Goal: Navigation & Orientation: Understand site structure

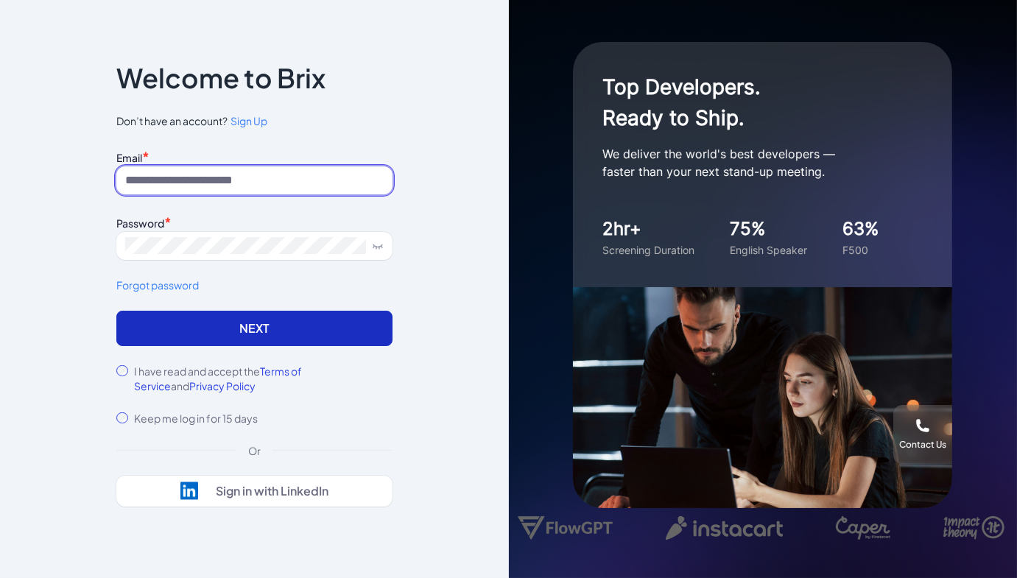
type input "**********"
click at [231, 332] on button "Next" at bounding box center [254, 328] width 276 height 35
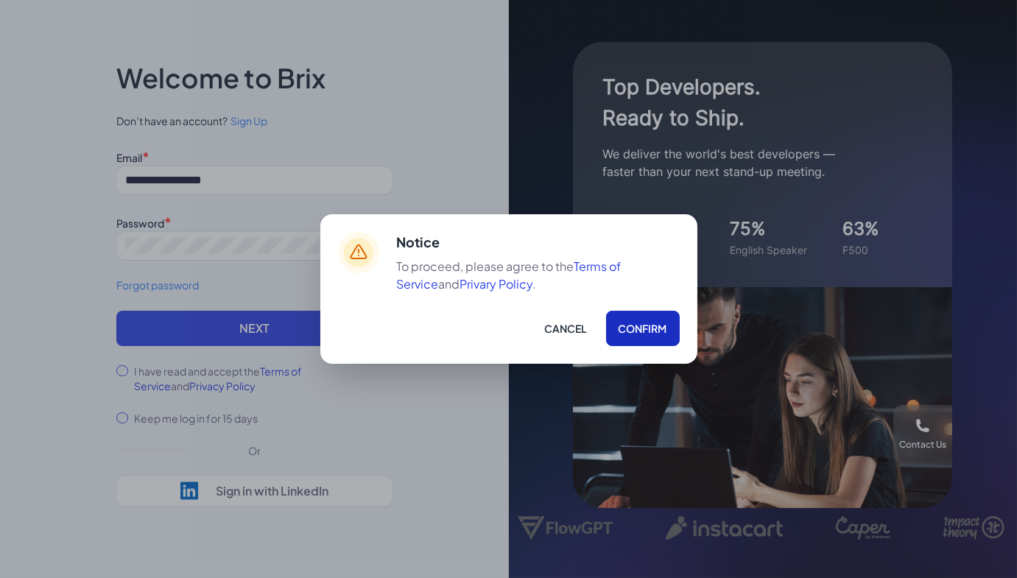
click at [643, 322] on button "Confirm" at bounding box center [643, 328] width 74 height 35
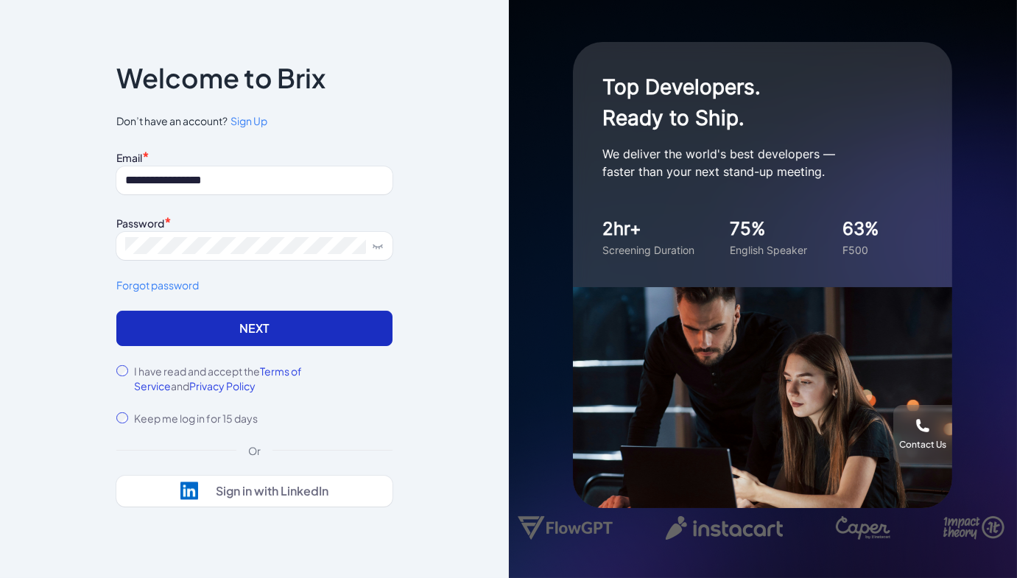
click at [300, 337] on button "Next" at bounding box center [254, 328] width 276 height 35
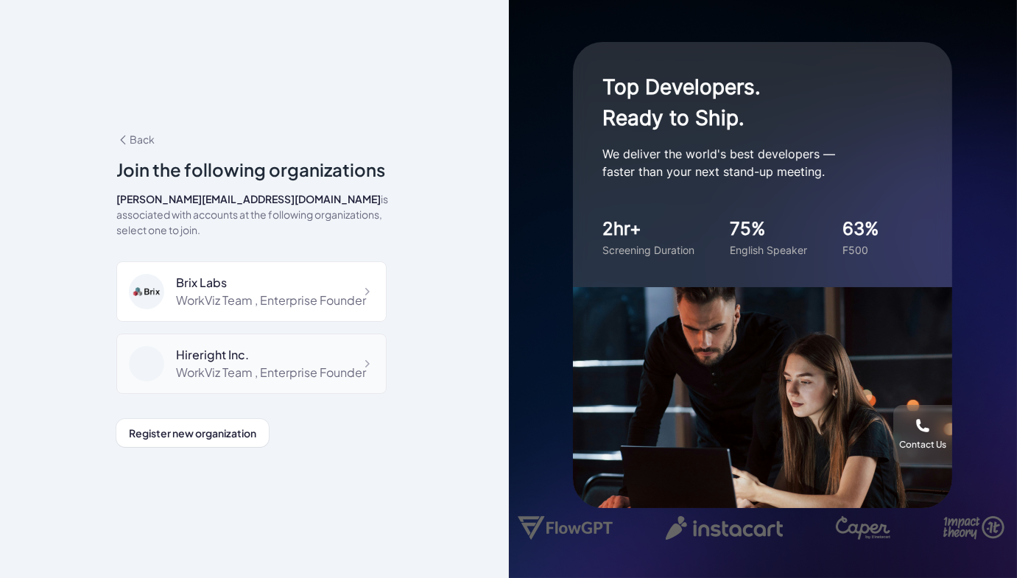
click at [231, 364] on div "WorkViz Team , Enterprise Founder" at bounding box center [271, 373] width 190 height 18
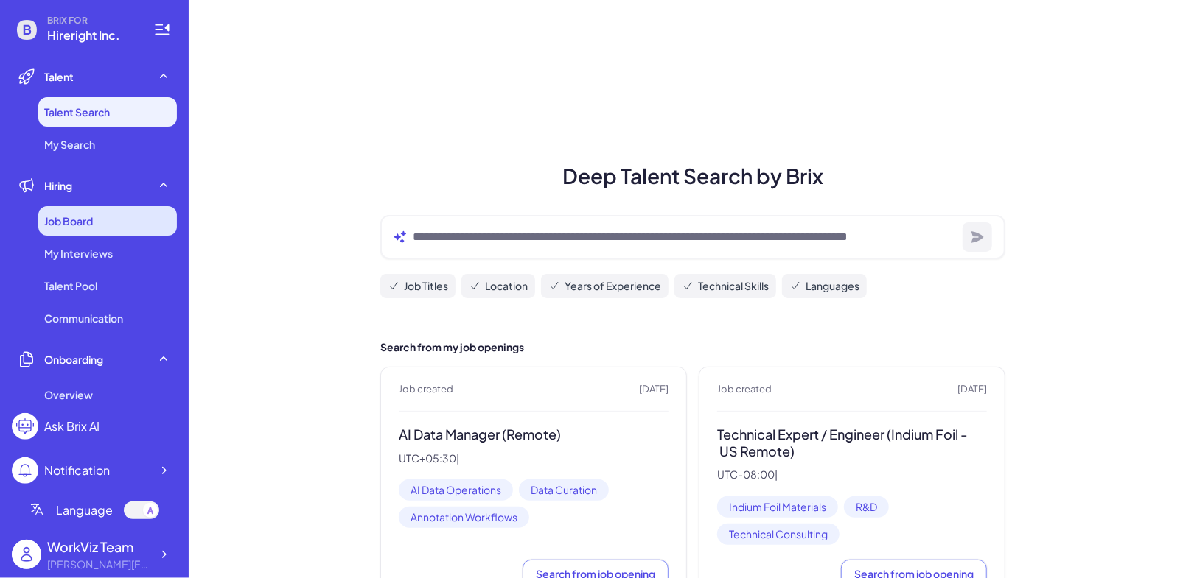
click at [127, 231] on div "Job Board" at bounding box center [107, 220] width 139 height 29
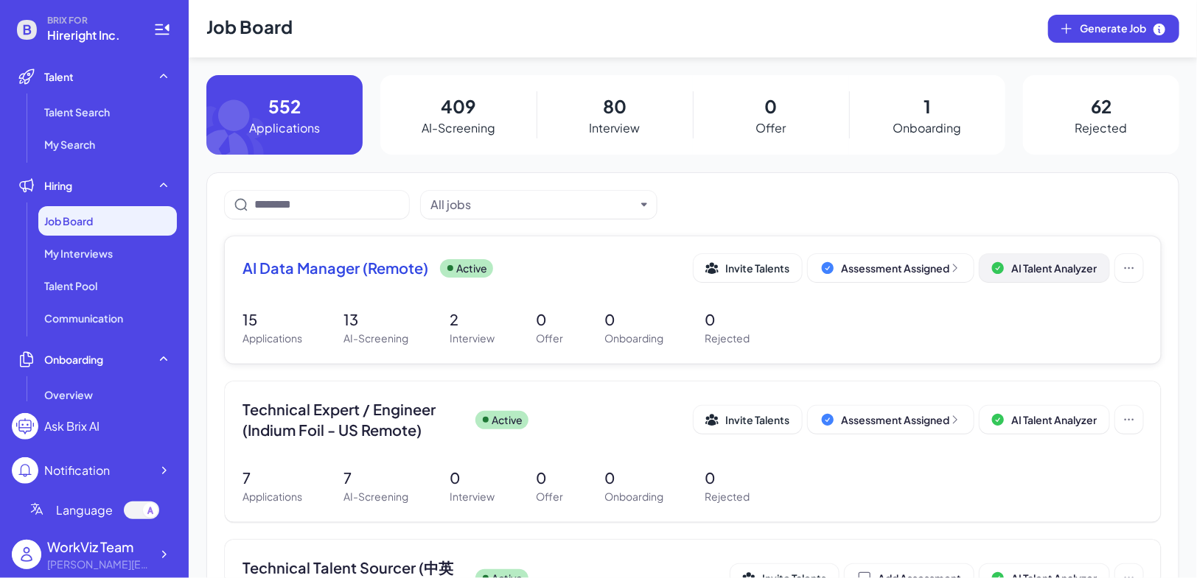
click at [1017, 271] on span "AI Talent Analyzer" at bounding box center [1053, 268] width 85 height 13
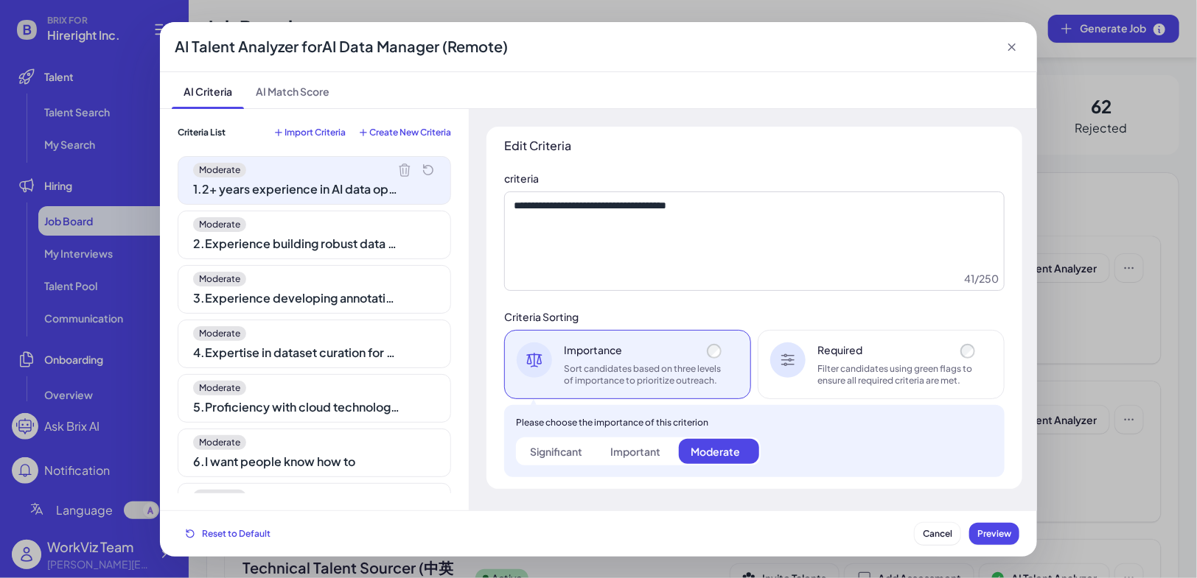
click at [354, 225] on div "Moderate" at bounding box center [314, 224] width 242 height 15
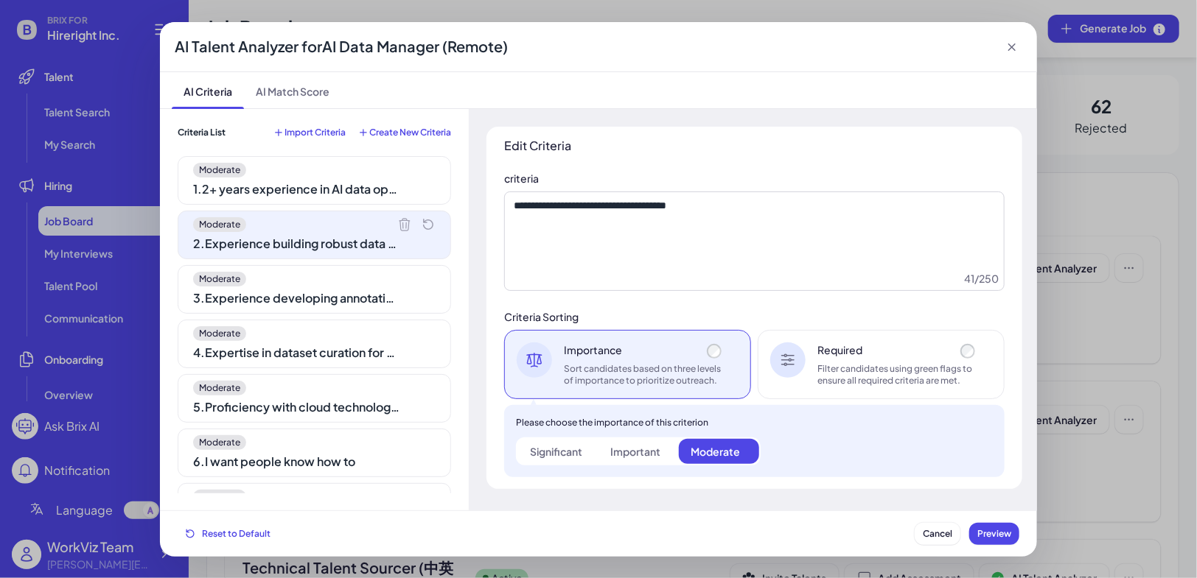
click at [360, 272] on div "Moderate" at bounding box center [314, 279] width 242 height 15
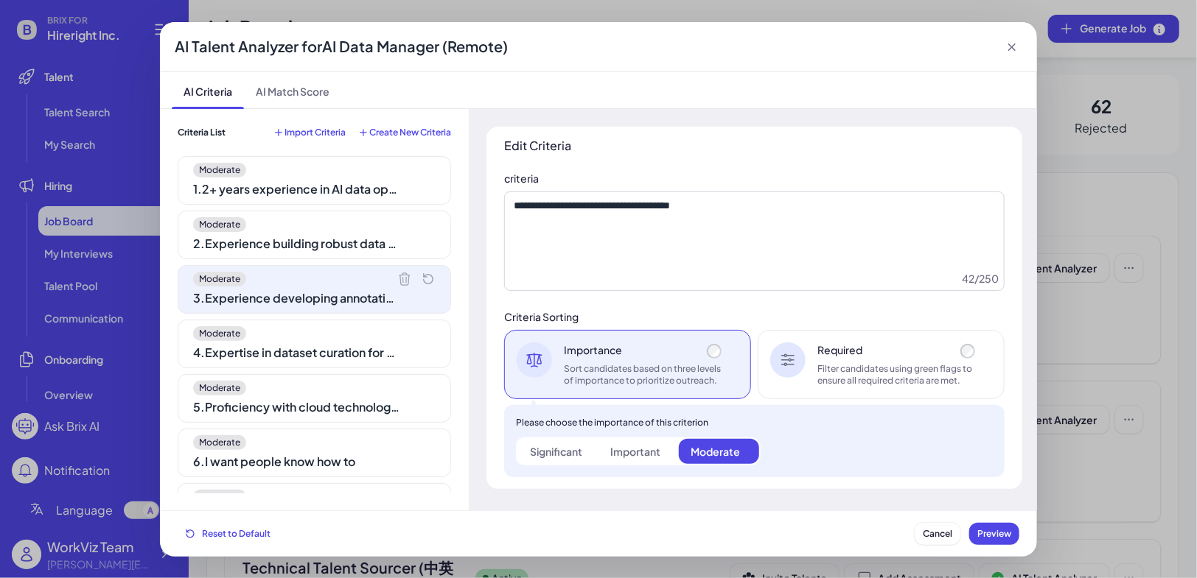
click at [364, 312] on div "Moderate 1 . 2+ years experience in AI data operations Moderate 2 . Experience …" at bounding box center [314, 324] width 273 height 337
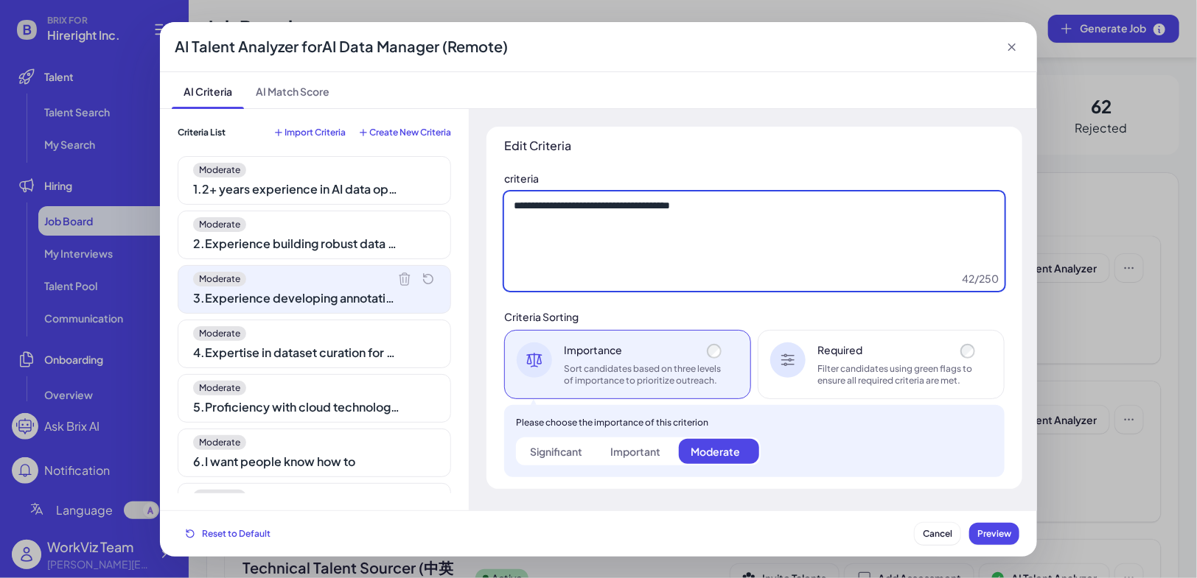
click at [694, 206] on textarea "**********" at bounding box center [754, 242] width 500 height 100
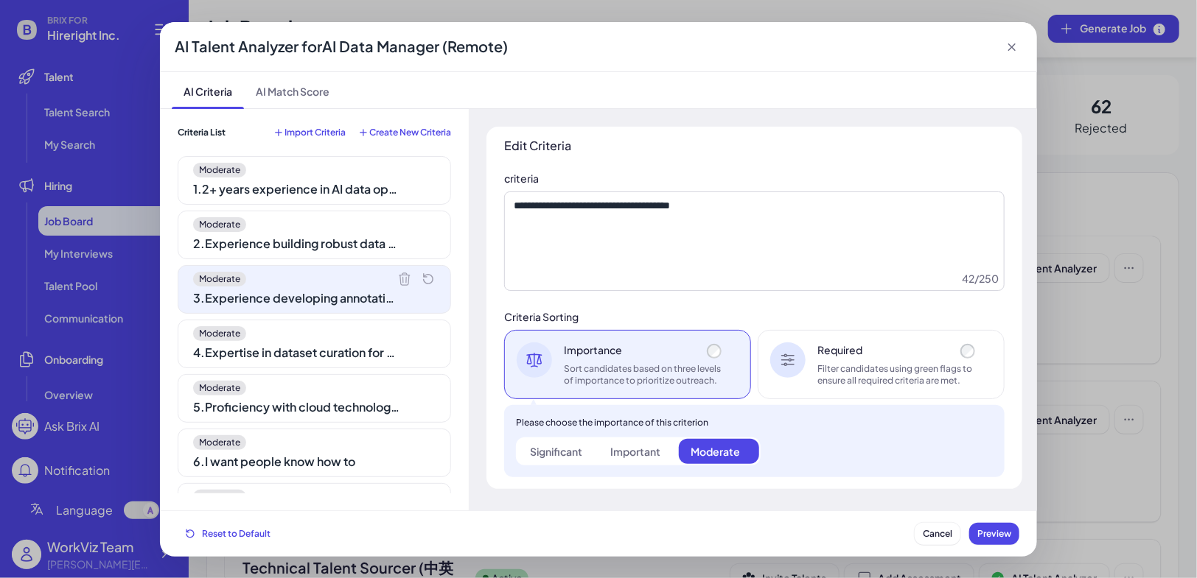
click at [257, 311] on div "Moderate 3 . Experience developing annotation workflows" at bounding box center [314, 289] width 273 height 49
click at [377, 362] on div "Moderate 4 . Expertise in dataset curation for AI model training" at bounding box center [314, 344] width 273 height 49
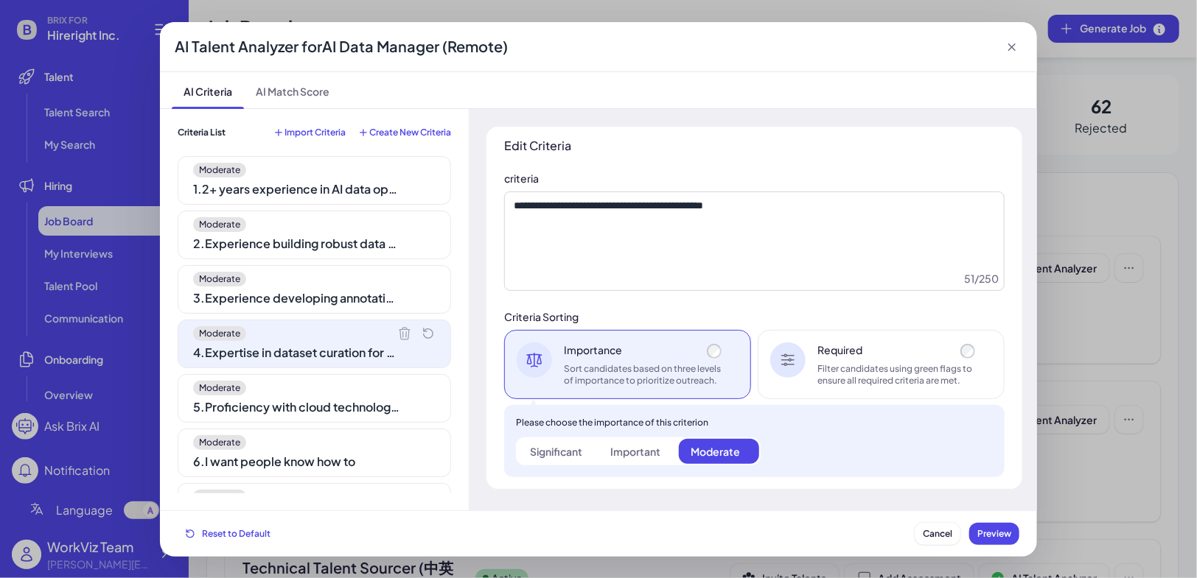
click at [379, 400] on div "5 . Proficiency with cloud technologies" at bounding box center [296, 408] width 206 height 18
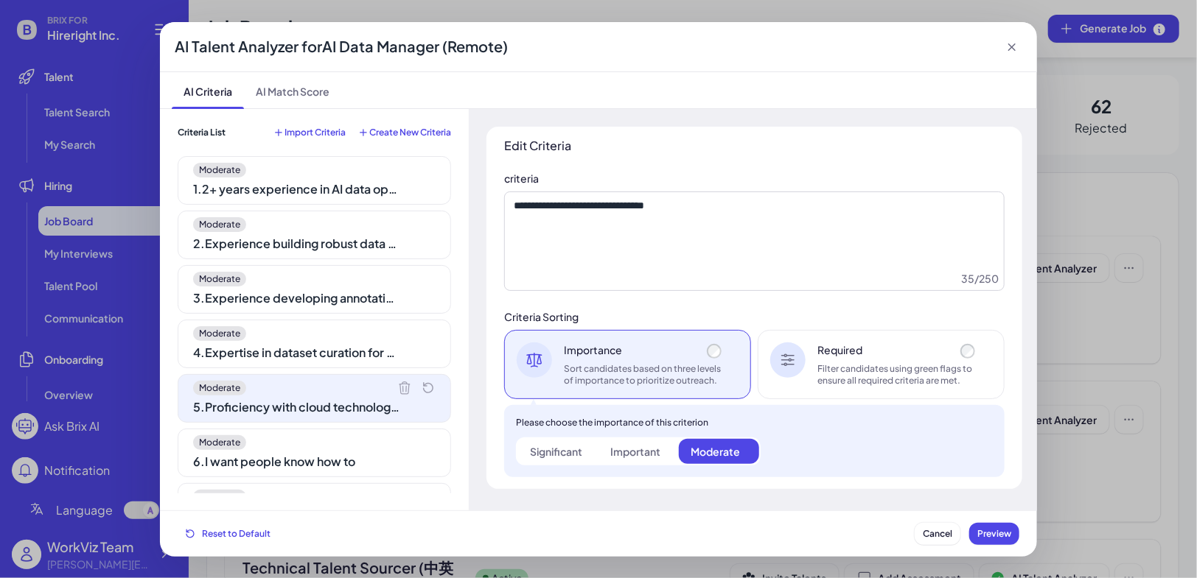
click at [1006, 50] on icon at bounding box center [1011, 47] width 15 height 15
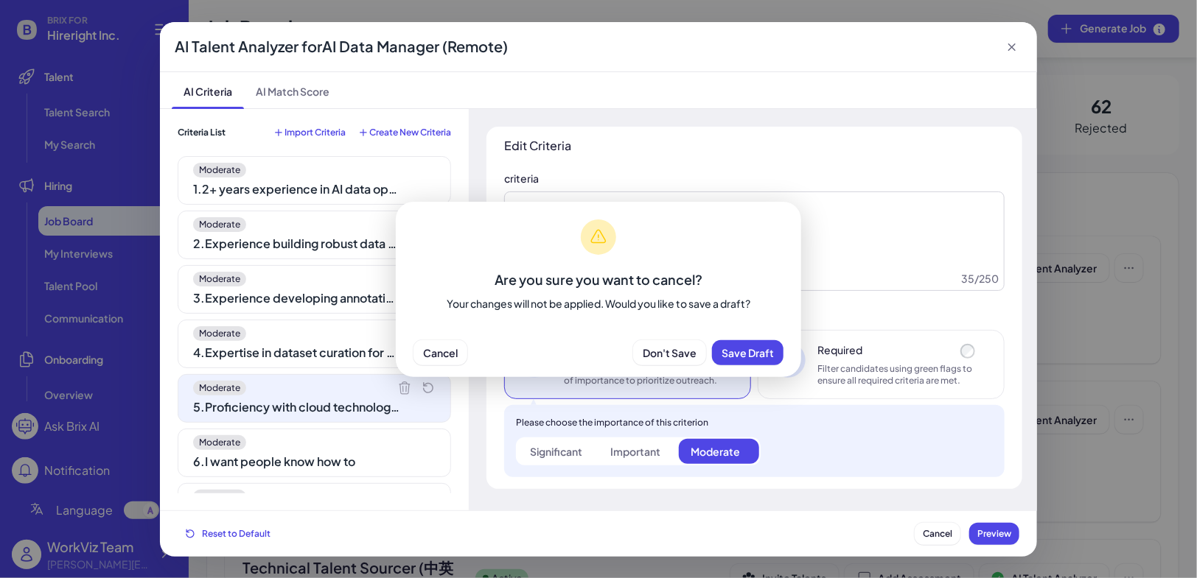
click at [1011, 49] on div "Are you sure you want to cancel? Your changes will not be applied. Would you li…" at bounding box center [598, 289] width 1197 height 578
click at [676, 351] on span "Don't Save" at bounding box center [669, 352] width 54 height 13
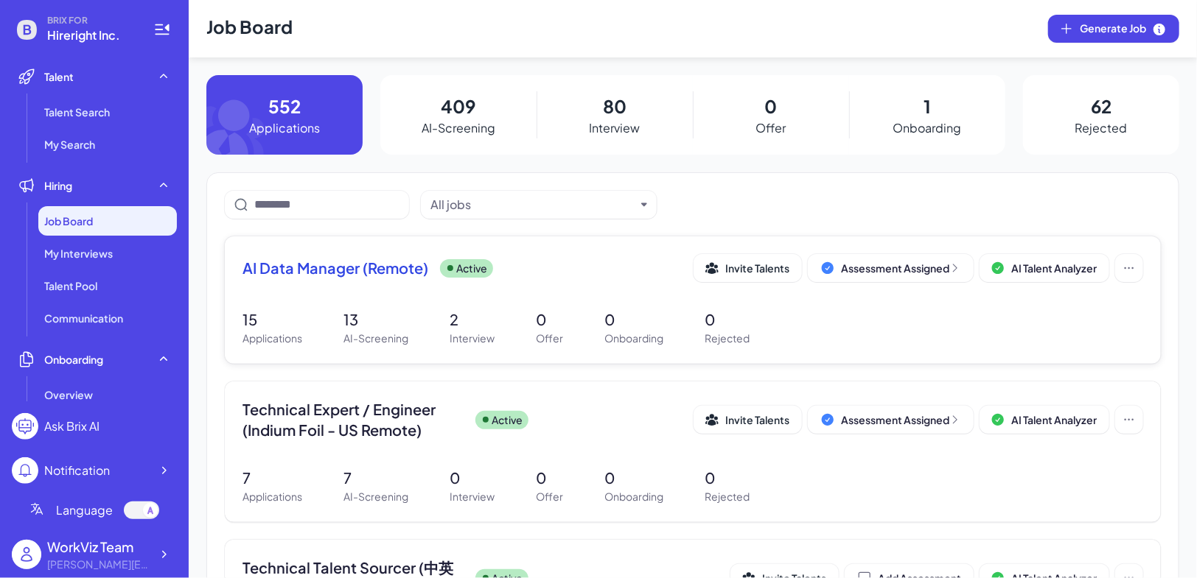
click at [394, 280] on div "AI Data Manager (Remote) Active Invite Talents Assessment Assigned AI Talent An…" at bounding box center [692, 268] width 900 height 28
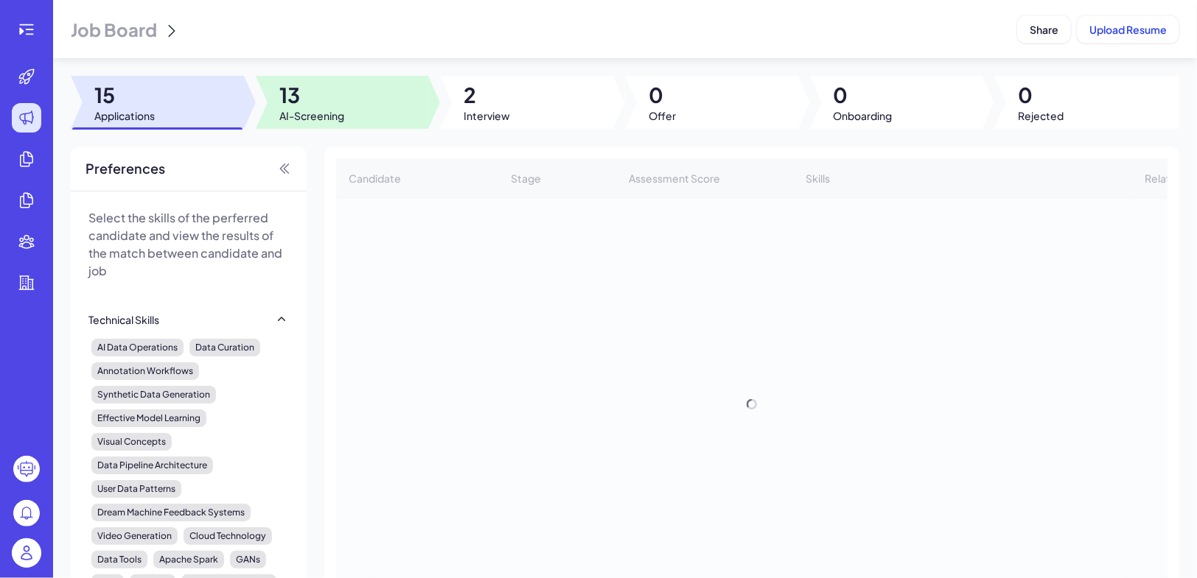
click at [337, 108] on span "AI-Screening" at bounding box center [311, 115] width 65 height 15
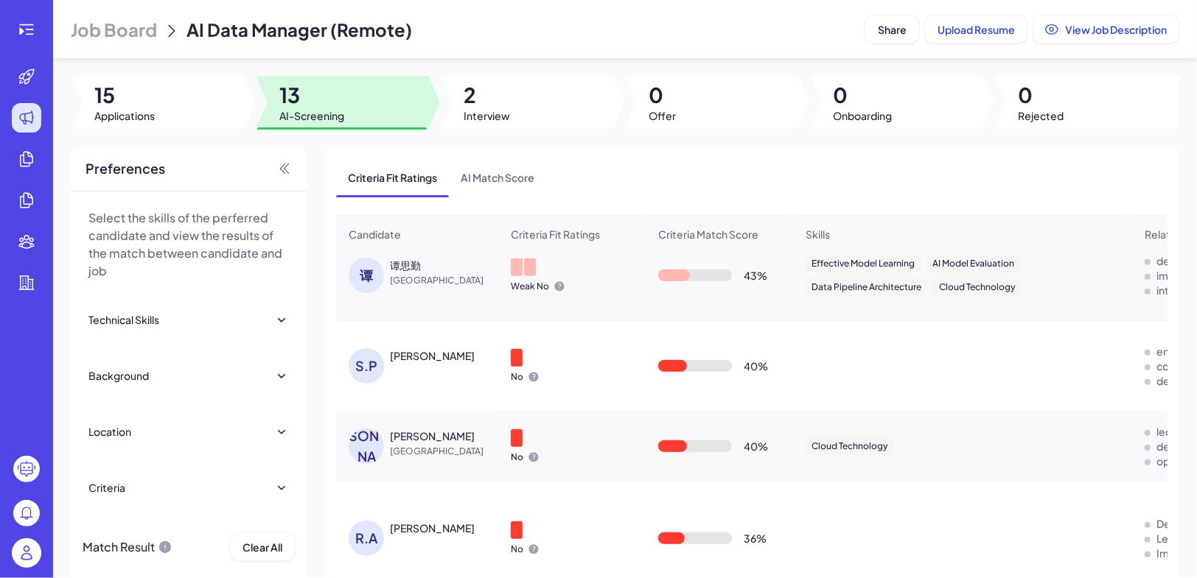
scroll to position [119, 0]
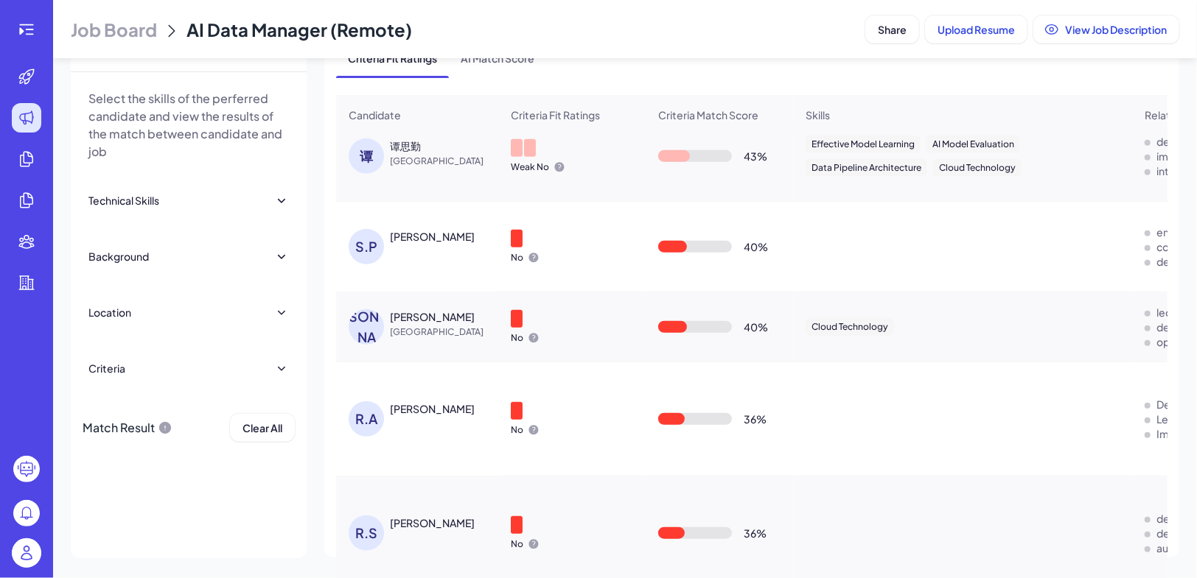
click at [159, 376] on div "Criteria" at bounding box center [188, 368] width 200 height 32
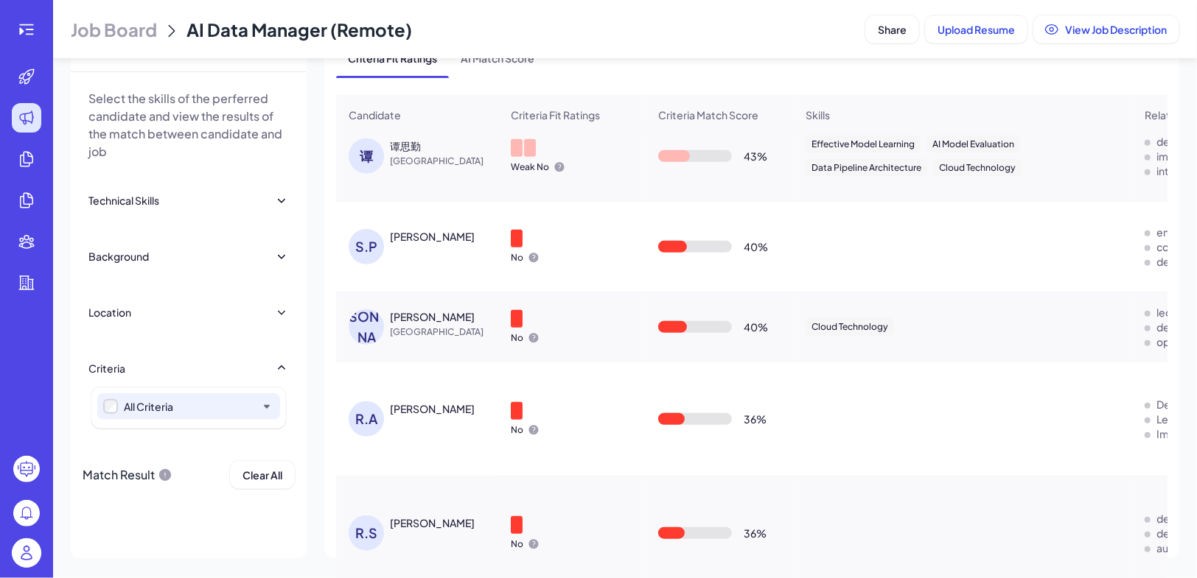
click at [265, 399] on icon at bounding box center [266, 406] width 15 height 15
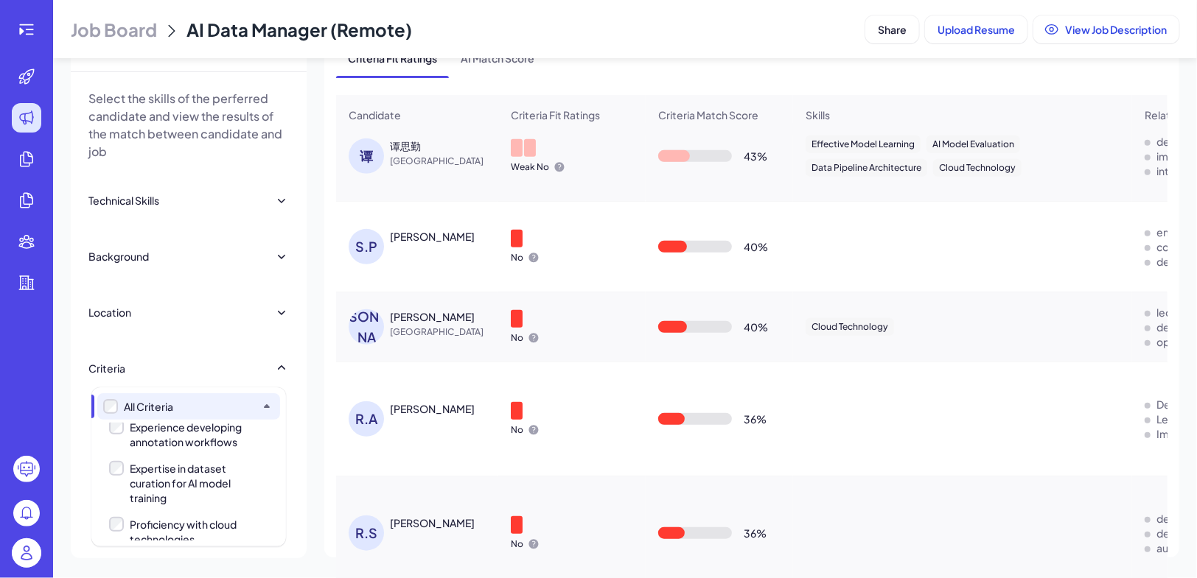
click at [180, 447] on div "Experience developing annotation workflows" at bounding box center [192, 434] width 125 height 29
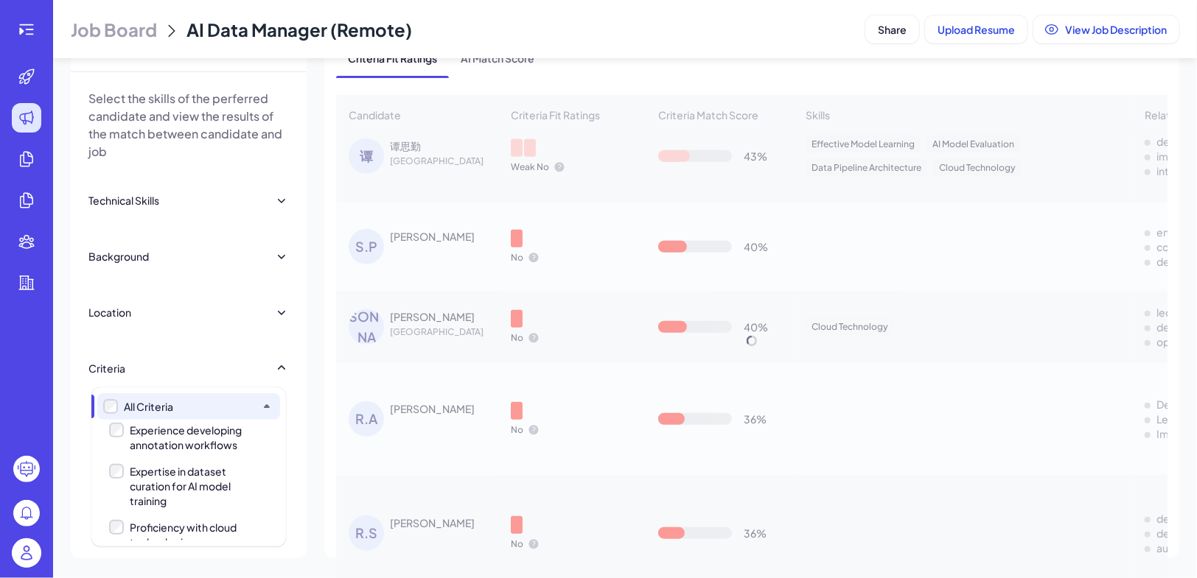
click at [175, 480] on div "Expertise in dataset curation for AI model training" at bounding box center [192, 486] width 125 height 44
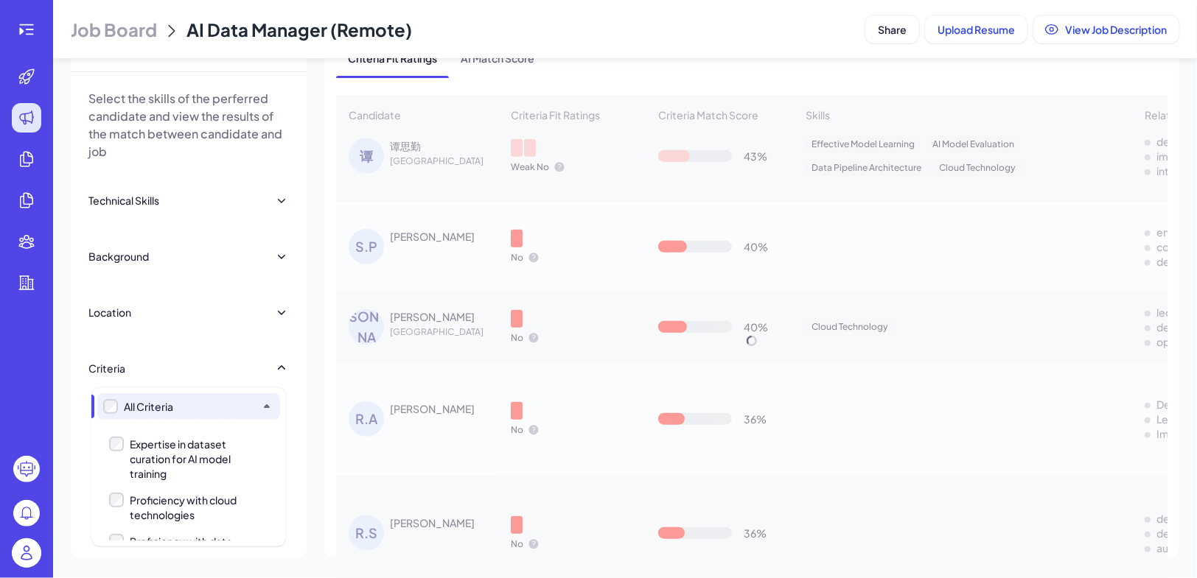
click at [164, 507] on div "Proficiency with cloud technologies" at bounding box center [192, 507] width 125 height 29
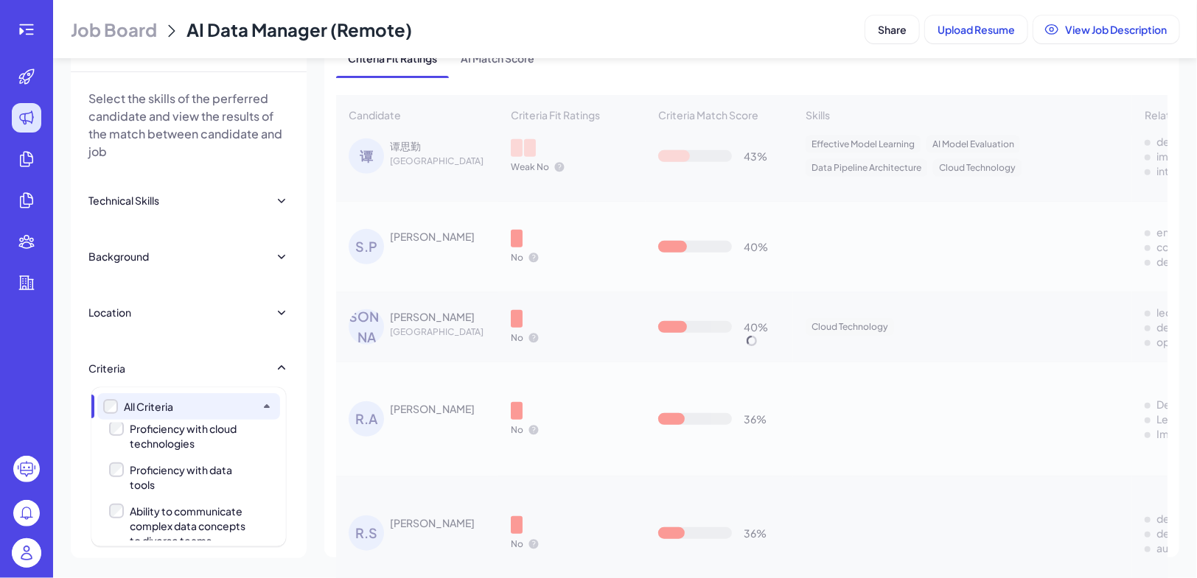
click at [152, 463] on div "Proficiency with data tools" at bounding box center [192, 477] width 125 height 29
click at [152, 508] on div "Ability to communicate complex data concepts to diverse teams" at bounding box center [192, 526] width 125 height 44
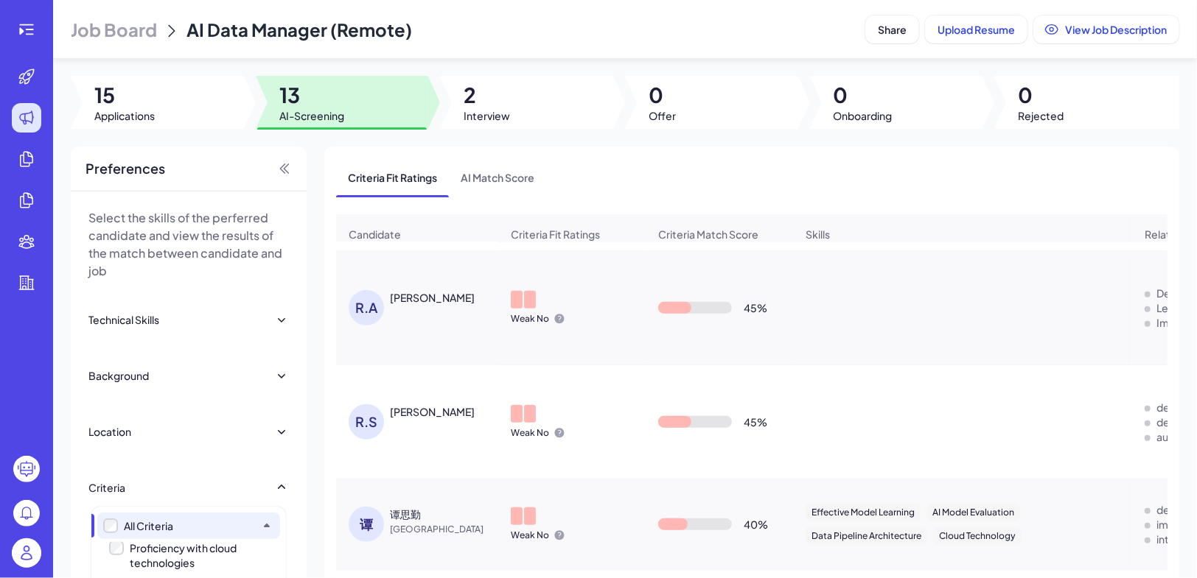
click at [410, 292] on div "Rahul Ajmera" at bounding box center [432, 297] width 85 height 15
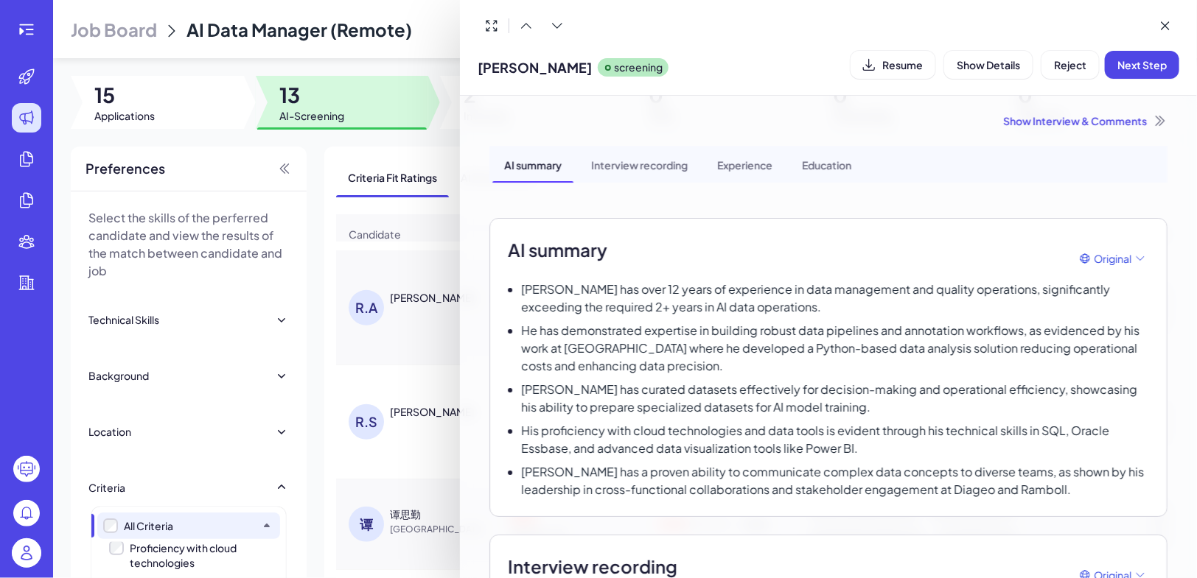
click at [641, 176] on div "Interview recording" at bounding box center [639, 164] width 120 height 37
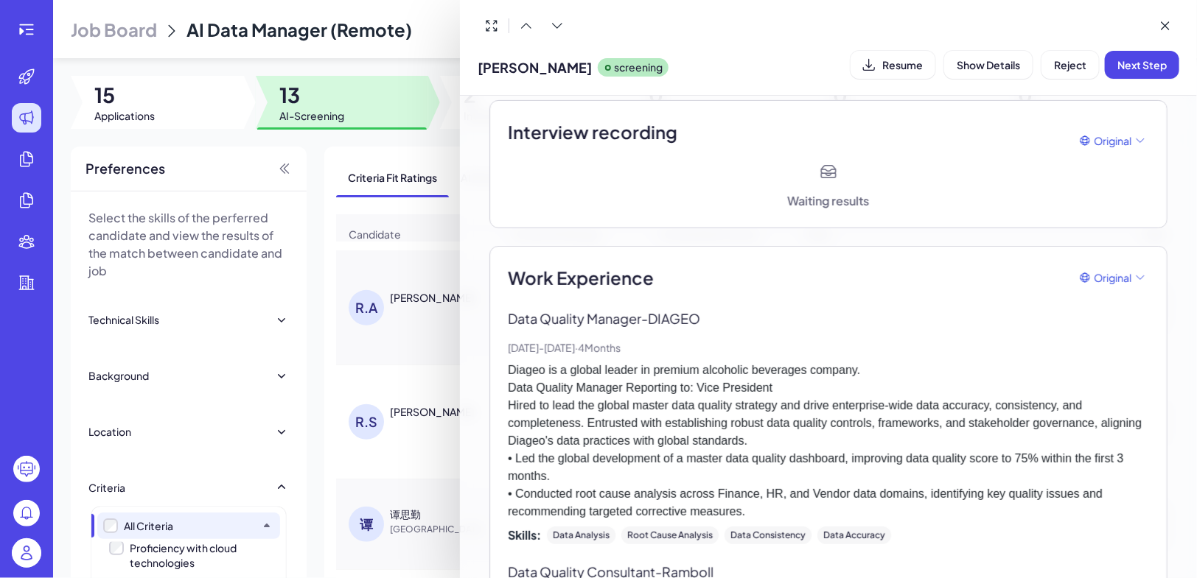
scroll to position [438, 0]
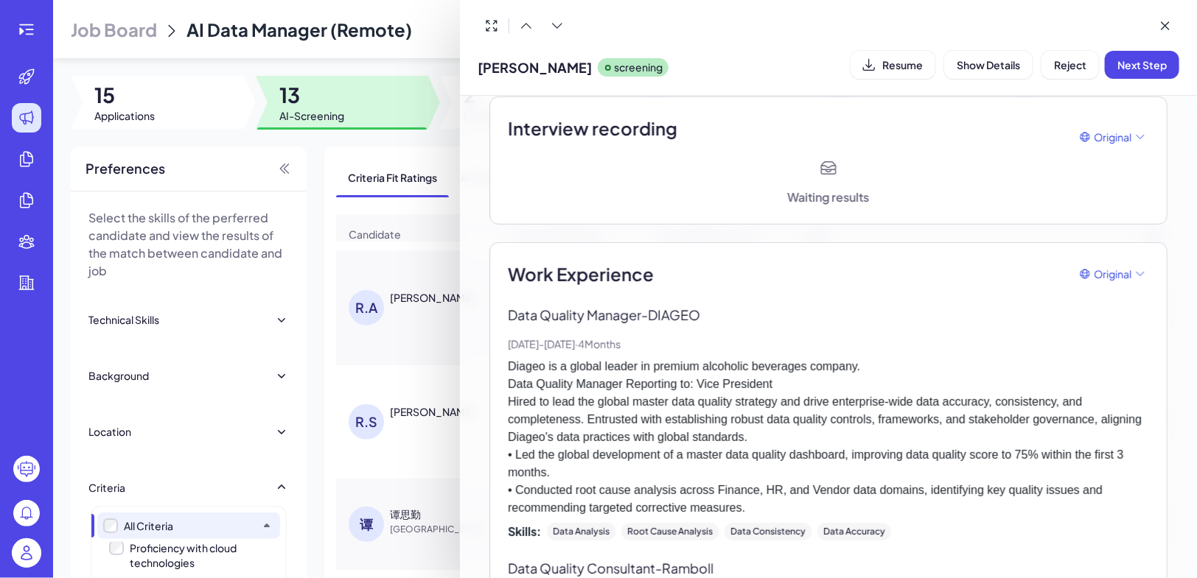
click at [382, 309] on div at bounding box center [598, 289] width 1197 height 578
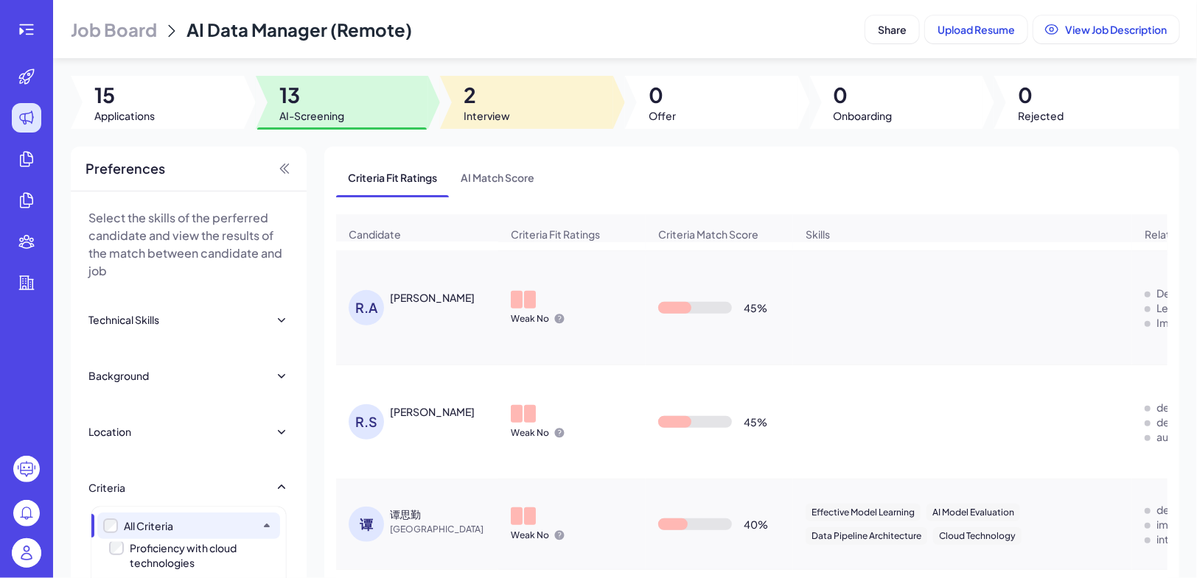
click at [550, 111] on div at bounding box center [526, 102] width 173 height 53
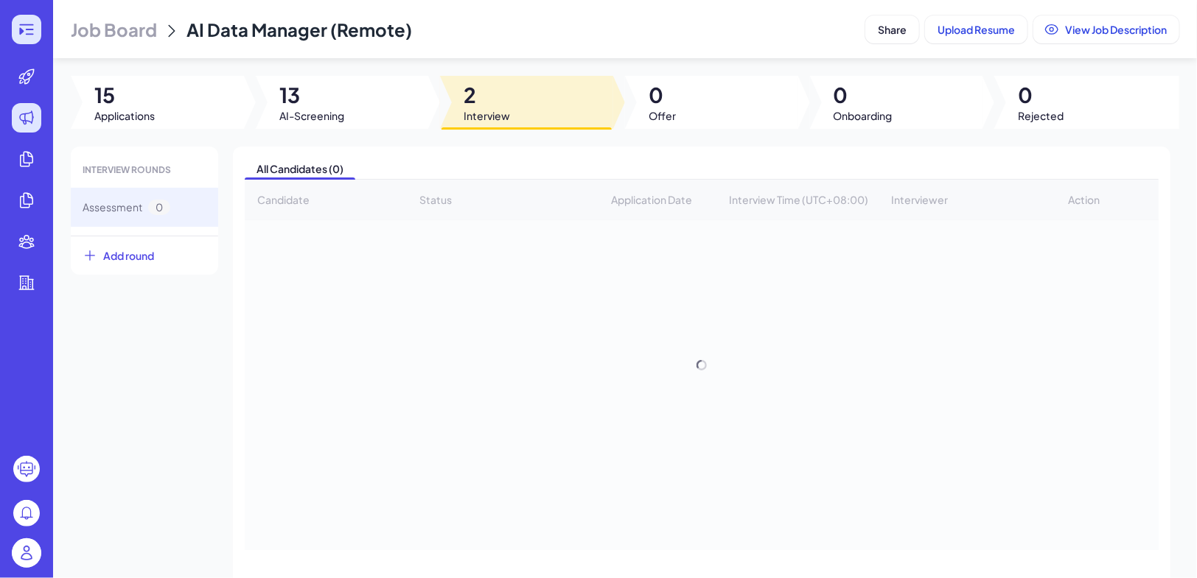
click at [18, 21] on icon at bounding box center [27, 30] width 18 height 18
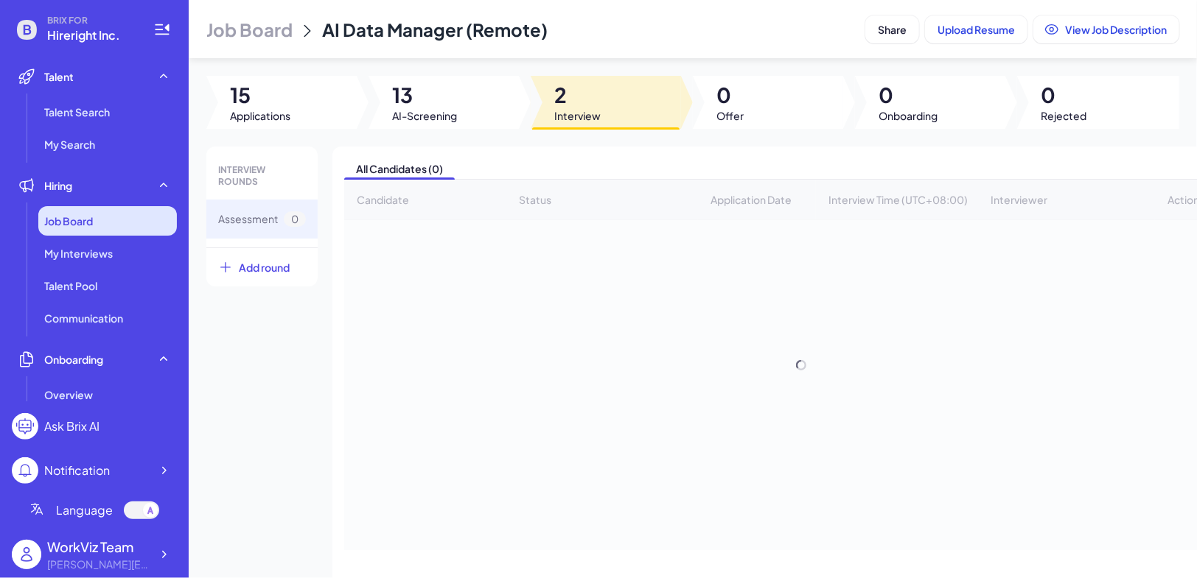
click at [109, 228] on div "Job Board" at bounding box center [107, 220] width 139 height 29
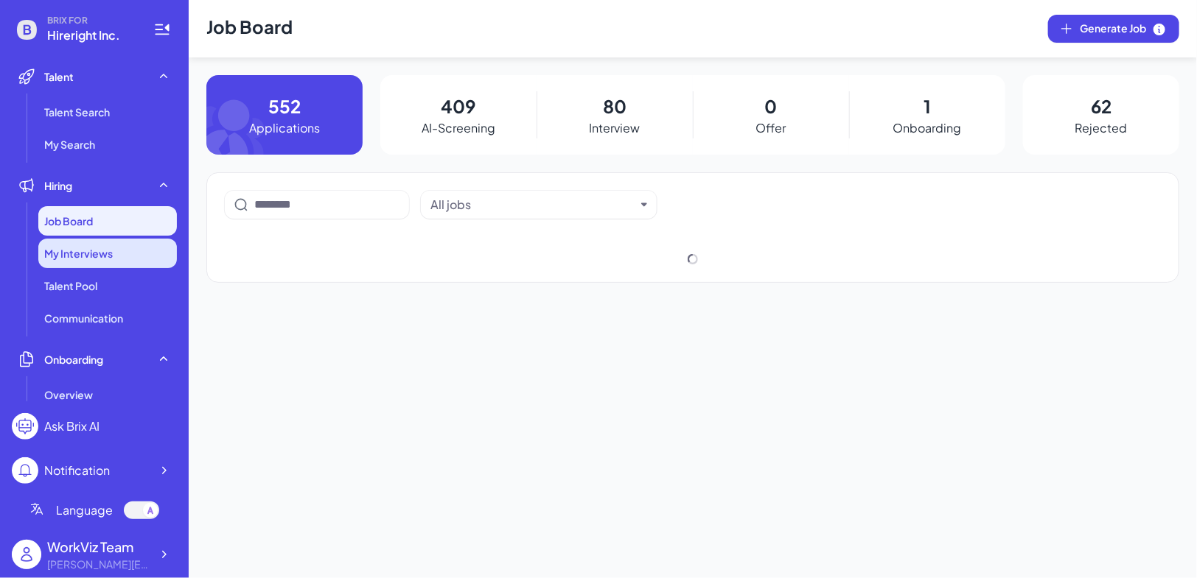
click at [151, 257] on div "My Interviews" at bounding box center [107, 253] width 139 height 29
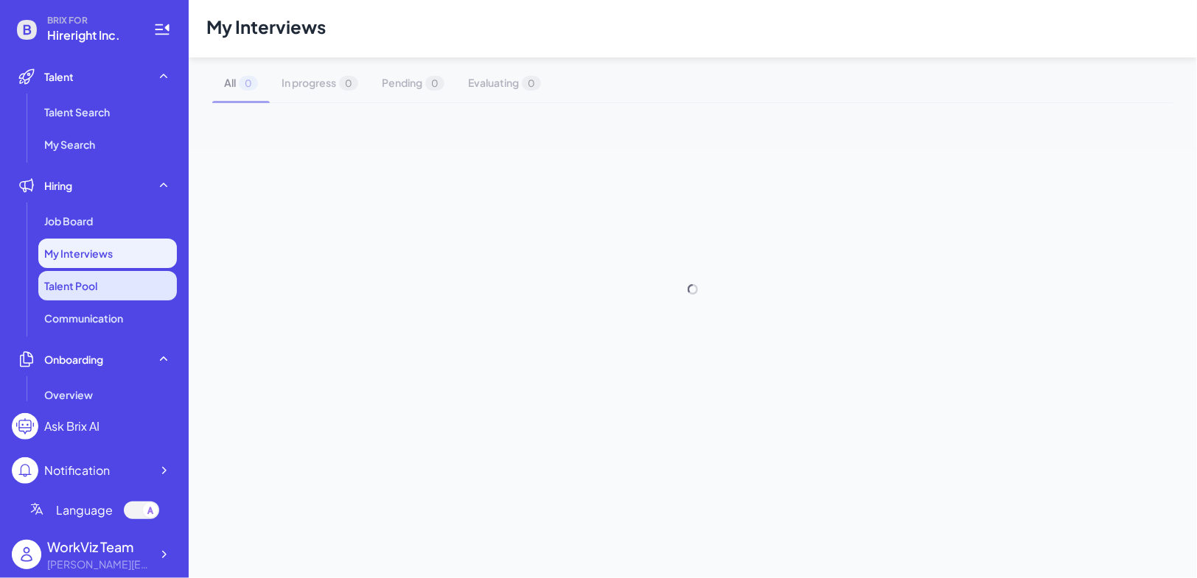
click at [127, 297] on li "Talent Pool" at bounding box center [107, 285] width 139 height 29
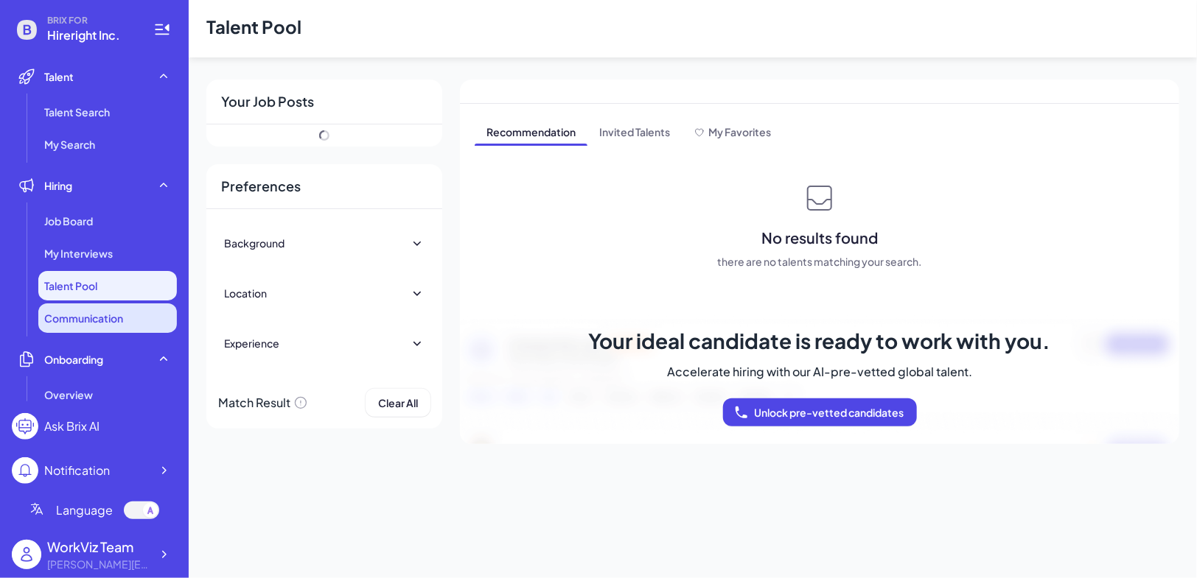
click at [126, 317] on li "Communication" at bounding box center [107, 318] width 139 height 29
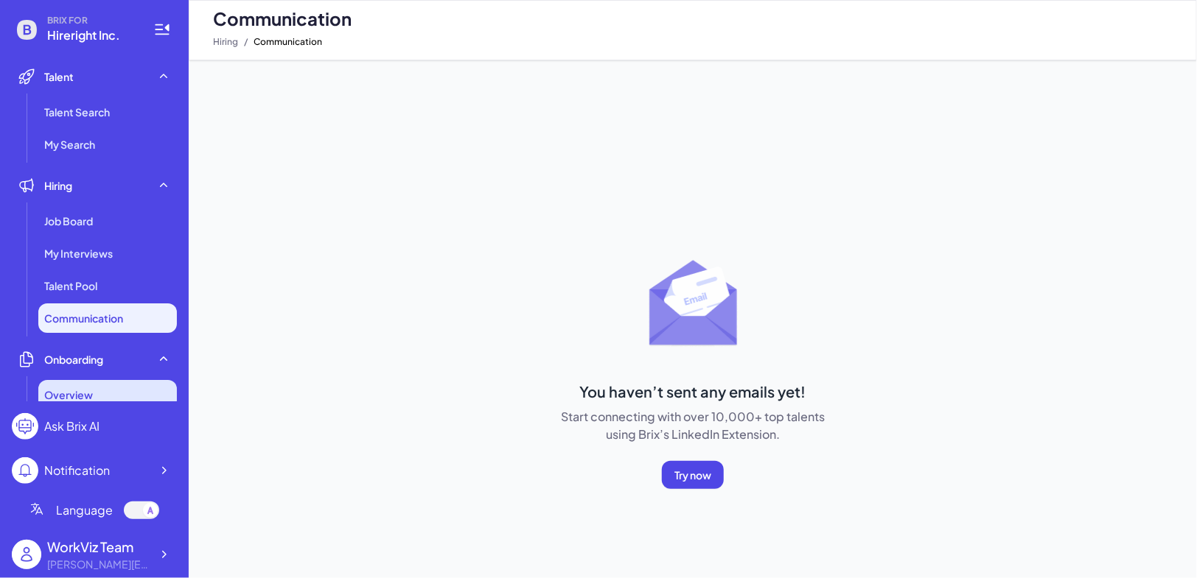
click at [108, 395] on div "Overview" at bounding box center [107, 394] width 139 height 29
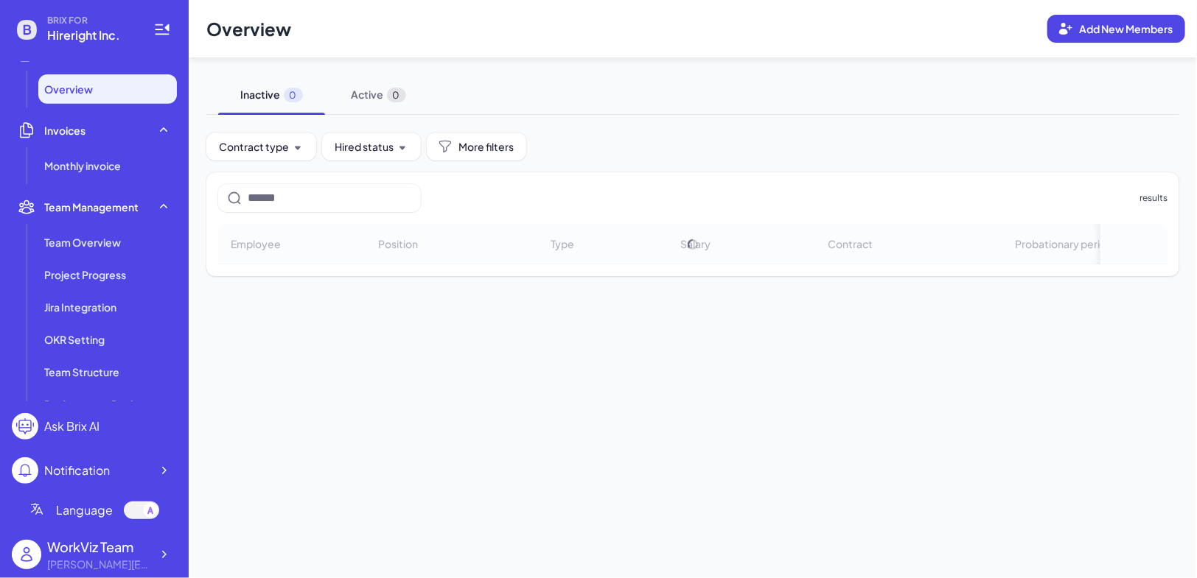
scroll to position [533, 0]
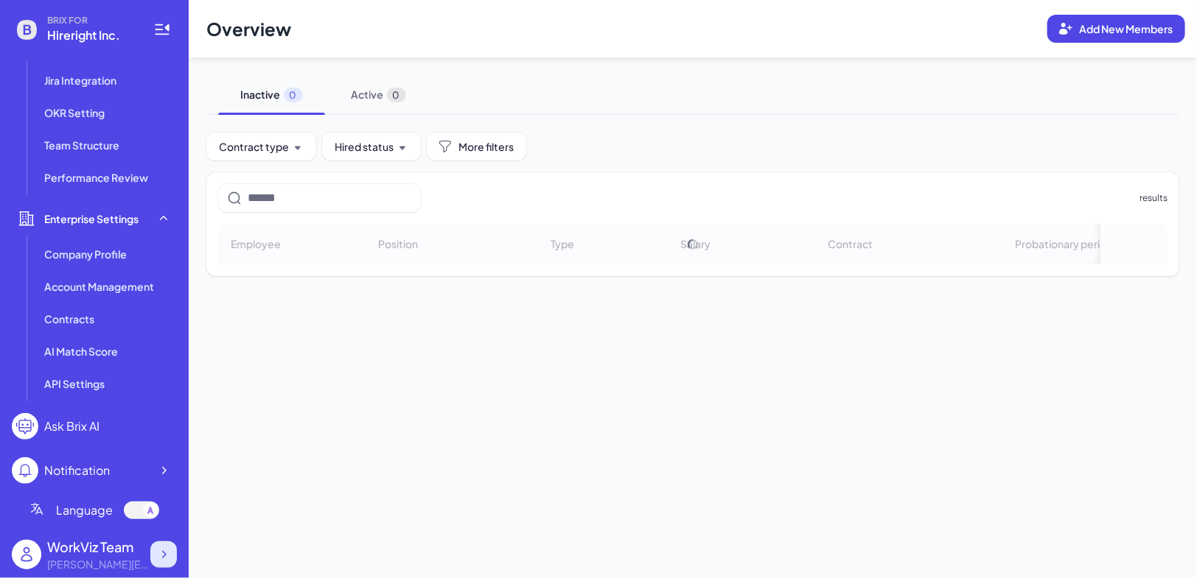
click at [158, 554] on icon at bounding box center [163, 554] width 15 height 15
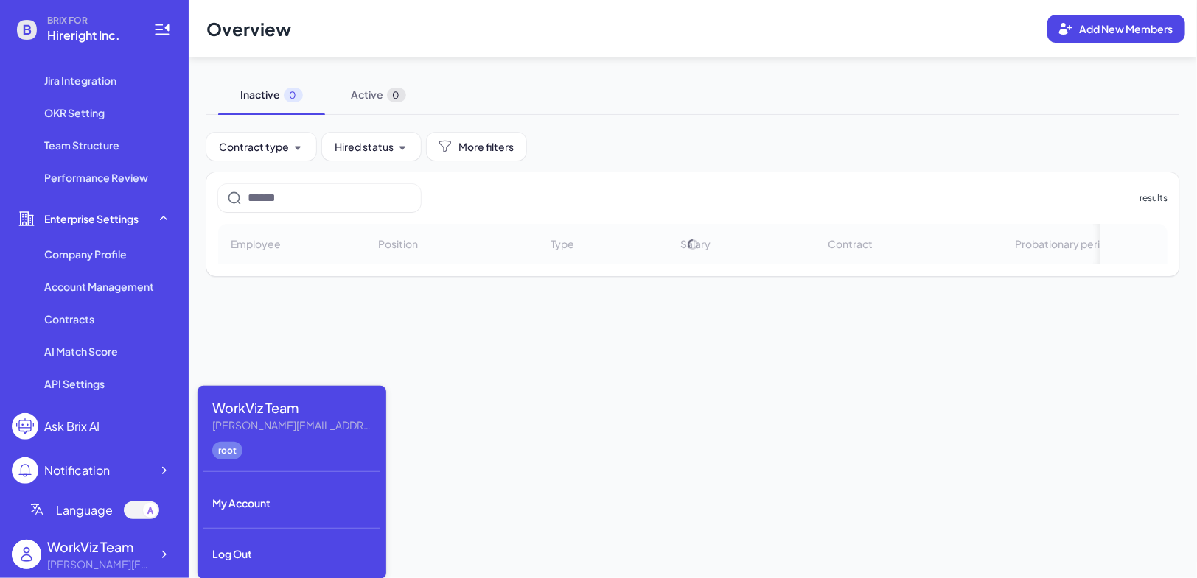
click at [370, 348] on main "Overview Add New Members Inactive 0 Active 0 Contract type Hired status More fi…" at bounding box center [693, 289] width 1008 height 578
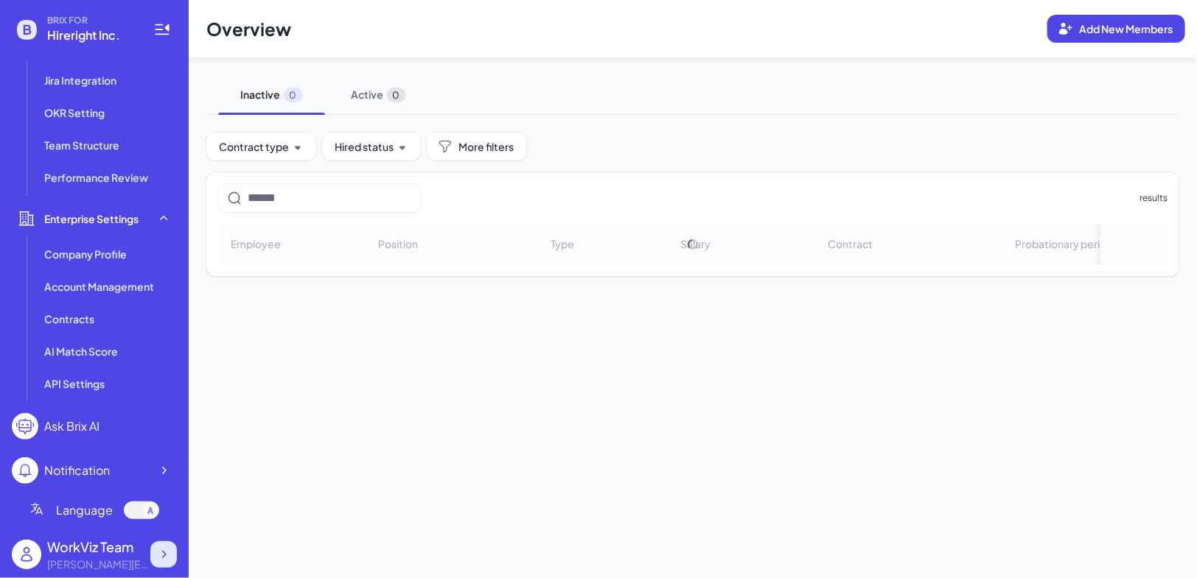
click at [171, 550] on div at bounding box center [163, 555] width 27 height 27
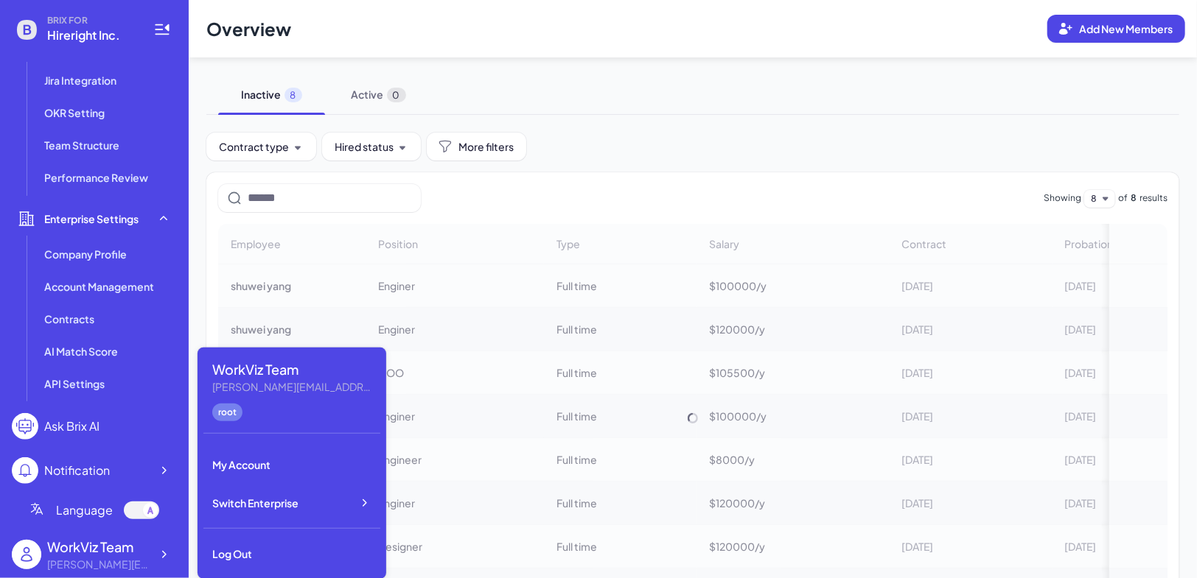
click at [413, 274] on div "Employee Position Type Salary Contract Probationary period shuwei yang Enginer …" at bounding box center [692, 418] width 949 height 388
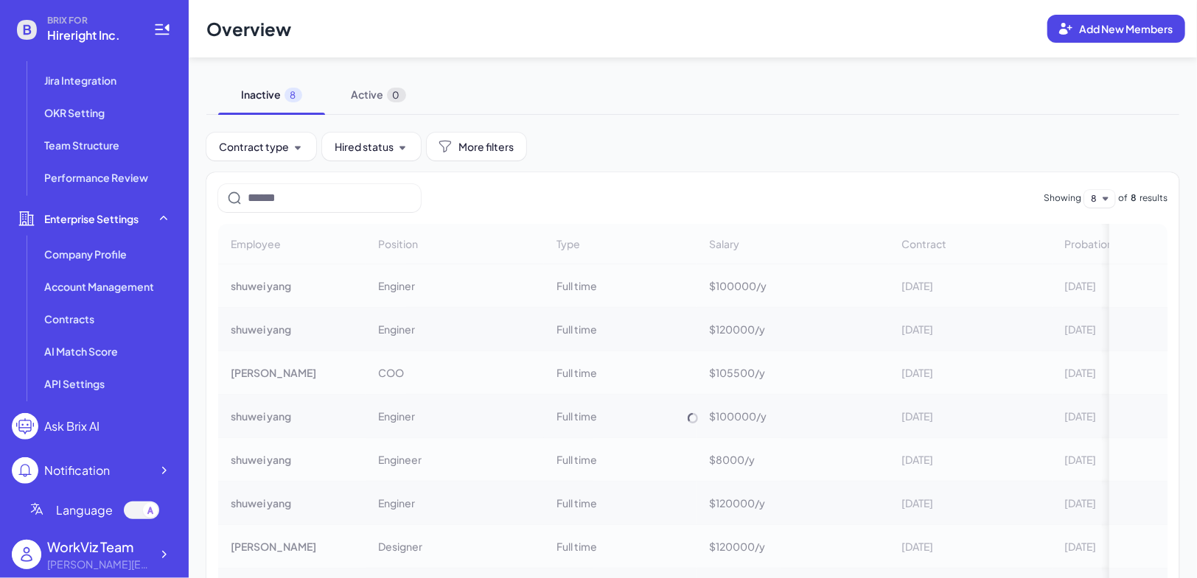
click at [284, 284] on div "Employee Position Type Salary Contract Probationary period shuwei yang Enginer …" at bounding box center [692, 418] width 949 height 388
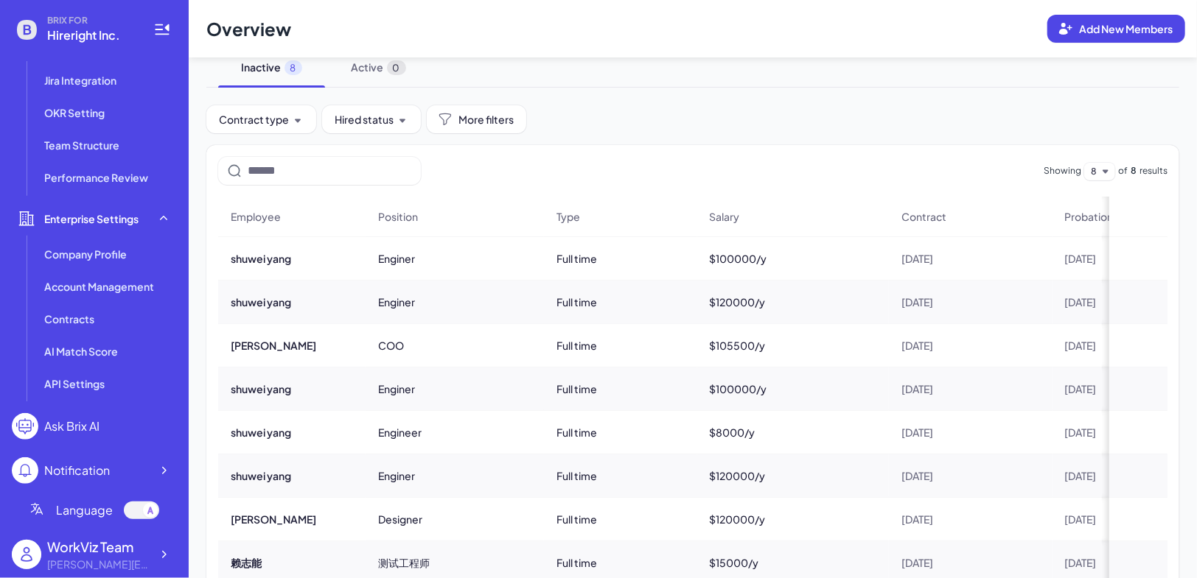
scroll to position [18, 0]
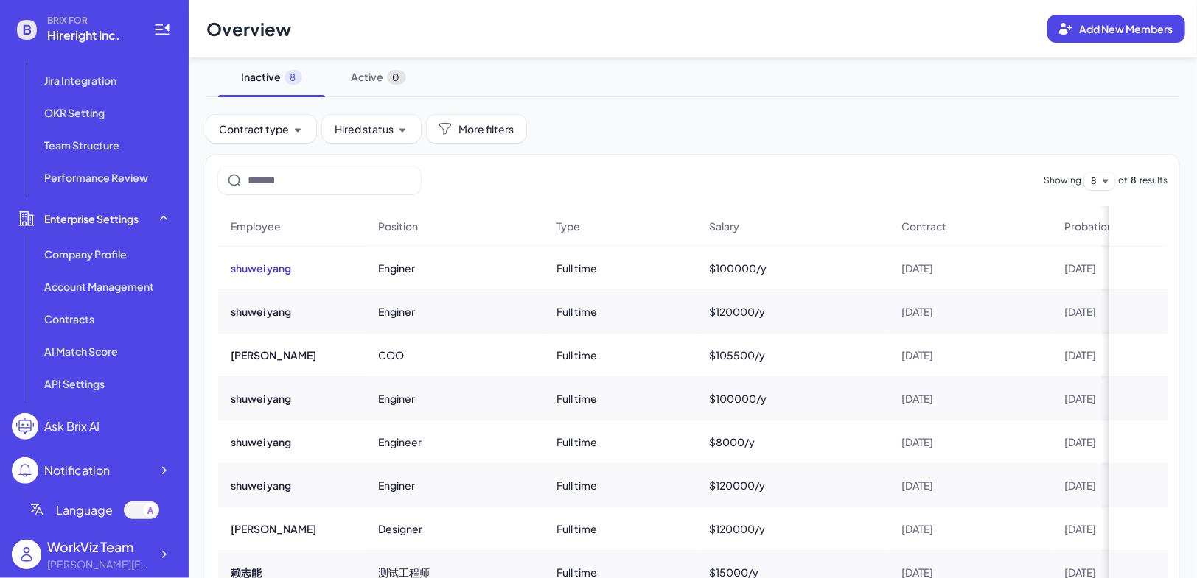
click at [272, 267] on button "shuwei yang" at bounding box center [261, 268] width 60 height 15
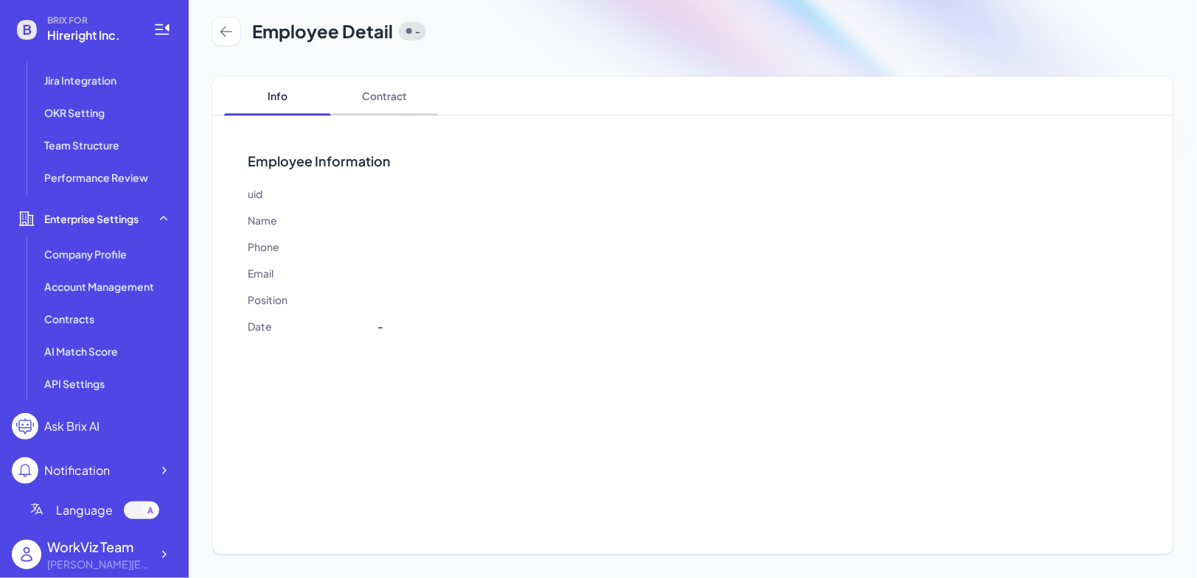
click at [406, 86] on span "Contract" at bounding box center [384, 96] width 107 height 38
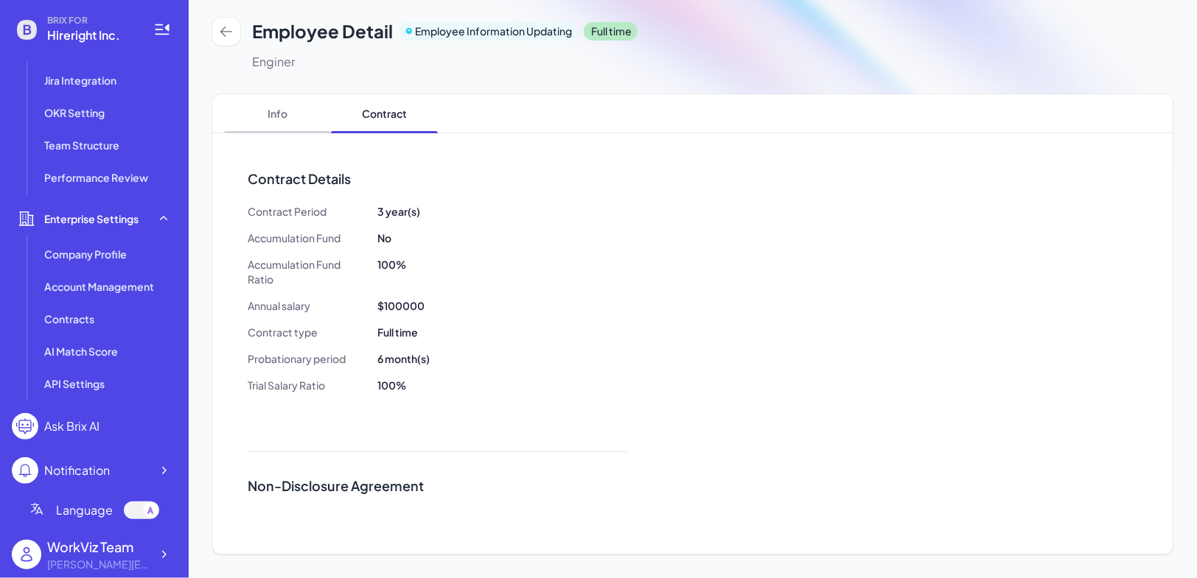
click at [282, 108] on span "Info" at bounding box center [277, 113] width 107 height 38
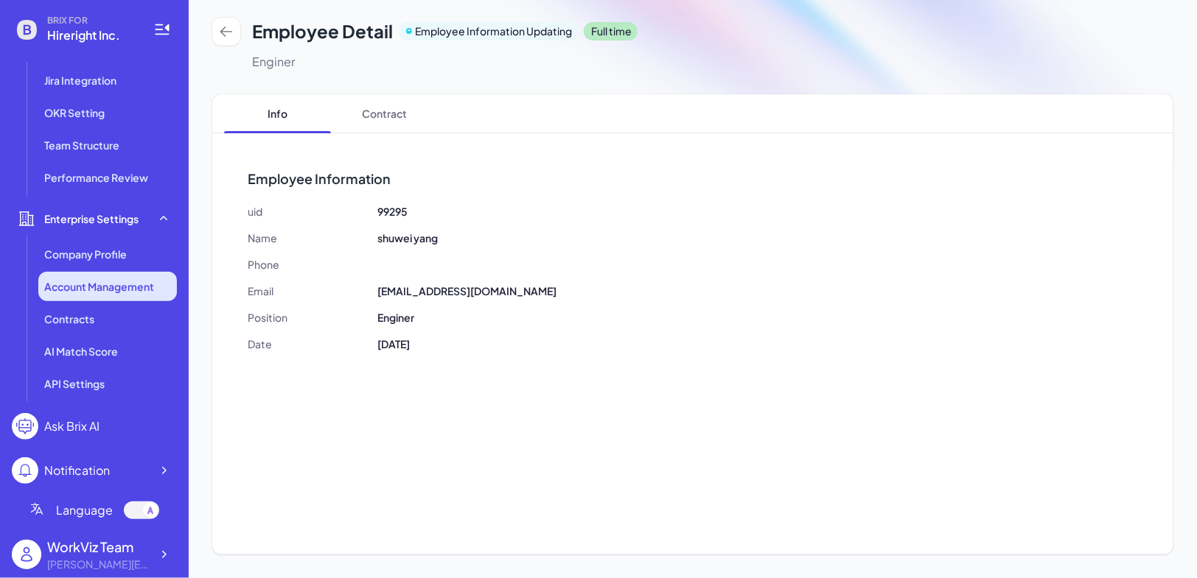
click at [131, 287] on span "Account Management" at bounding box center [99, 286] width 110 height 15
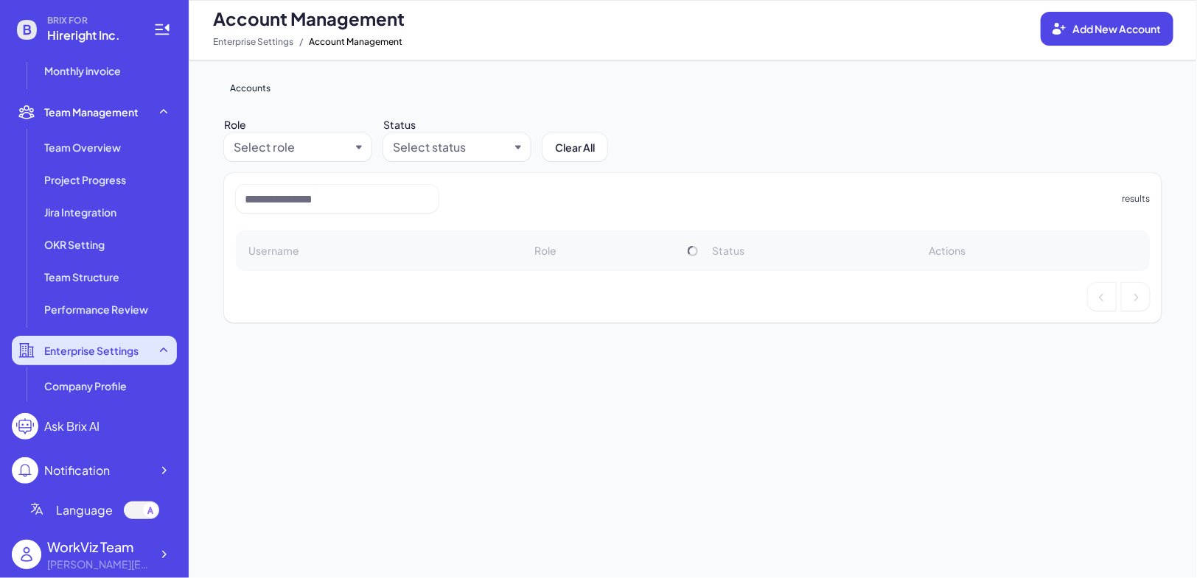
scroll to position [372, 0]
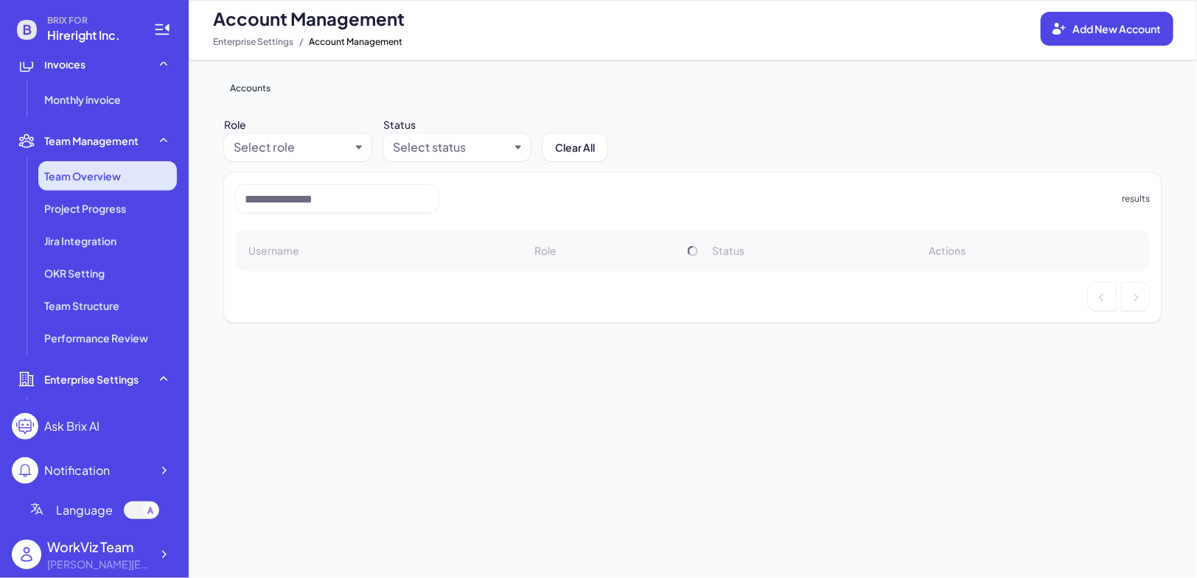
click at [124, 179] on li "Team Overview" at bounding box center [107, 175] width 139 height 29
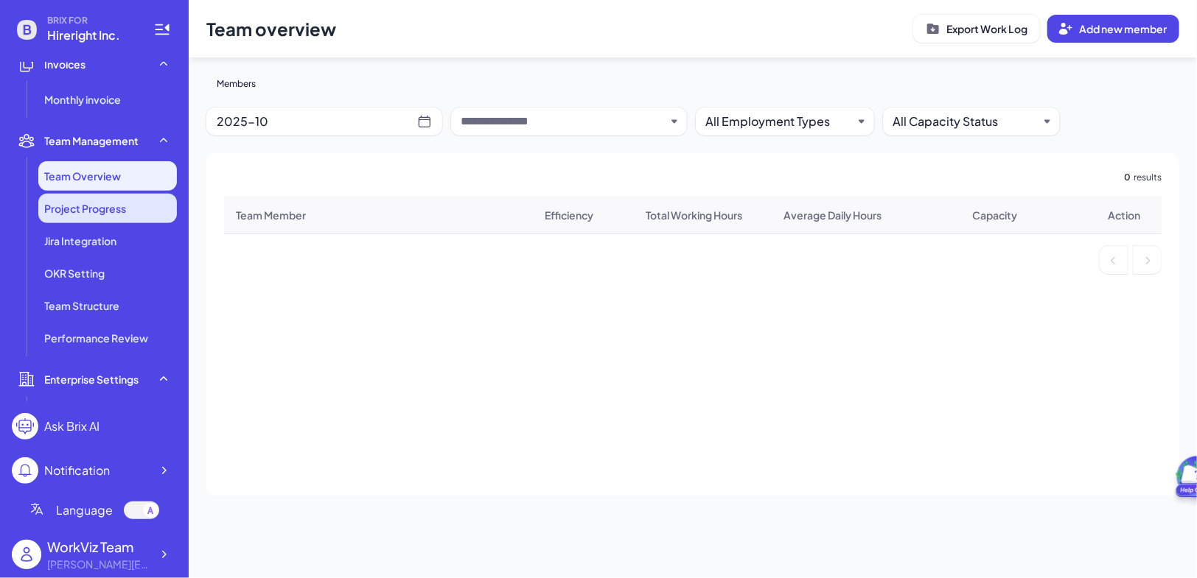
click at [123, 206] on span "Project Progress" at bounding box center [85, 208] width 82 height 15
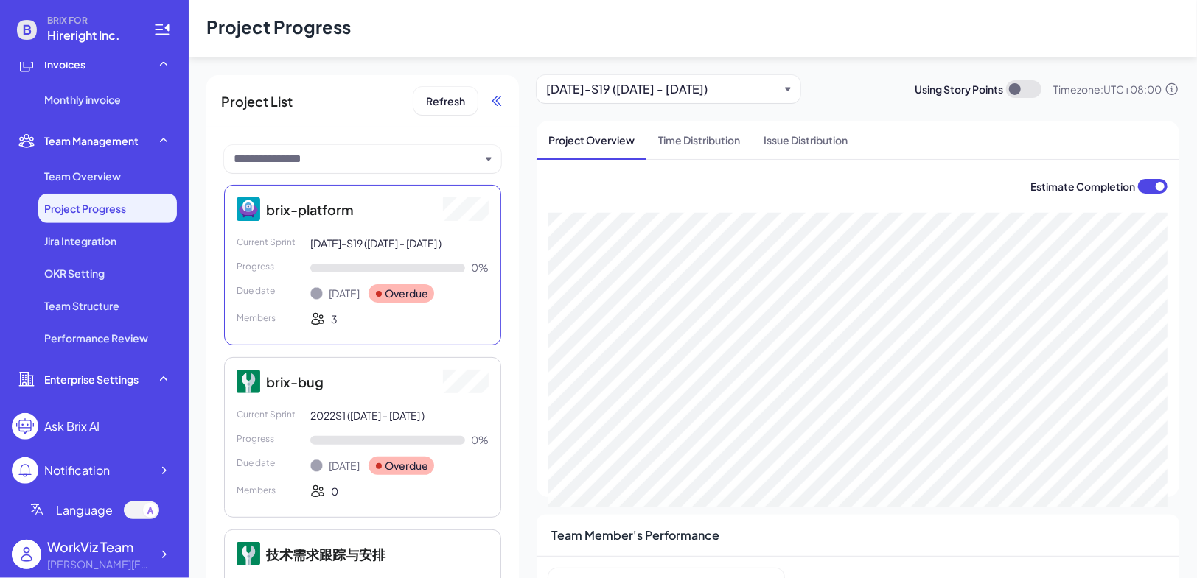
click at [496, 100] on icon at bounding box center [499, 101] width 6 height 10
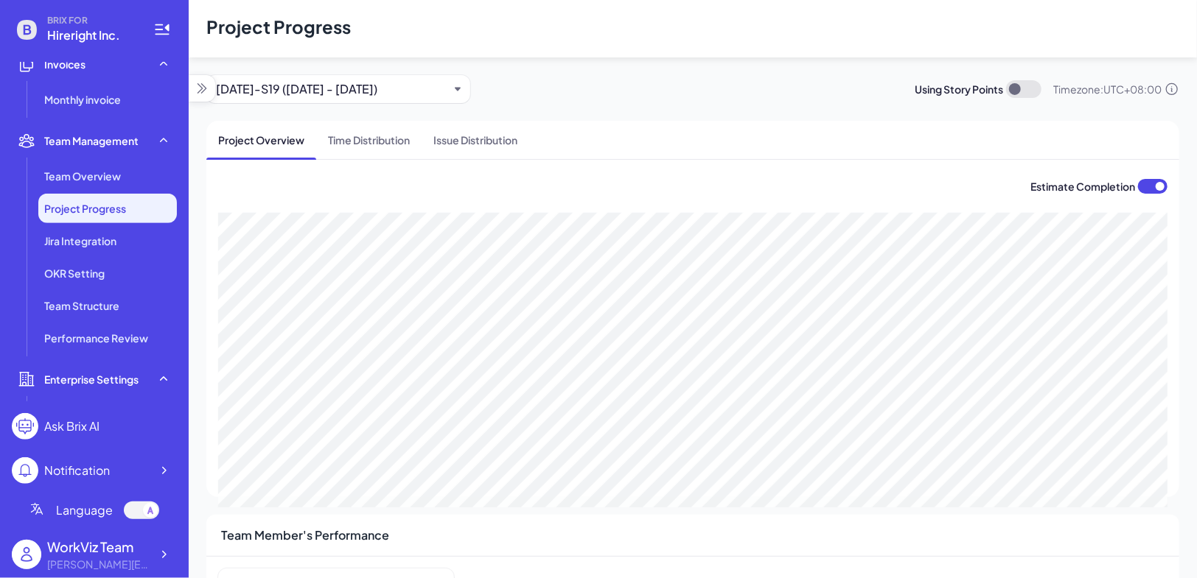
click at [395, 89] on div "2024-10-11-S19 (23 Sep - 11 Oct 2024)" at bounding box center [332, 89] width 233 height 18
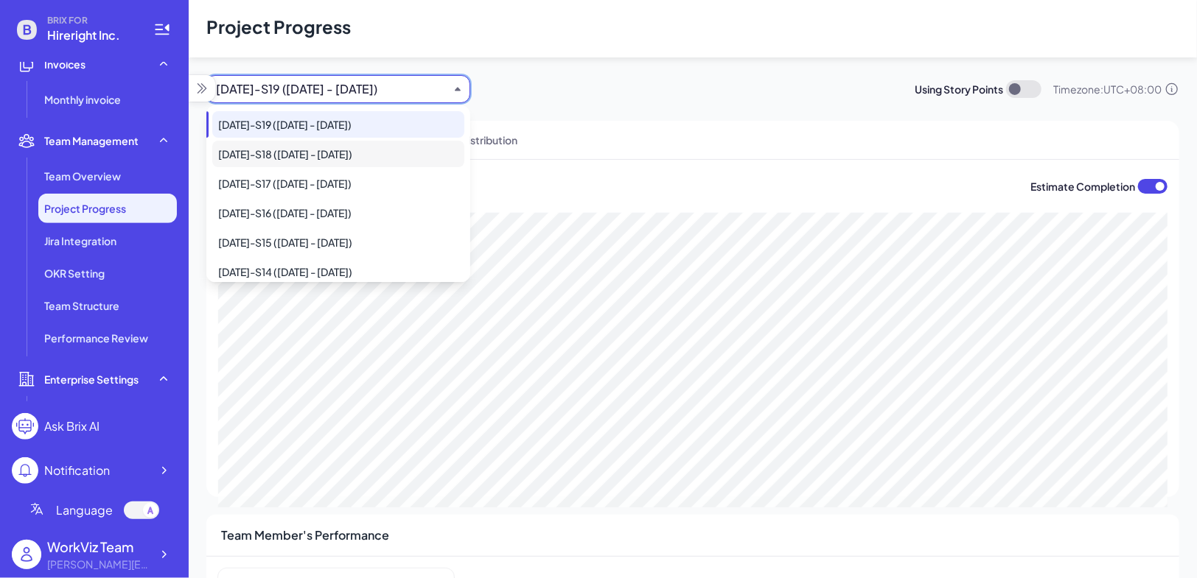
click at [374, 156] on div "2024-09-20-S18 (09 Sep - 20 Sep 2024)" at bounding box center [338, 154] width 252 height 27
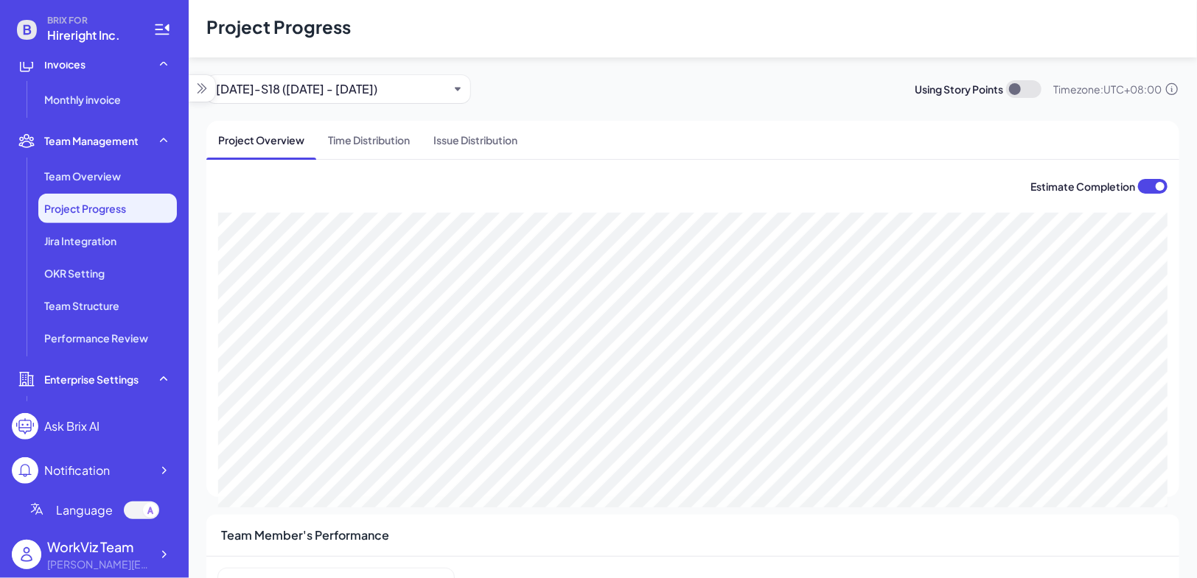
click at [386, 78] on div "2024-09-20-S18 (09 Sep - 20 Sep 2024)" at bounding box center [338, 89] width 264 height 28
click at [388, 88] on div "2024-09-20-S18 (09 Sep - 20 Sep 2024)" at bounding box center [332, 89] width 233 height 18
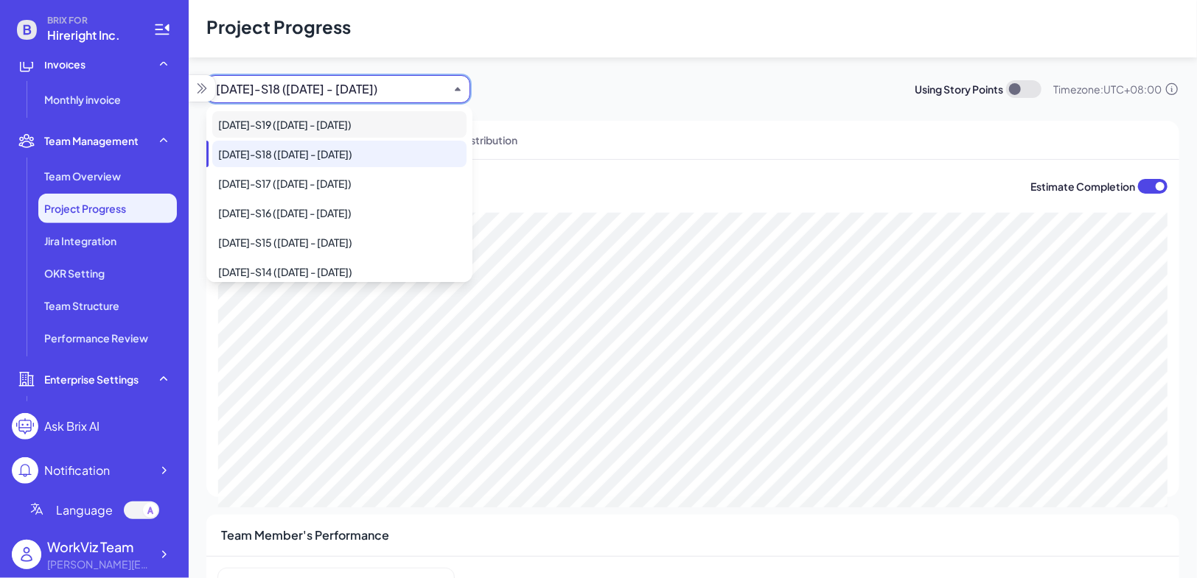
click at [385, 120] on div "2024-10-11-S19 (23 Sep - 11 Oct 2024)" at bounding box center [339, 124] width 254 height 27
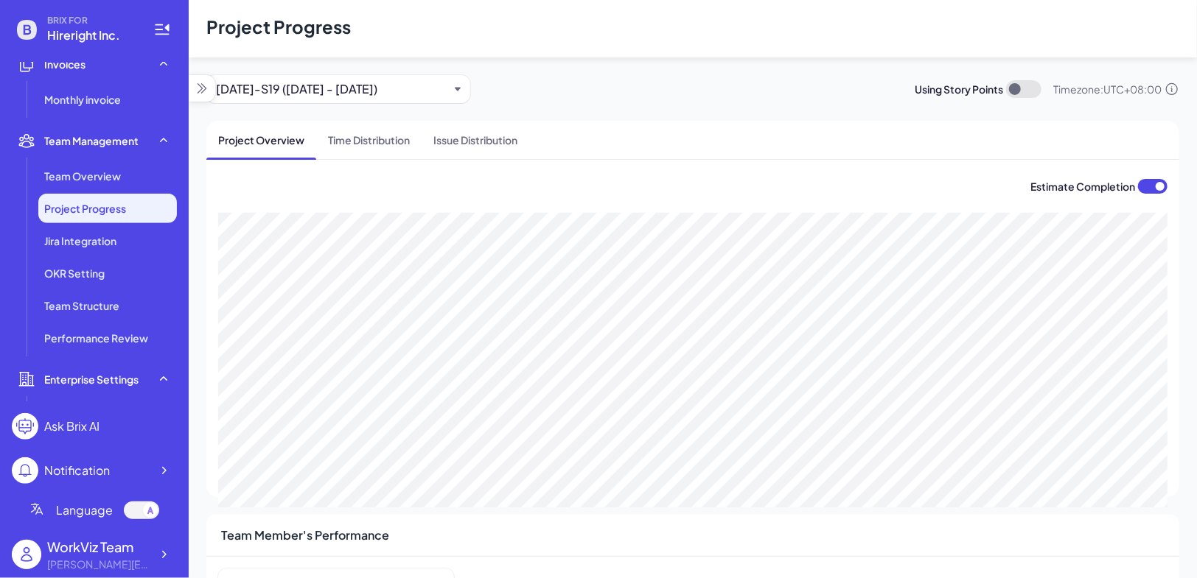
click at [417, 83] on div "2024-10-11-S19 (23 Sep - 11 Oct 2024)" at bounding box center [332, 89] width 233 height 18
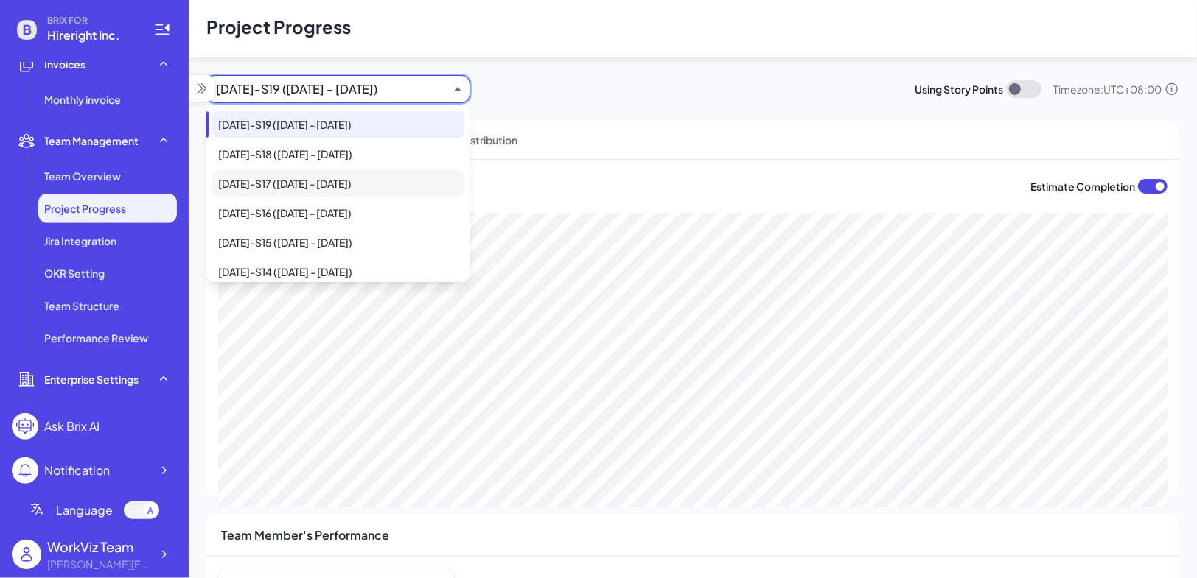
click at [345, 177] on div "2024-09-06-S17 (26 Aug - 06 Sep 2024)" at bounding box center [338, 183] width 252 height 27
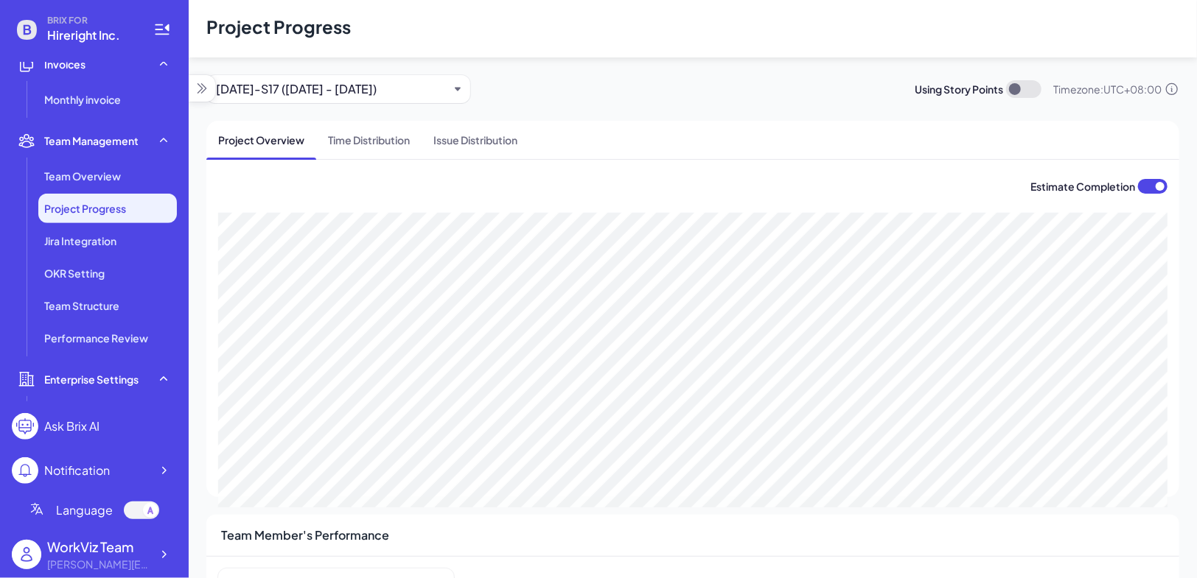
click at [357, 91] on div "2024-09-06-S17 (26 Aug - 06 Sep 2024)" at bounding box center [332, 89] width 233 height 18
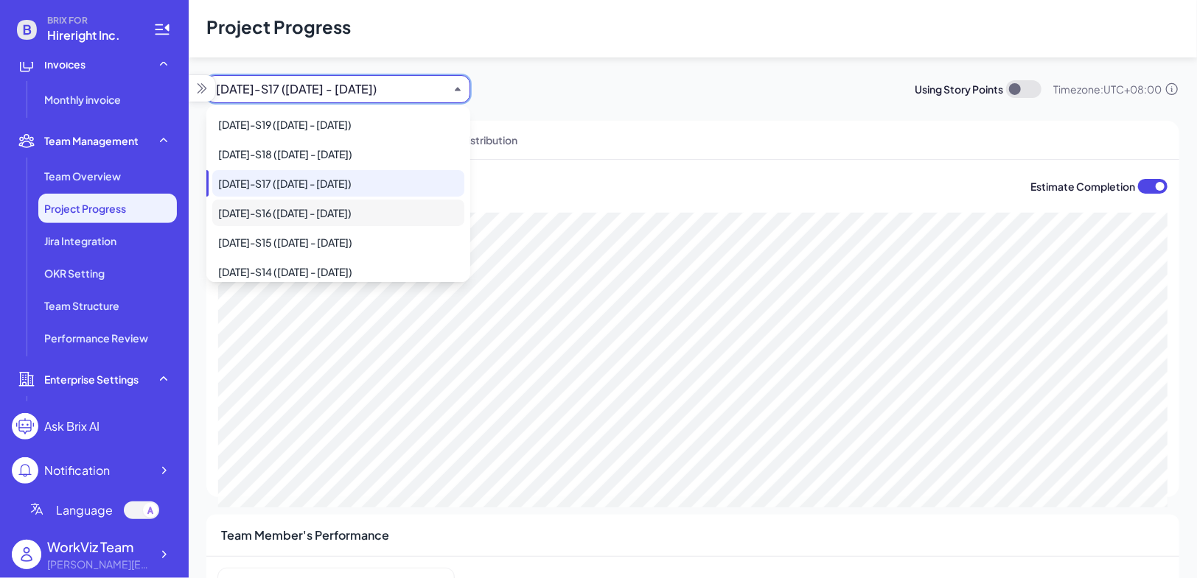
click at [338, 208] on div "2024-08-23-S16 (12 Aug - 23 Aug 2024)" at bounding box center [338, 213] width 252 height 27
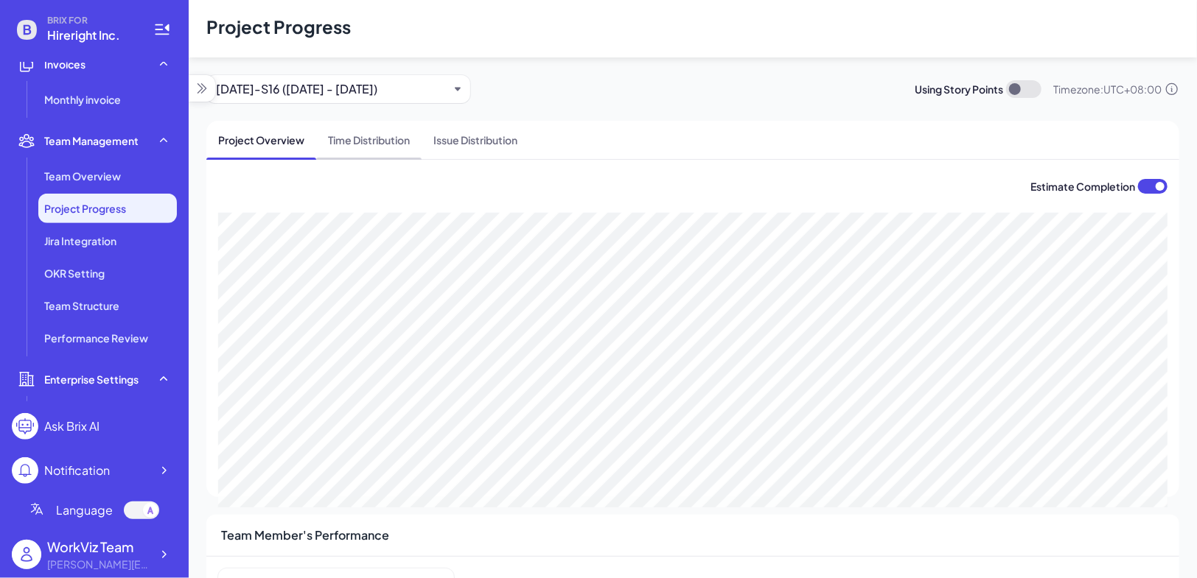
click at [357, 139] on span "Time Distribution" at bounding box center [368, 140] width 105 height 38
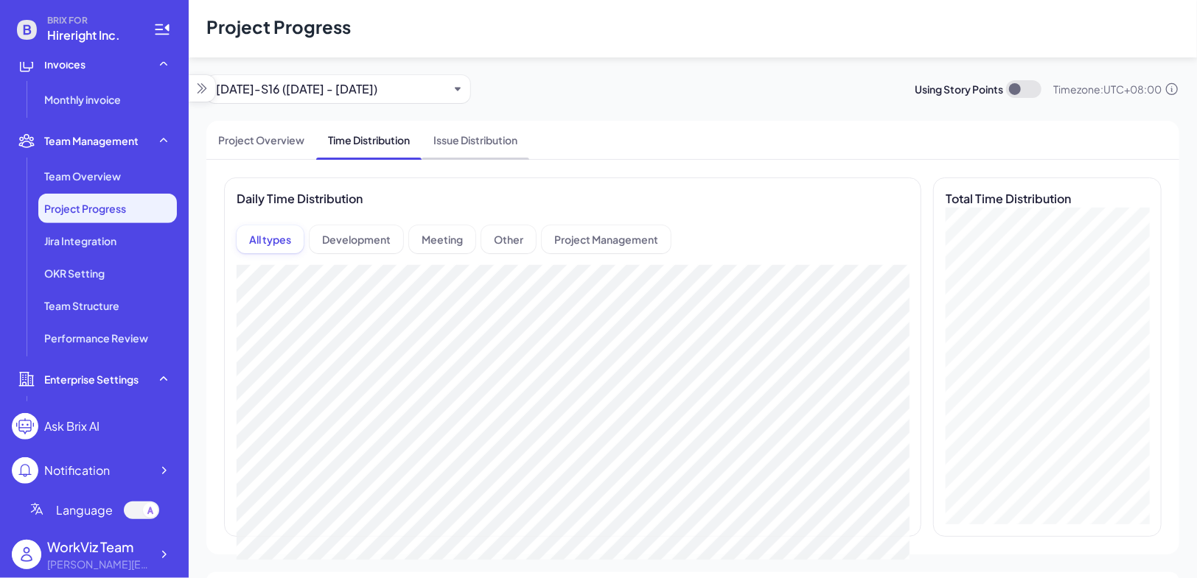
click at [505, 141] on span "Issue Distribution" at bounding box center [475, 140] width 108 height 38
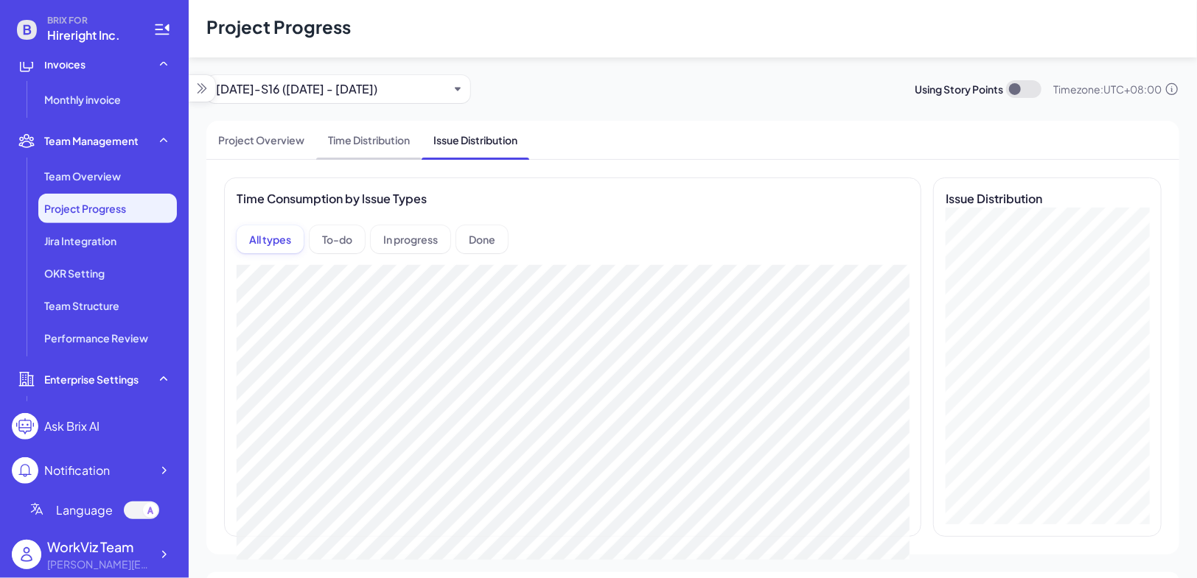
click at [385, 135] on span "Time Distribution" at bounding box center [368, 140] width 105 height 38
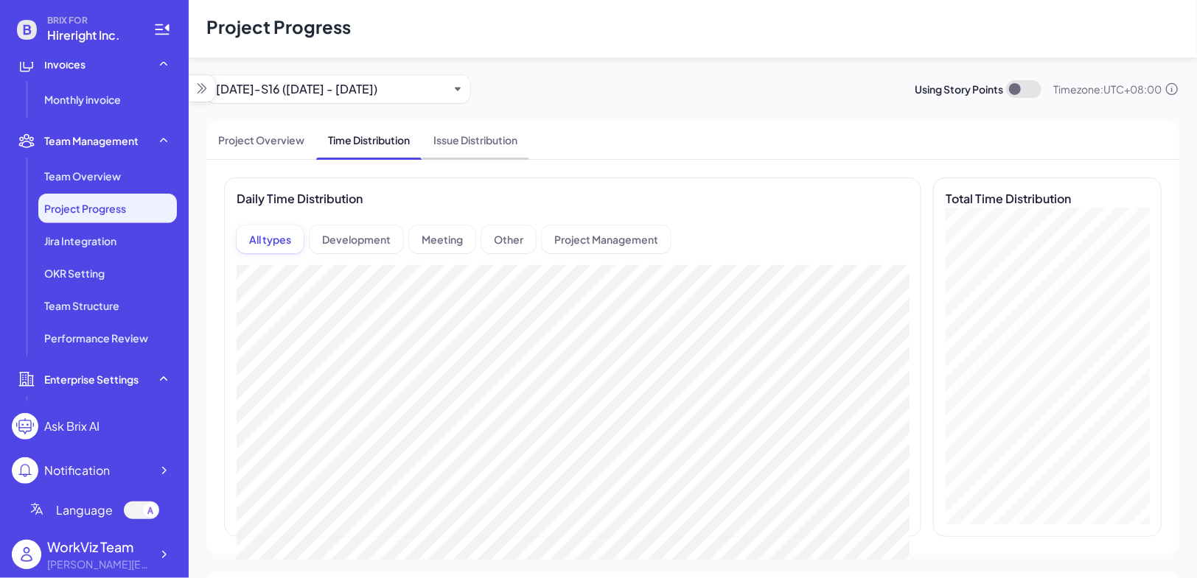
click at [481, 151] on span "Issue Distribution" at bounding box center [475, 140] width 108 height 38
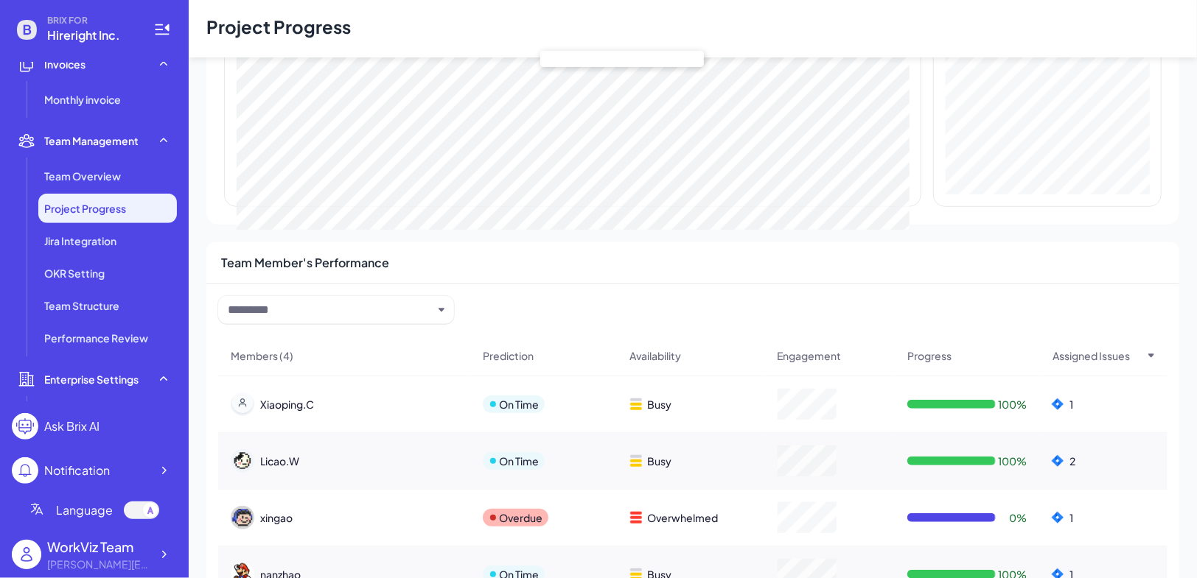
scroll to position [379, 0]
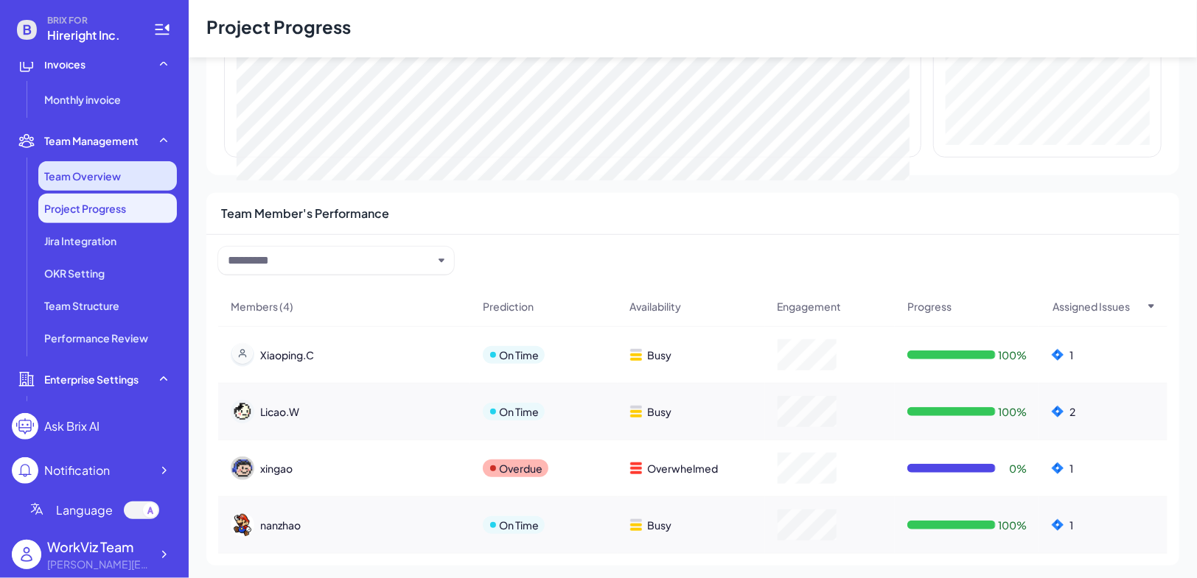
click at [116, 178] on span "Team Overview" at bounding box center [82, 176] width 77 height 15
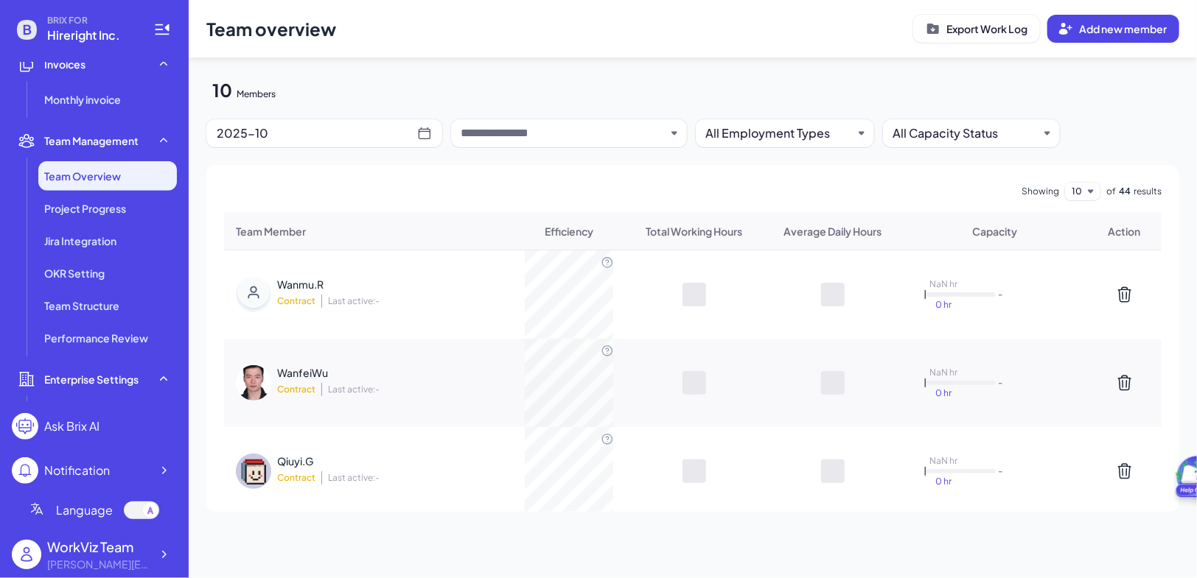
click at [313, 144] on div "2025-10" at bounding box center [324, 133] width 236 height 28
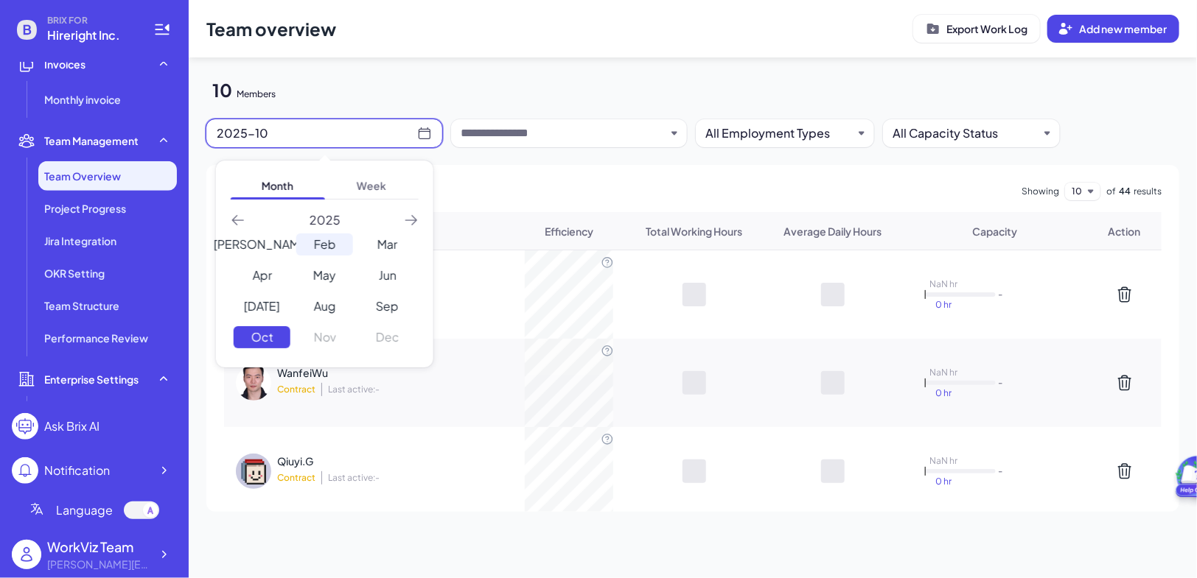
click at [320, 246] on div "Feb" at bounding box center [324, 245] width 57 height 22
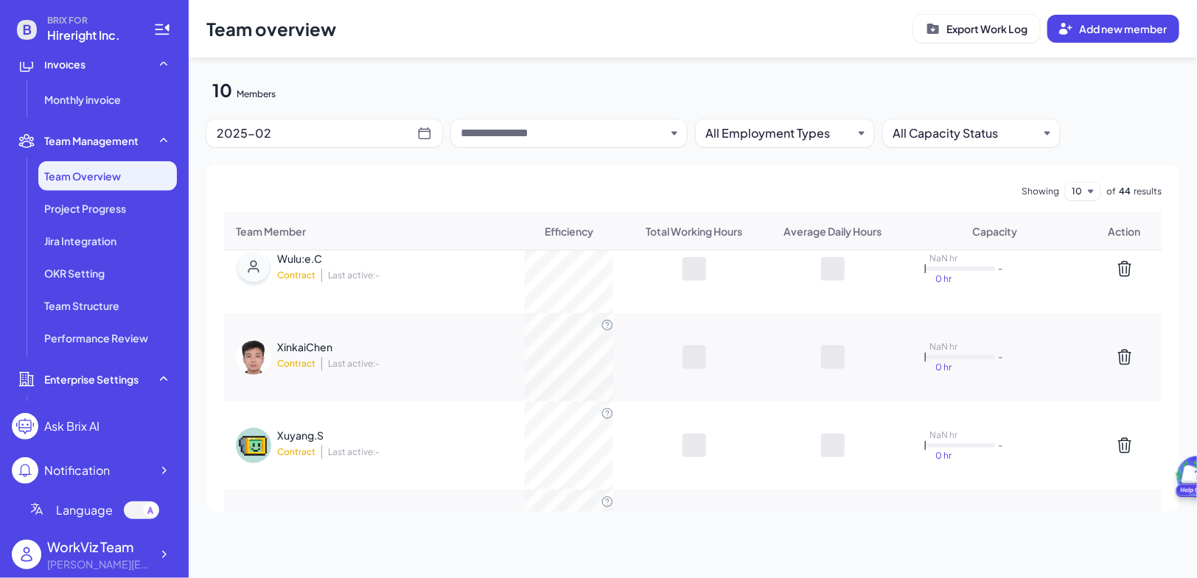
scroll to position [678, 0]
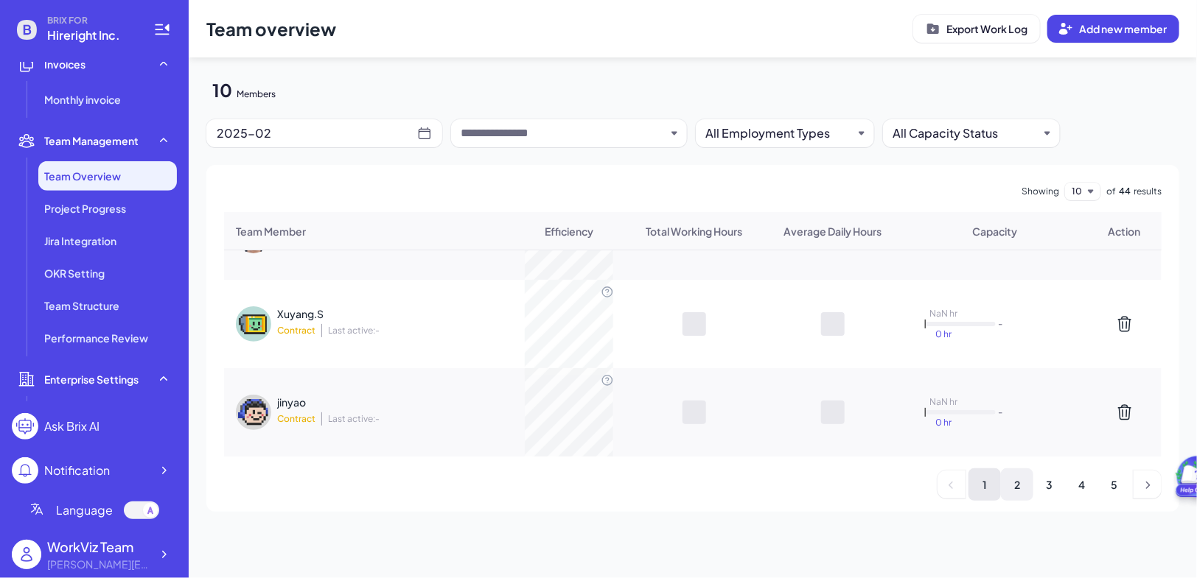
click at [1017, 475] on li "2" at bounding box center [1017, 485] width 32 height 32
click at [995, 486] on li "1" at bounding box center [984, 485] width 32 height 32
click at [1006, 488] on li "2" at bounding box center [1017, 485] width 32 height 32
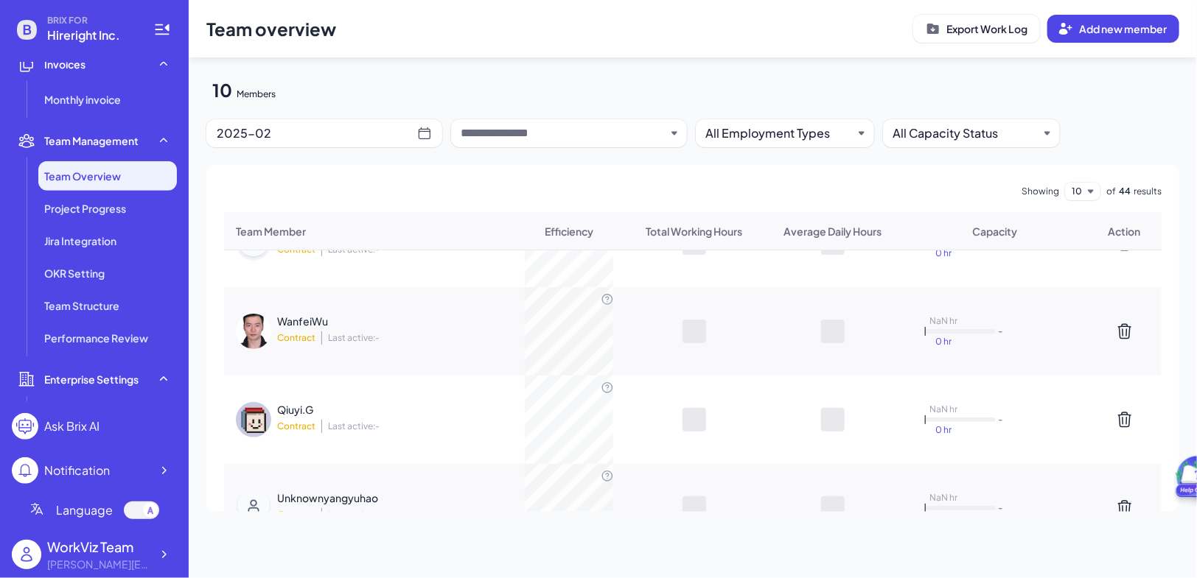
scroll to position [0, 0]
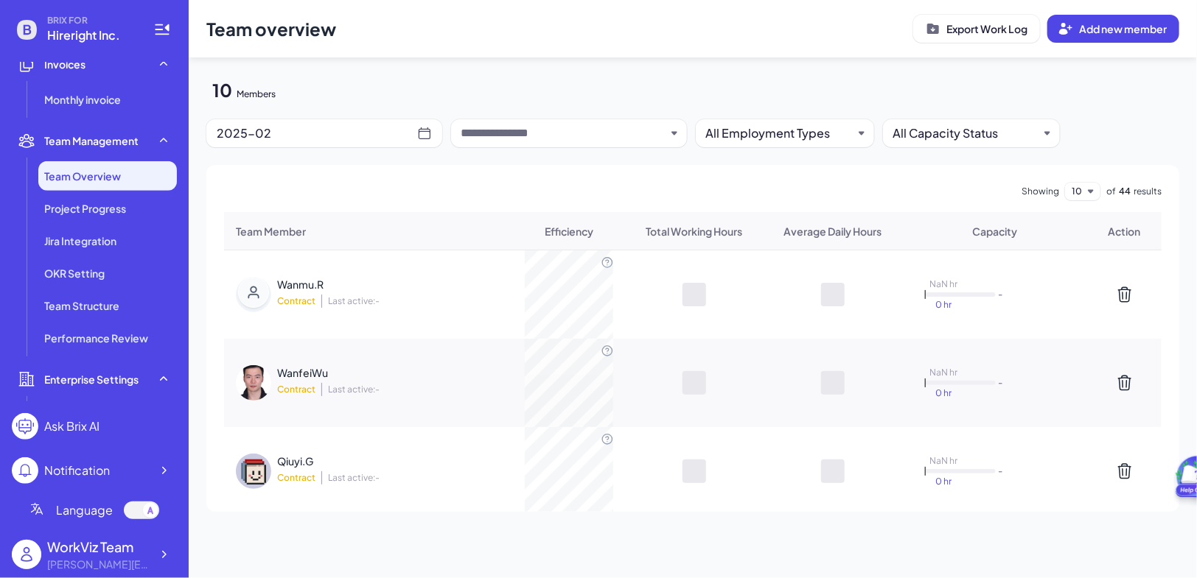
click at [541, 128] on input "text" at bounding box center [562, 134] width 205 height 18
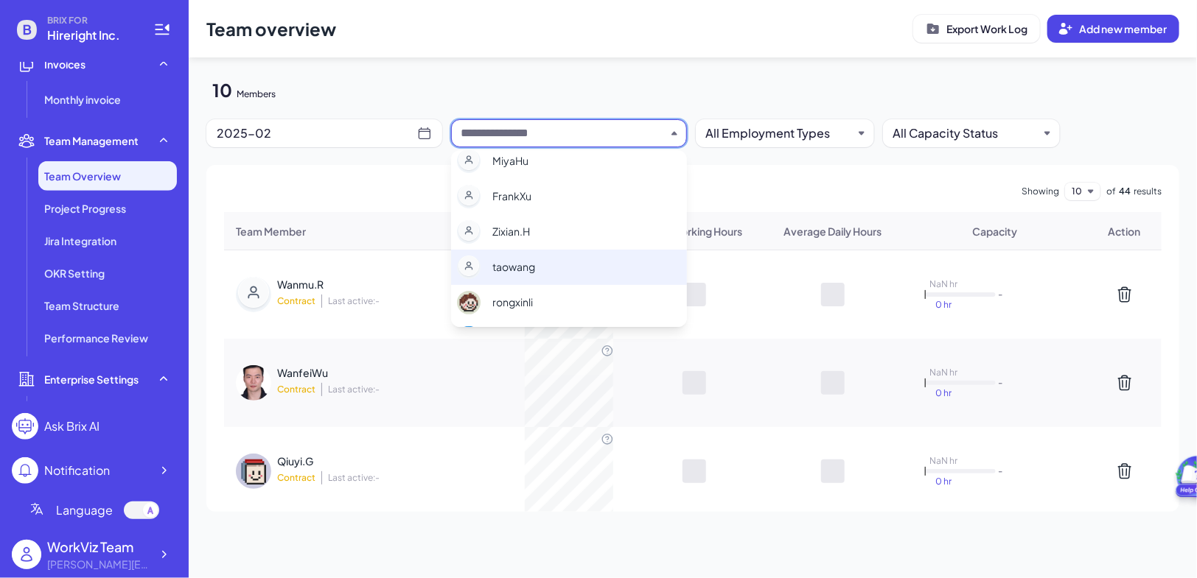
scroll to position [217, 0]
click at [545, 275] on div "rongxinli" at bounding box center [569, 273] width 236 height 35
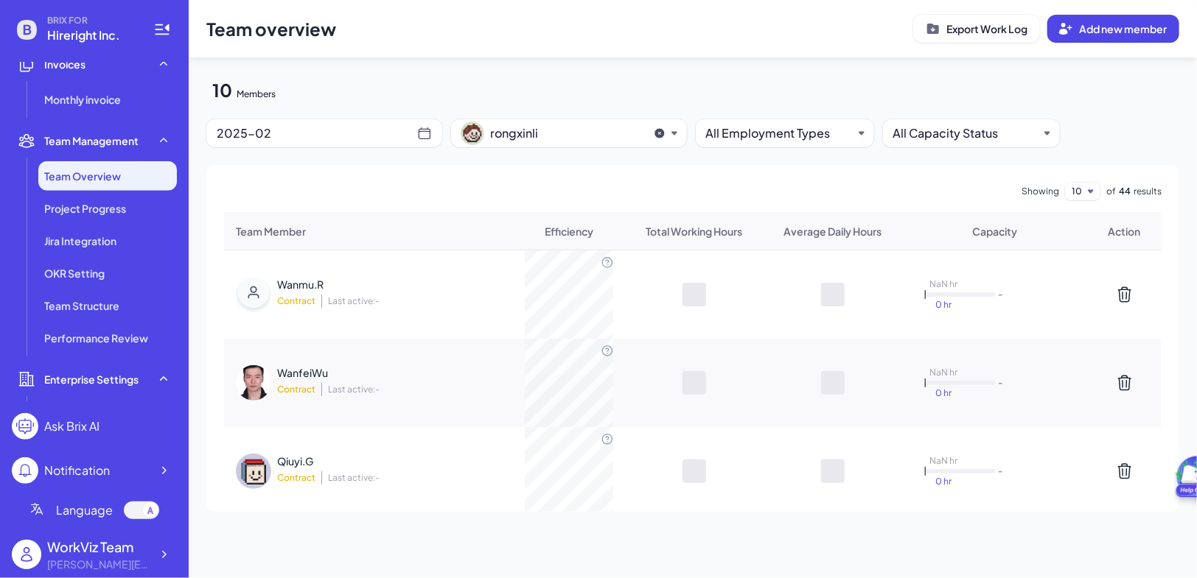
scroll to position [678, 0]
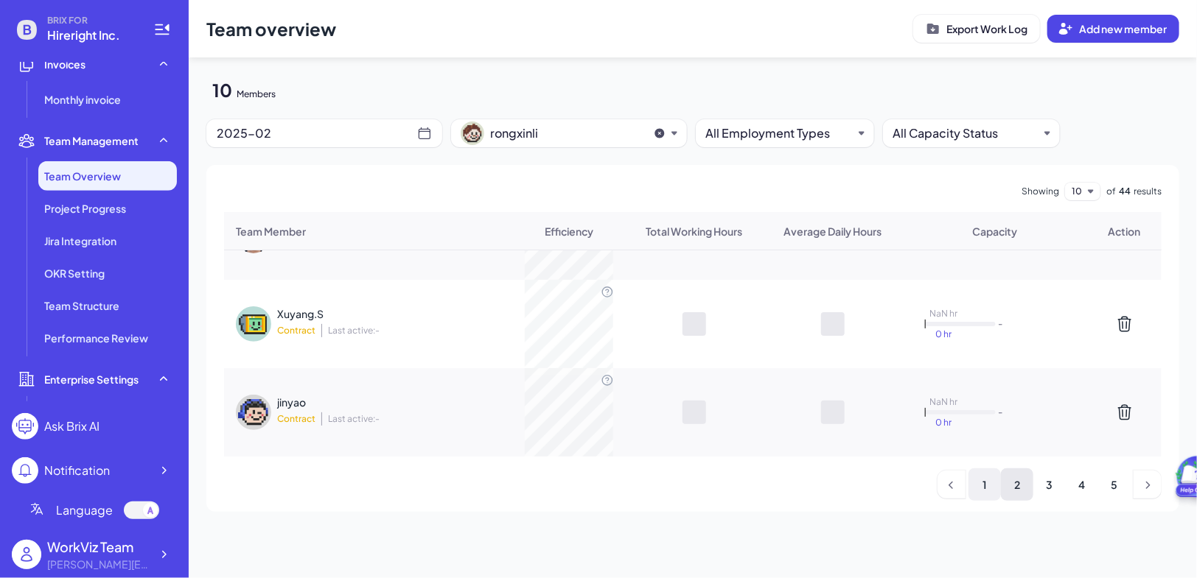
click at [983, 486] on li "1" at bounding box center [984, 485] width 32 height 32
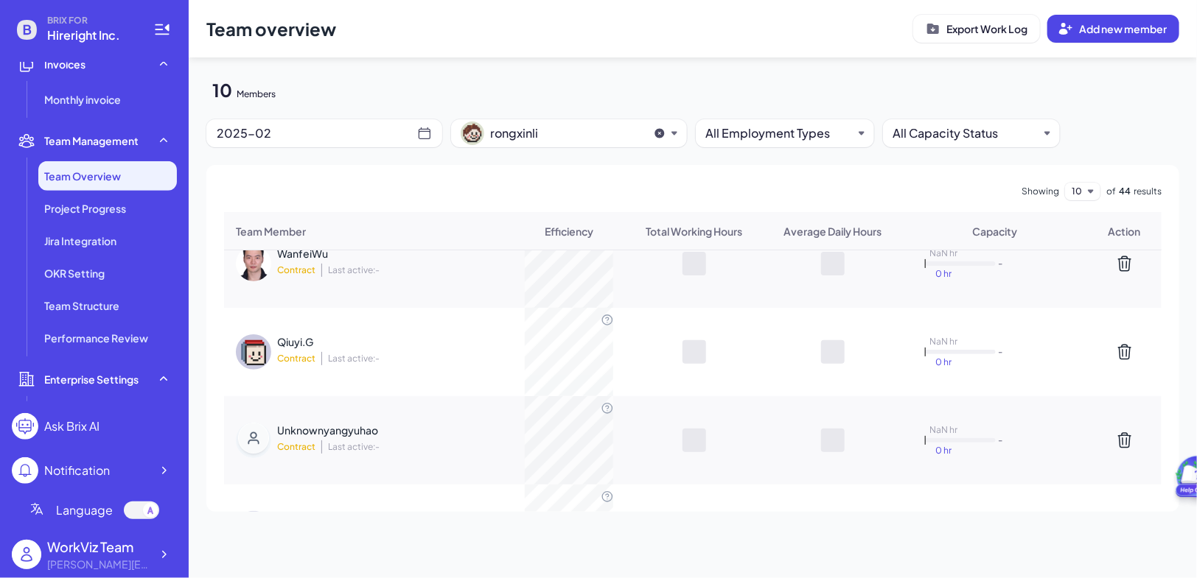
scroll to position [0, 0]
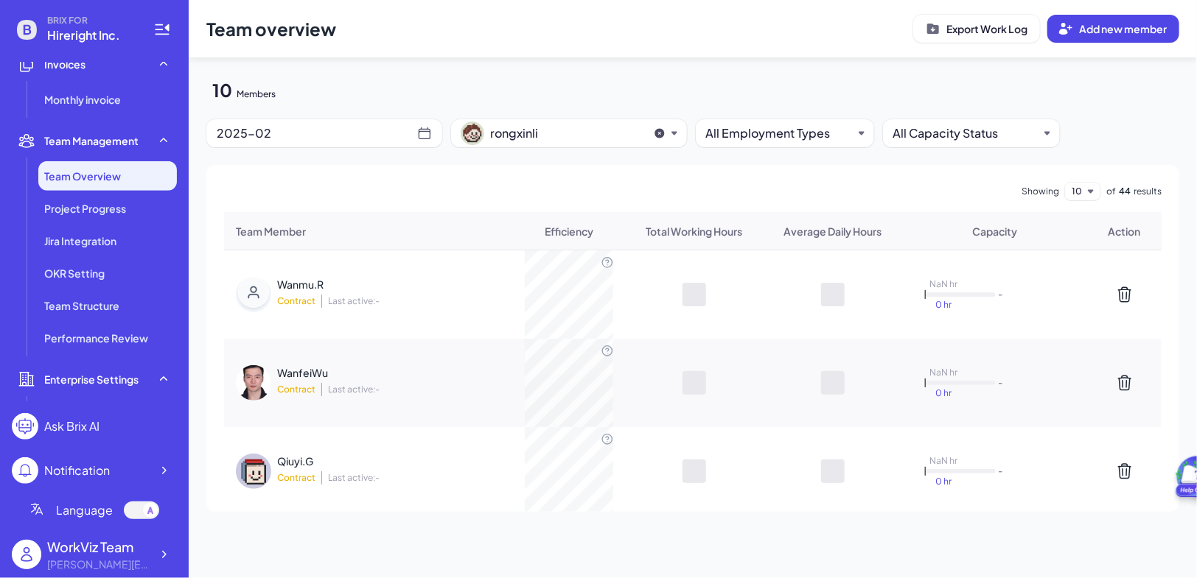
click at [315, 376] on div "WanfeiWu" at bounding box center [373, 372] width 192 height 15
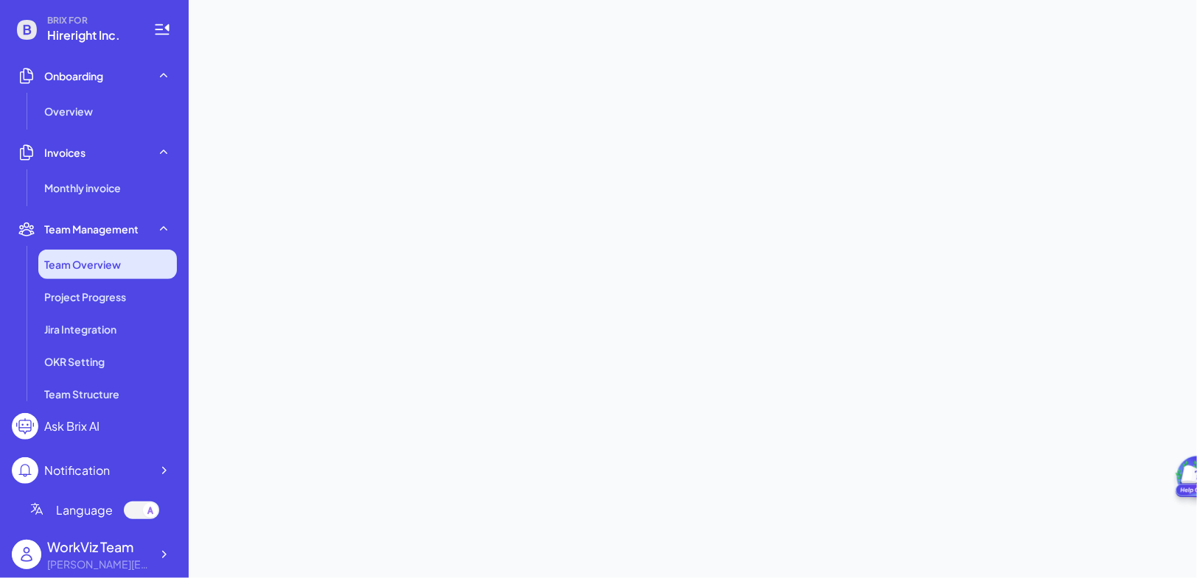
scroll to position [273, 0]
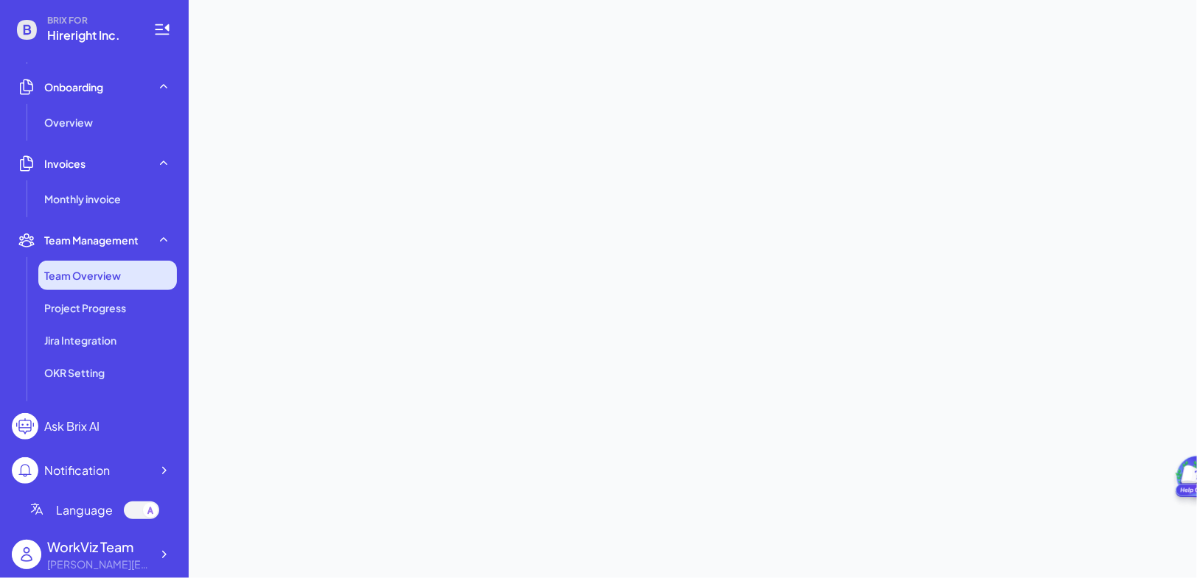
click at [71, 274] on span "Team Overview" at bounding box center [82, 275] width 77 height 15
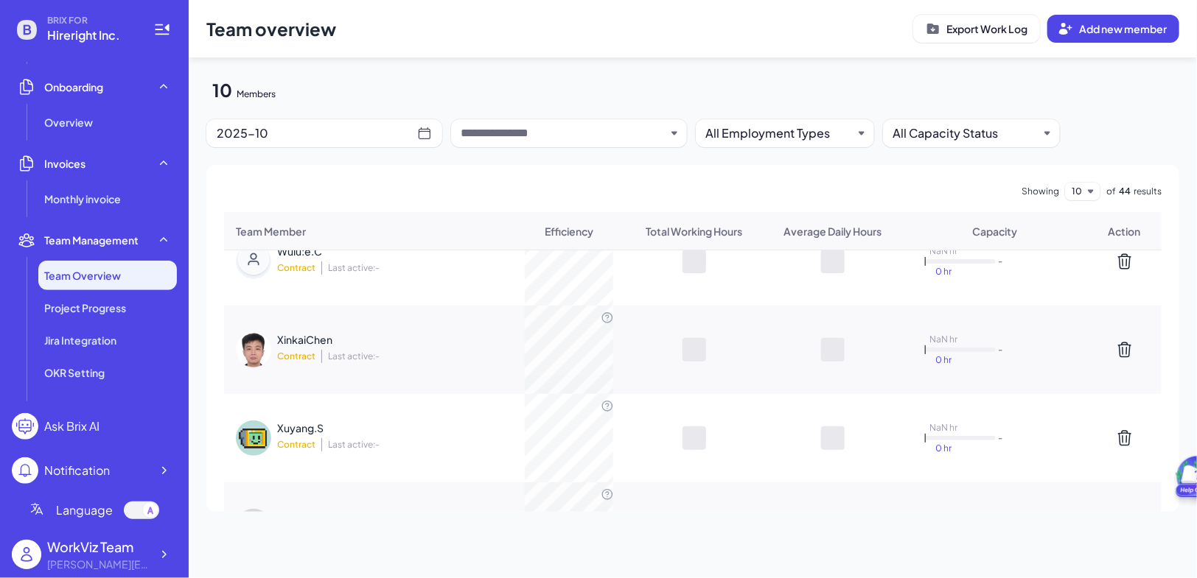
scroll to position [678, 0]
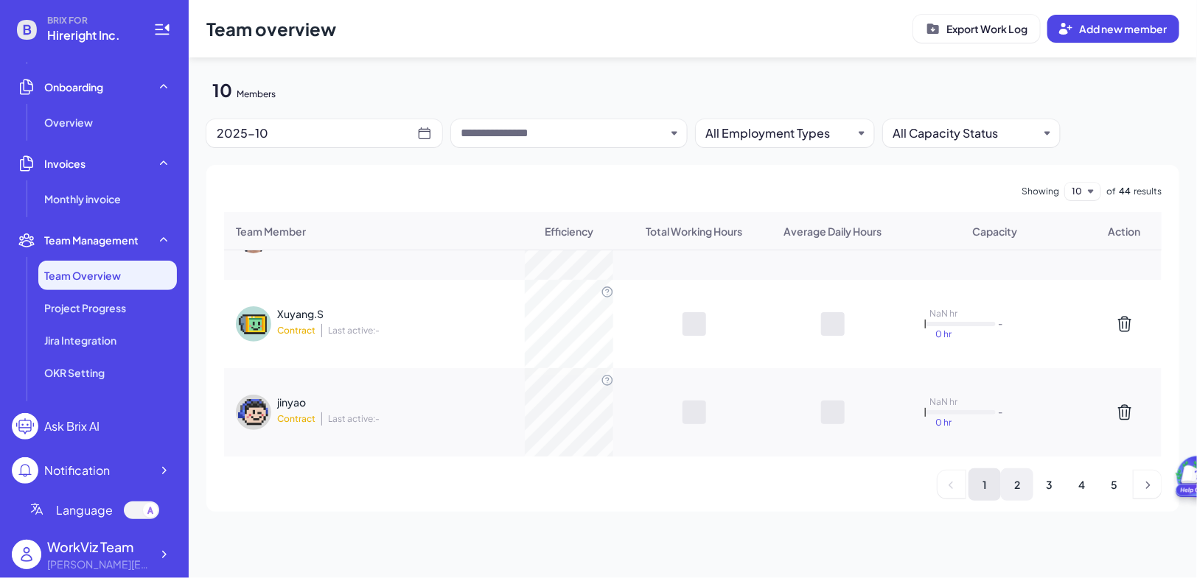
click at [1017, 477] on li "2" at bounding box center [1017, 485] width 32 height 32
click at [996, 485] on li "1" at bounding box center [984, 485] width 32 height 32
click at [992, 484] on li "1" at bounding box center [984, 485] width 32 height 32
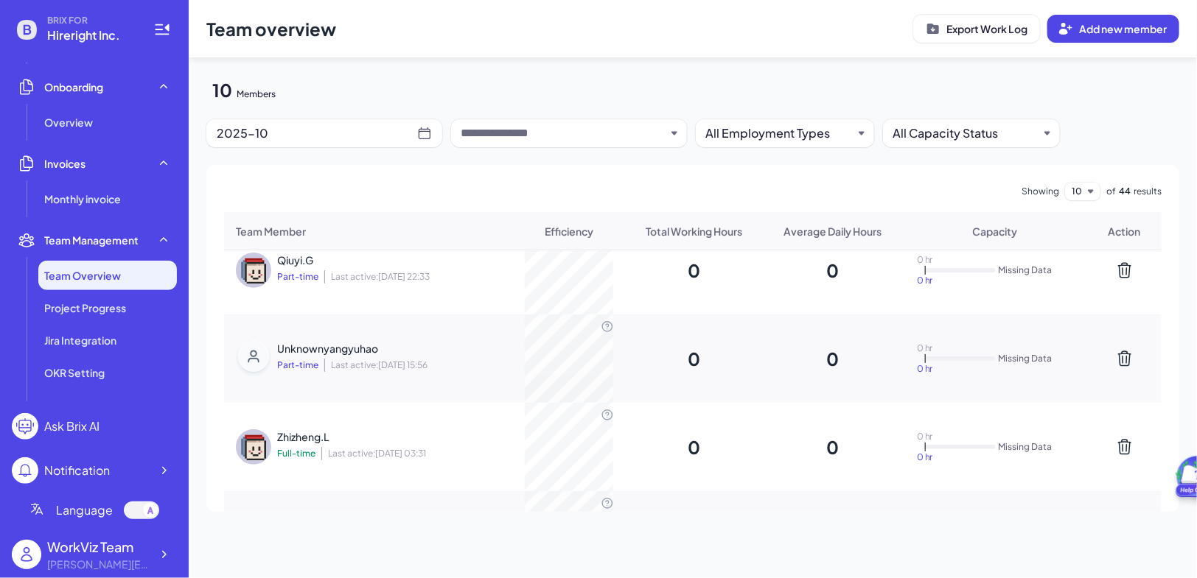
scroll to position [0, 0]
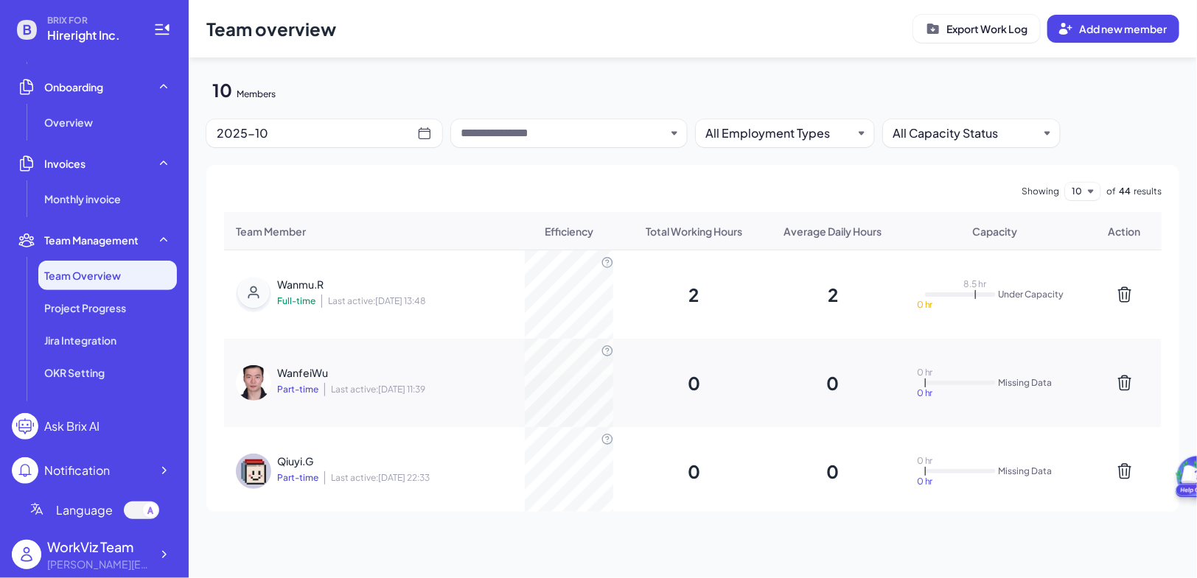
click at [346, 141] on div "2025-10" at bounding box center [317, 133] width 200 height 21
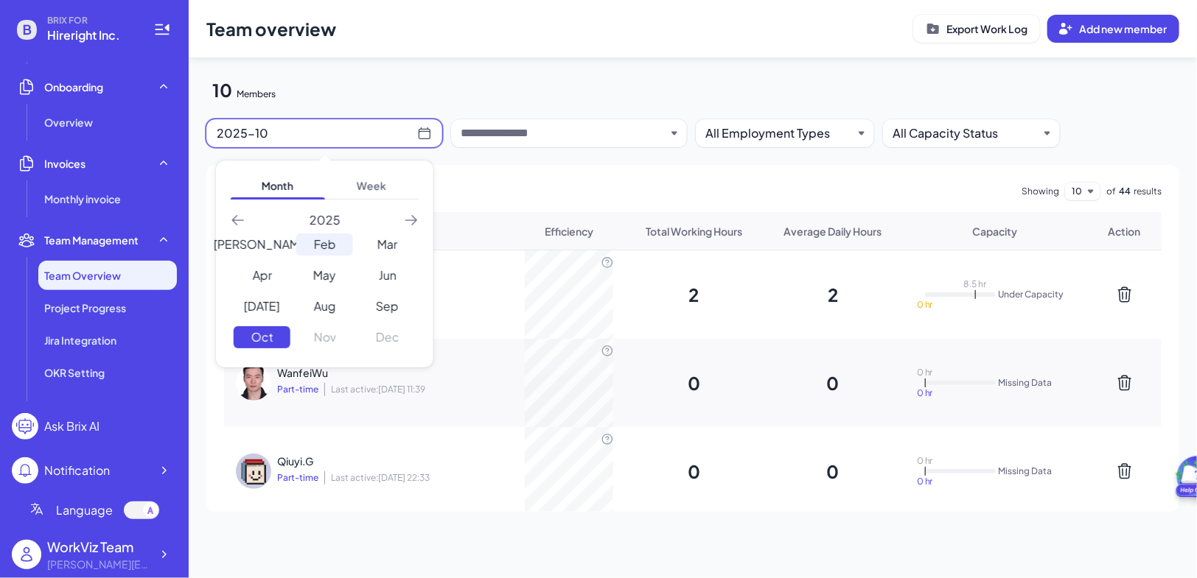
click at [323, 244] on div "Feb" at bounding box center [324, 245] width 57 height 22
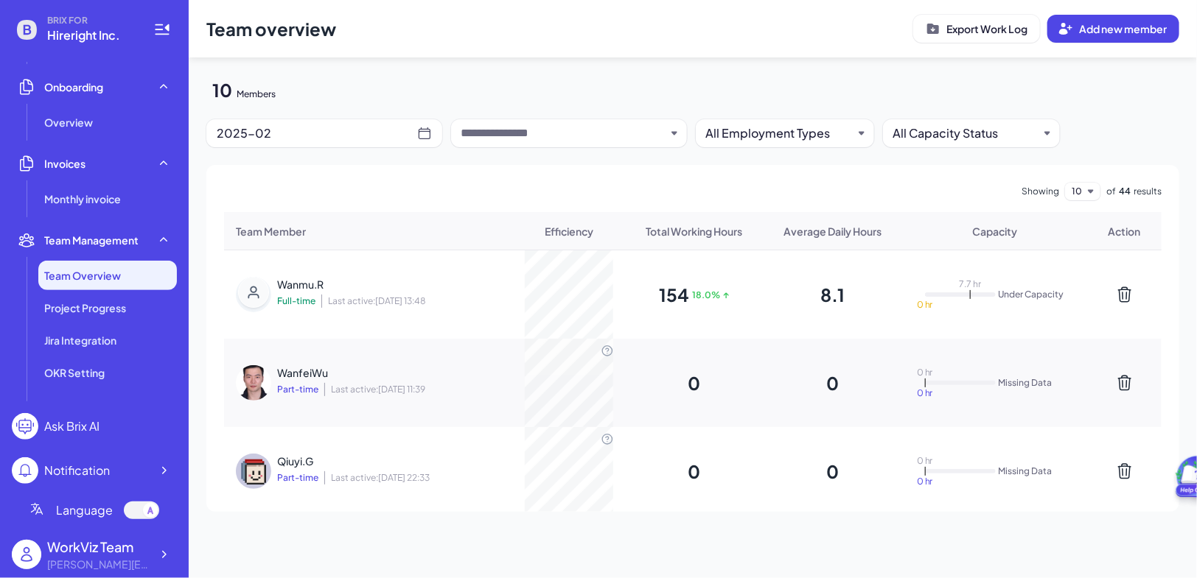
click at [326, 294] on div "Wanmu.R Full-time Last active: 2025-08-30 13:48" at bounding box center [373, 294] width 192 height 35
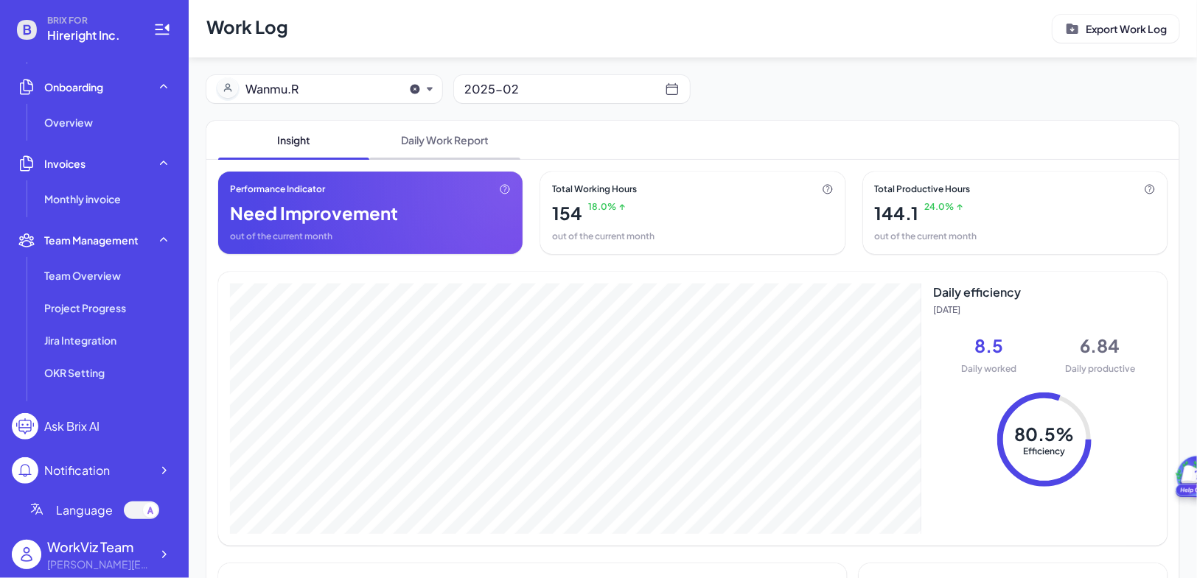
click at [486, 140] on span "Daily Work Report" at bounding box center [444, 140] width 151 height 38
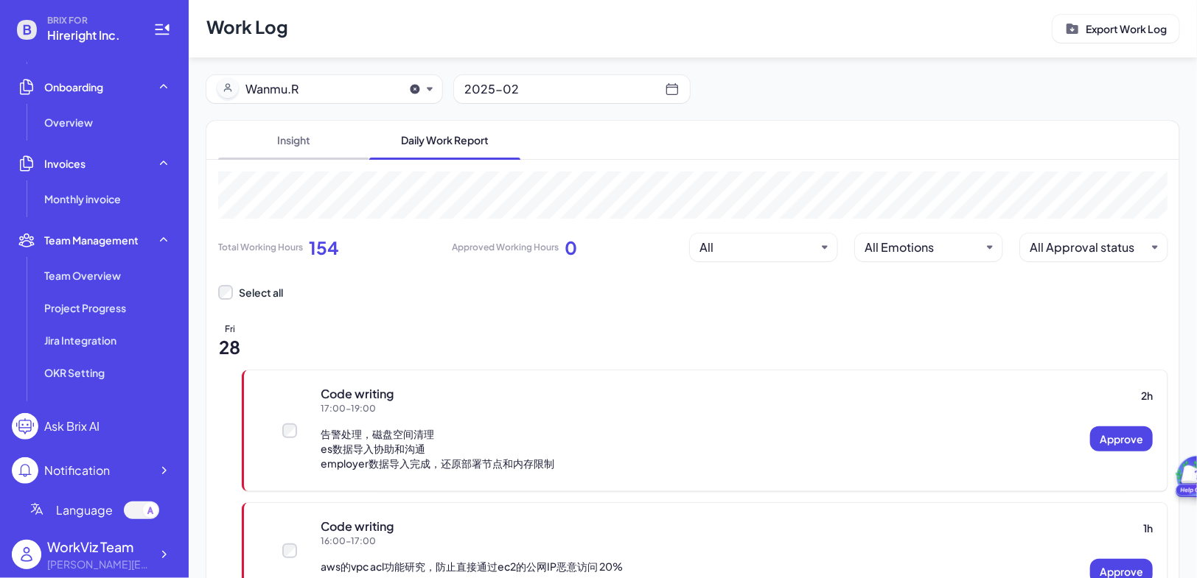
click at [282, 142] on span "Insight" at bounding box center [293, 140] width 151 height 38
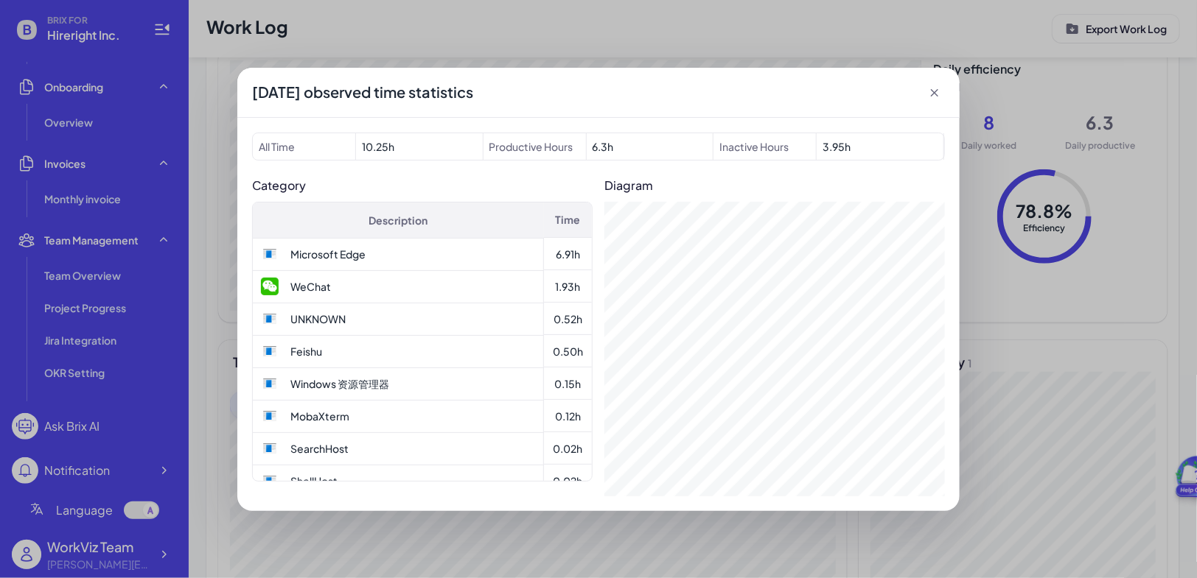
click at [942, 104] on div "2025-02-14 observed time statistics" at bounding box center [598, 93] width 722 height 50
click at [936, 96] on icon at bounding box center [934, 92] width 15 height 15
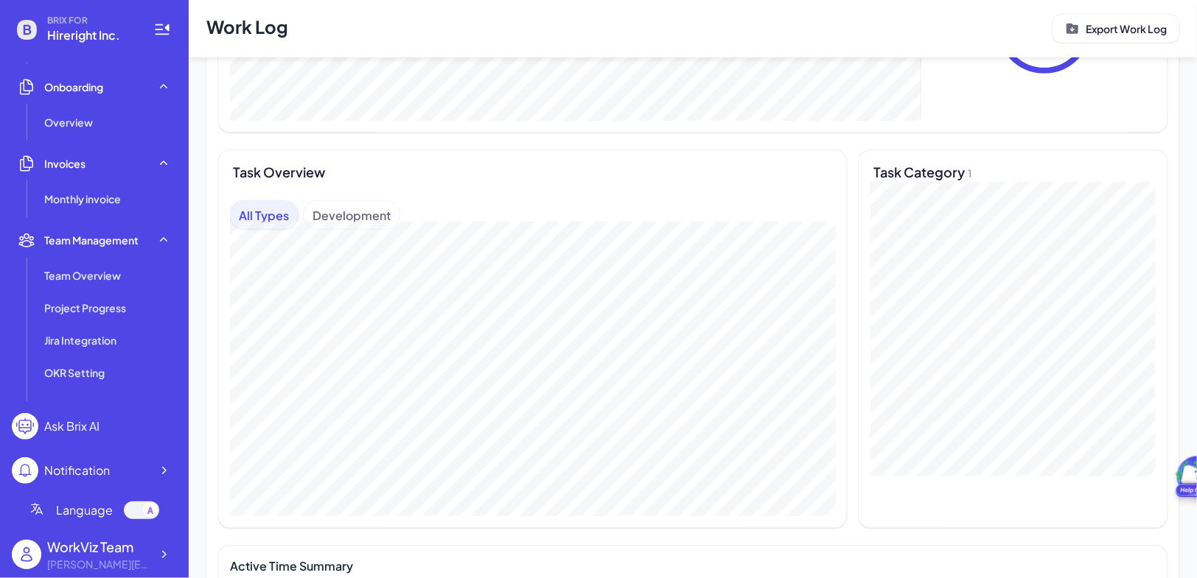
scroll to position [561, 0]
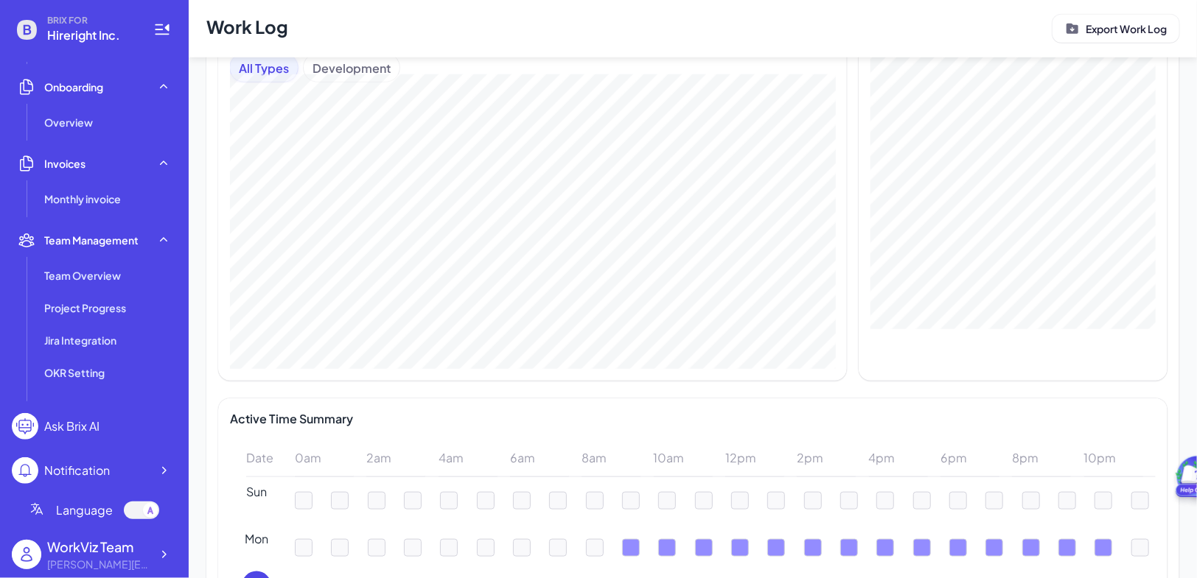
click at [336, 71] on div "Development" at bounding box center [352, 68] width 96 height 28
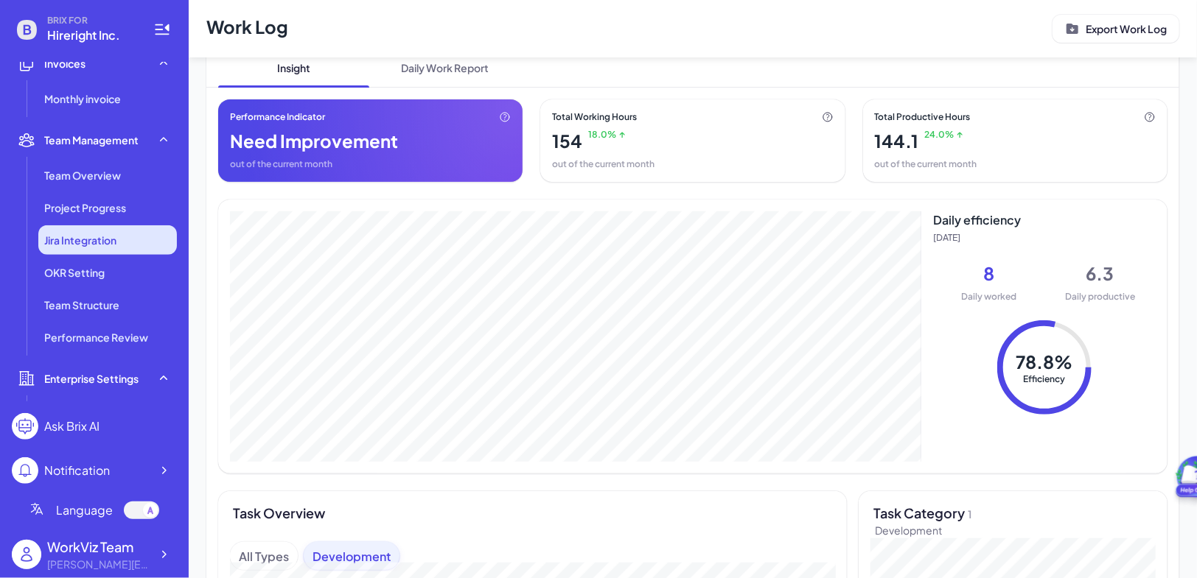
scroll to position [410, 0]
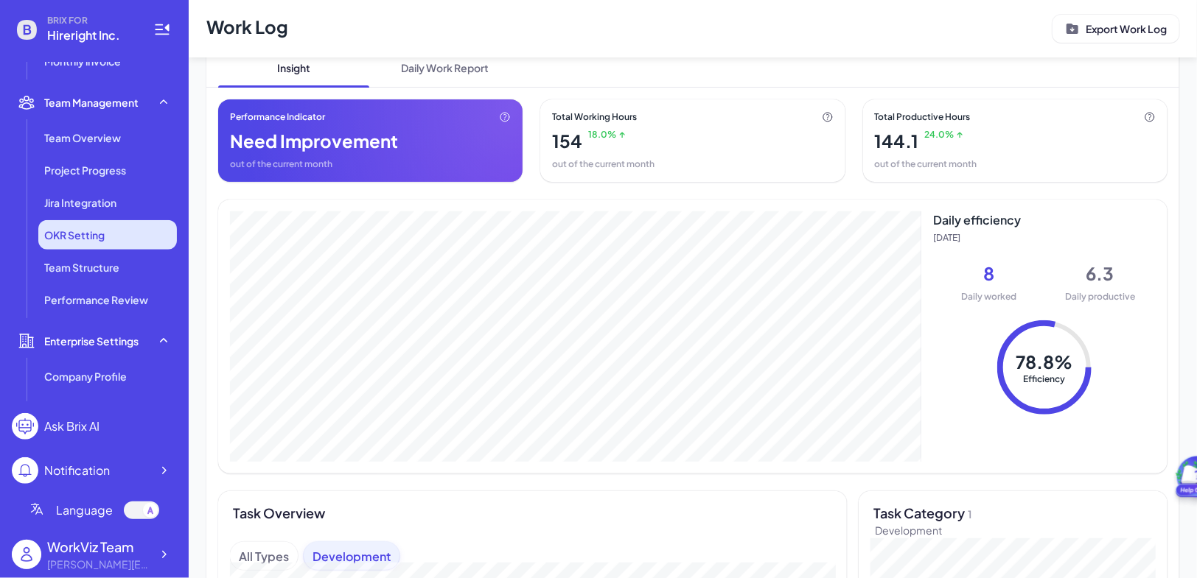
click at [94, 244] on li "OKR Setting" at bounding box center [107, 234] width 139 height 29
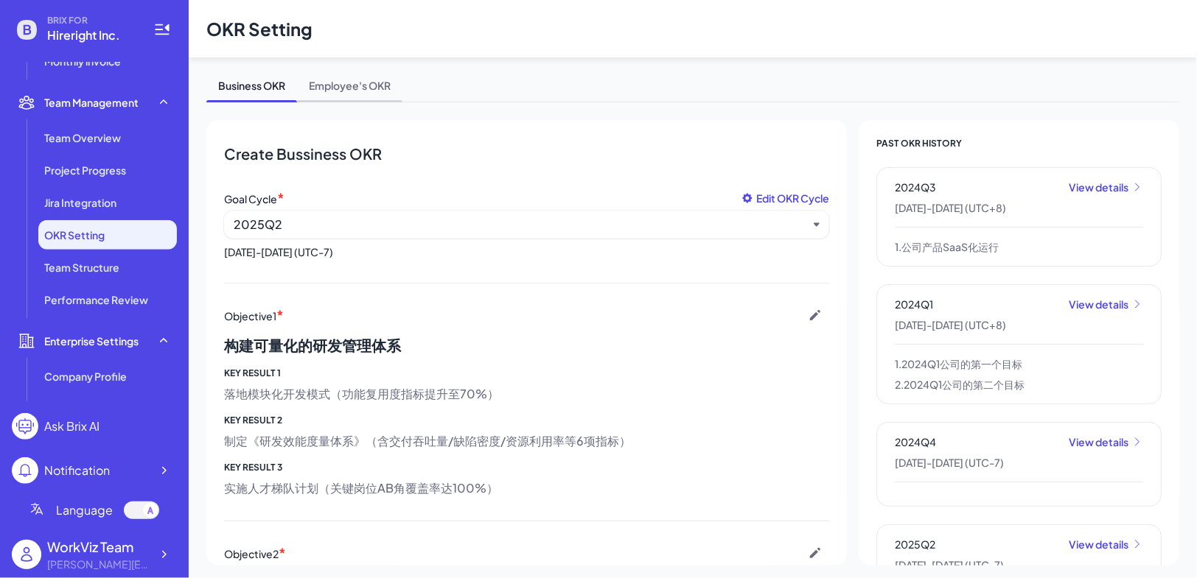
click at [362, 88] on span "Employee's OKR" at bounding box center [349, 88] width 105 height 27
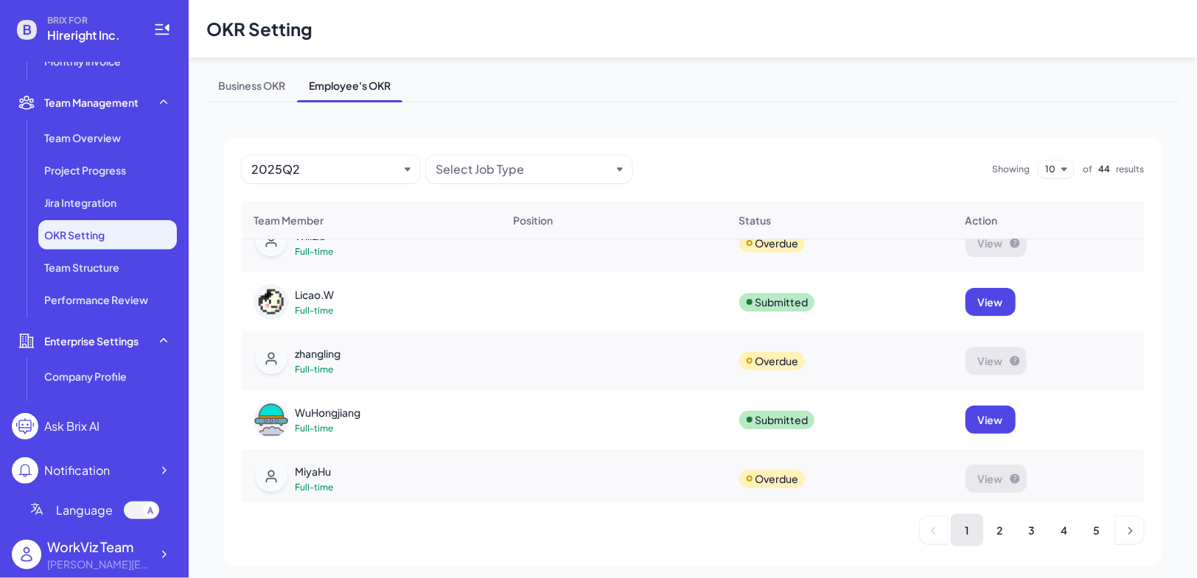
scroll to position [45, 0]
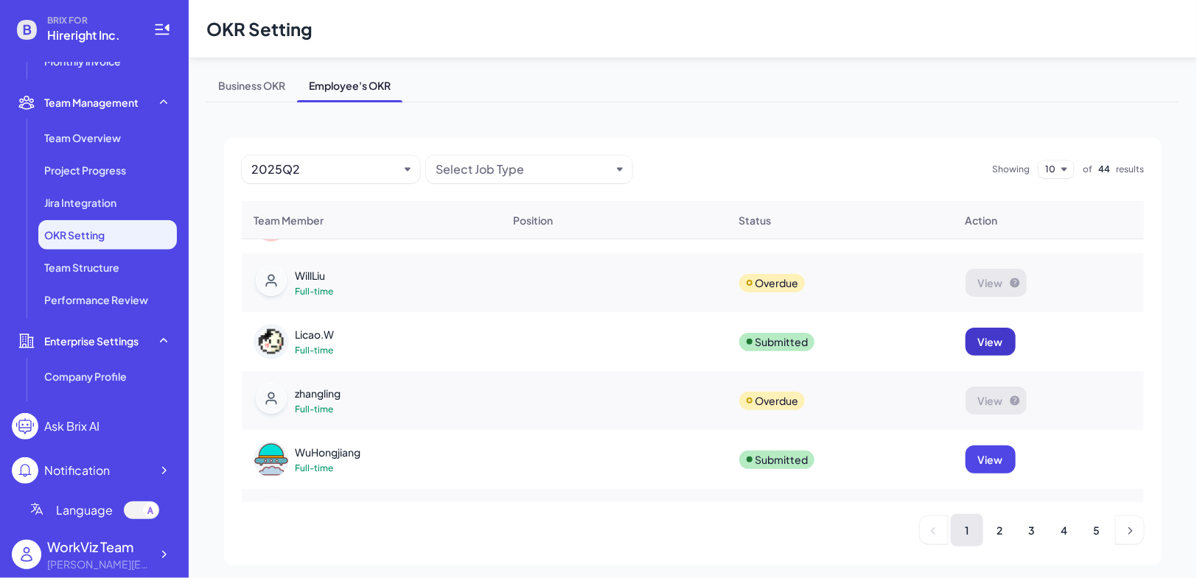
click at [998, 346] on span "View" at bounding box center [990, 341] width 25 height 13
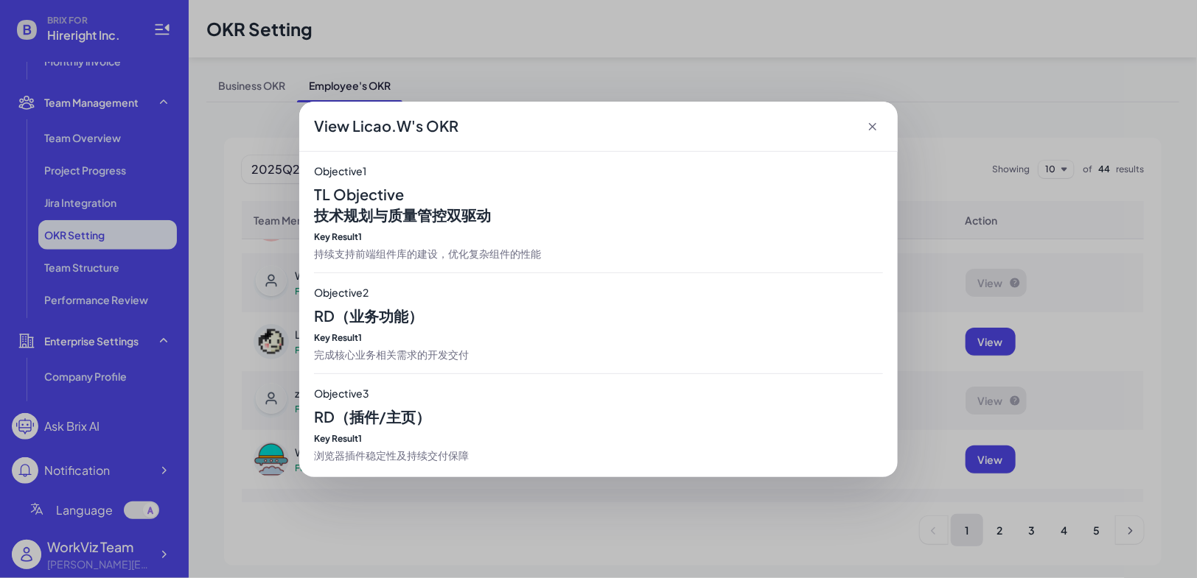
click at [875, 122] on icon at bounding box center [872, 126] width 15 height 15
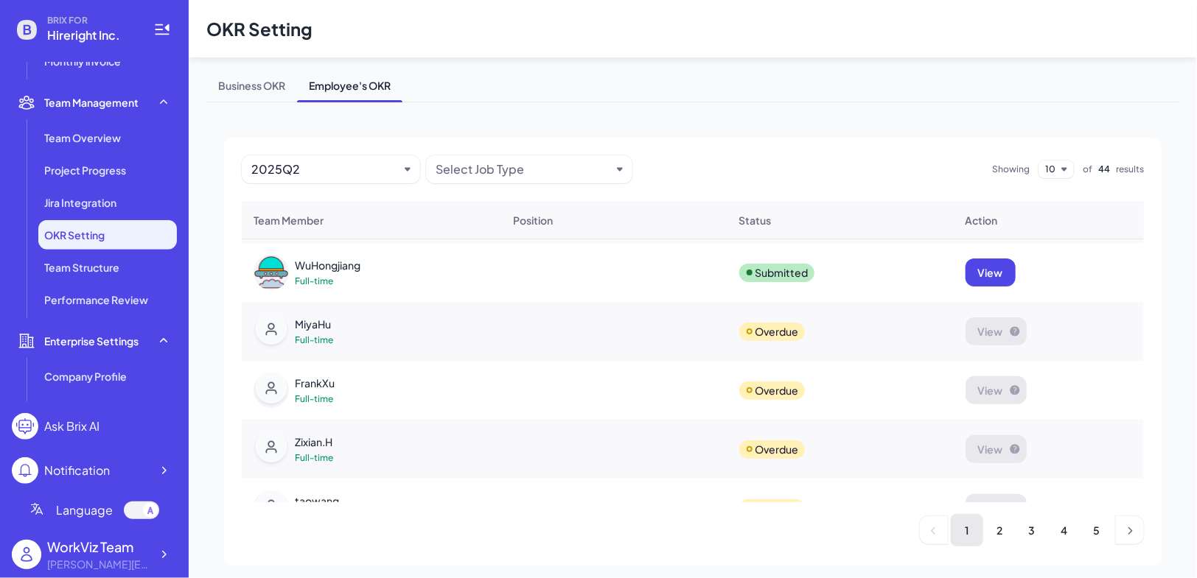
scroll to position [172, 0]
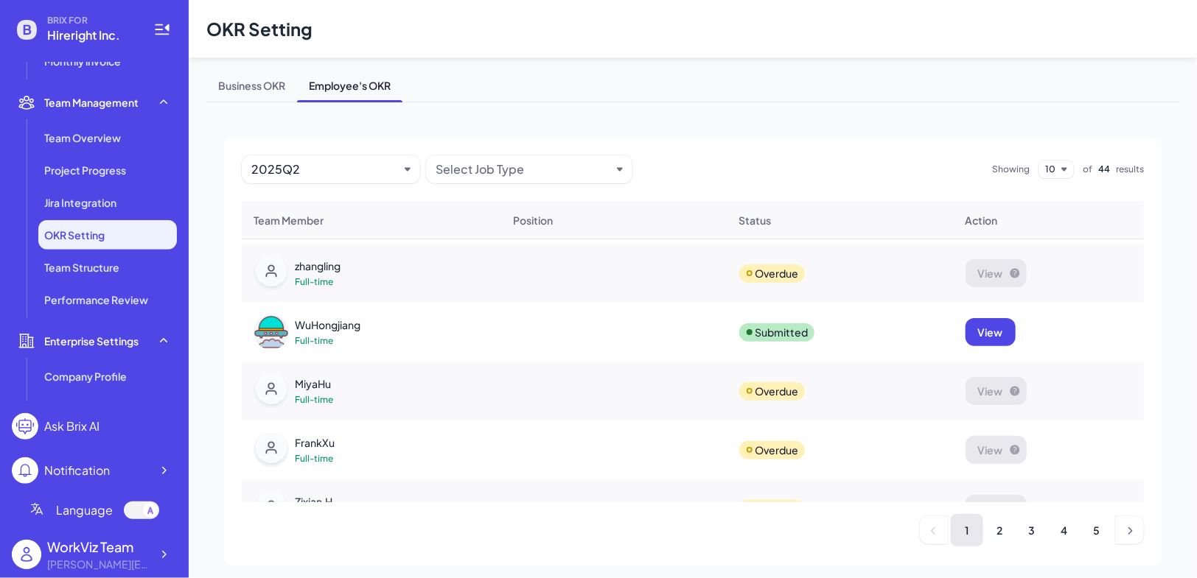
click at [768, 388] on p "Overdue" at bounding box center [776, 391] width 43 height 15
click at [769, 336] on p "Submitted" at bounding box center [781, 332] width 53 height 15
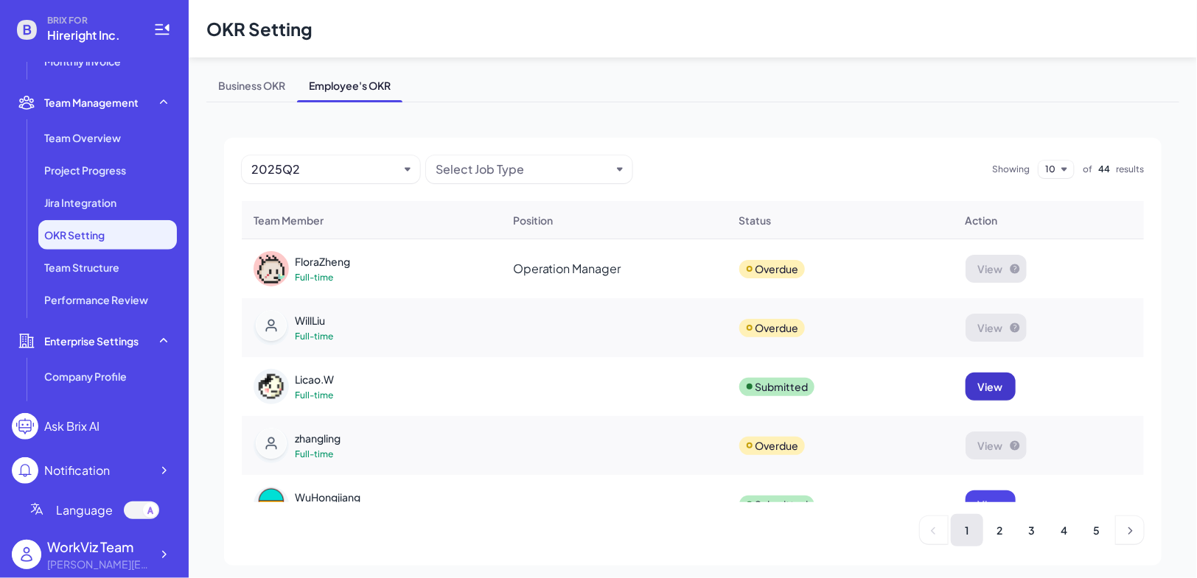
click at [978, 382] on span "View" at bounding box center [990, 386] width 25 height 13
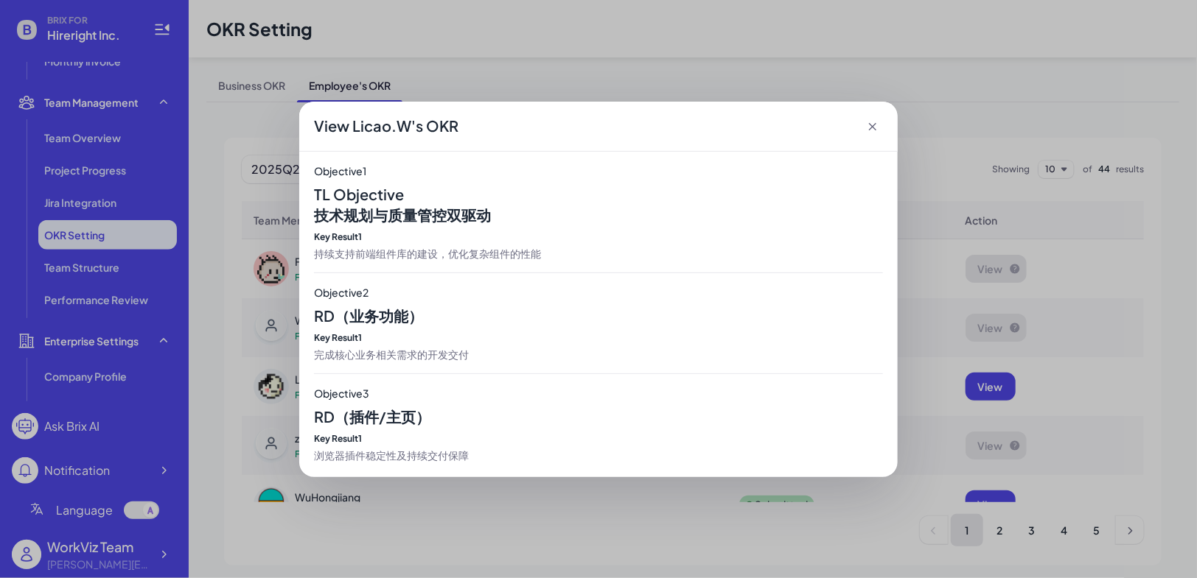
click at [874, 127] on icon at bounding box center [872, 126] width 15 height 15
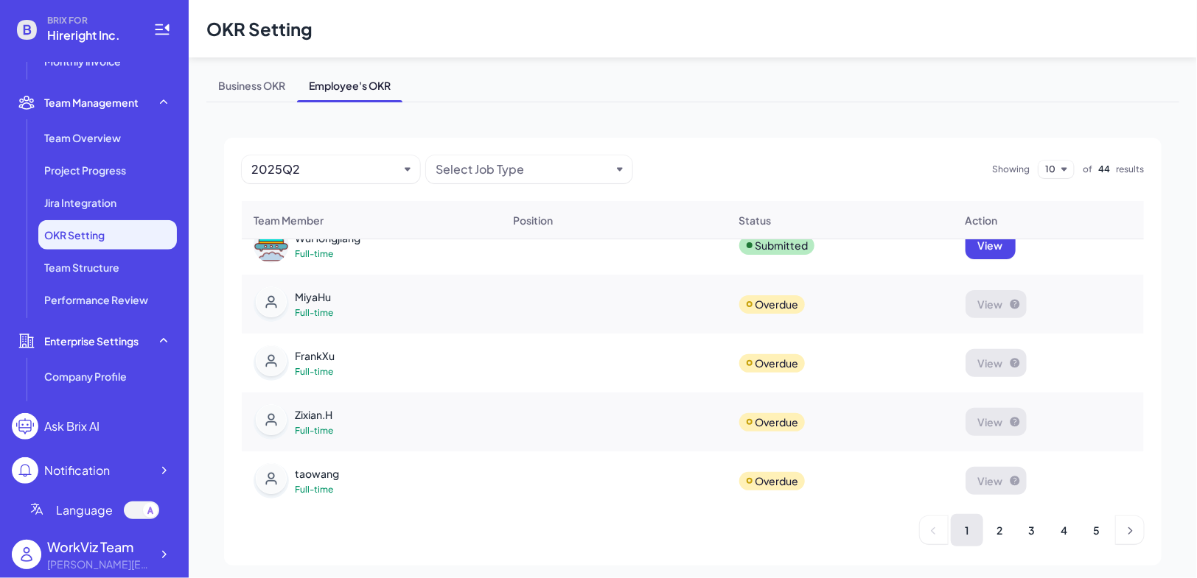
scroll to position [326, 0]
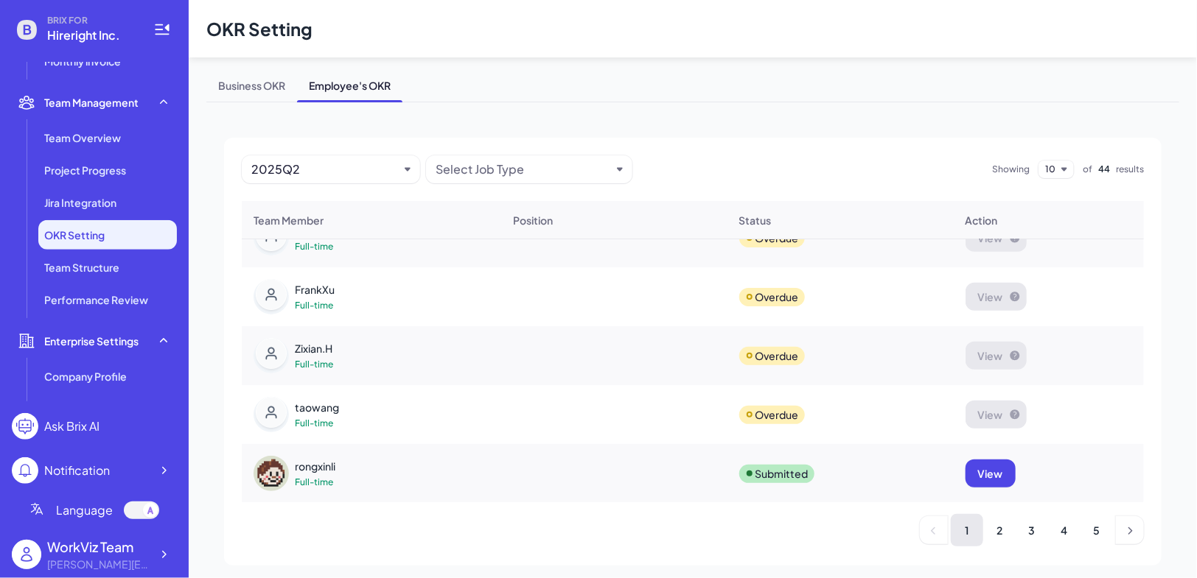
click at [144, 507] on div at bounding box center [150, 510] width 15 height 15
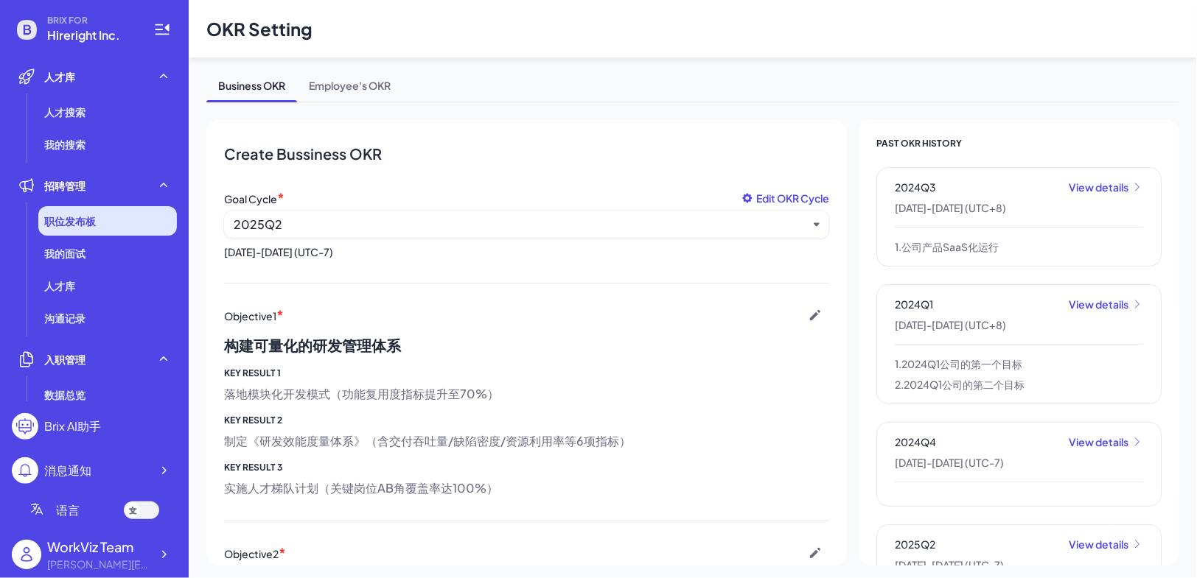
click at [93, 217] on span "职位发布板" at bounding box center [70, 221] width 52 height 15
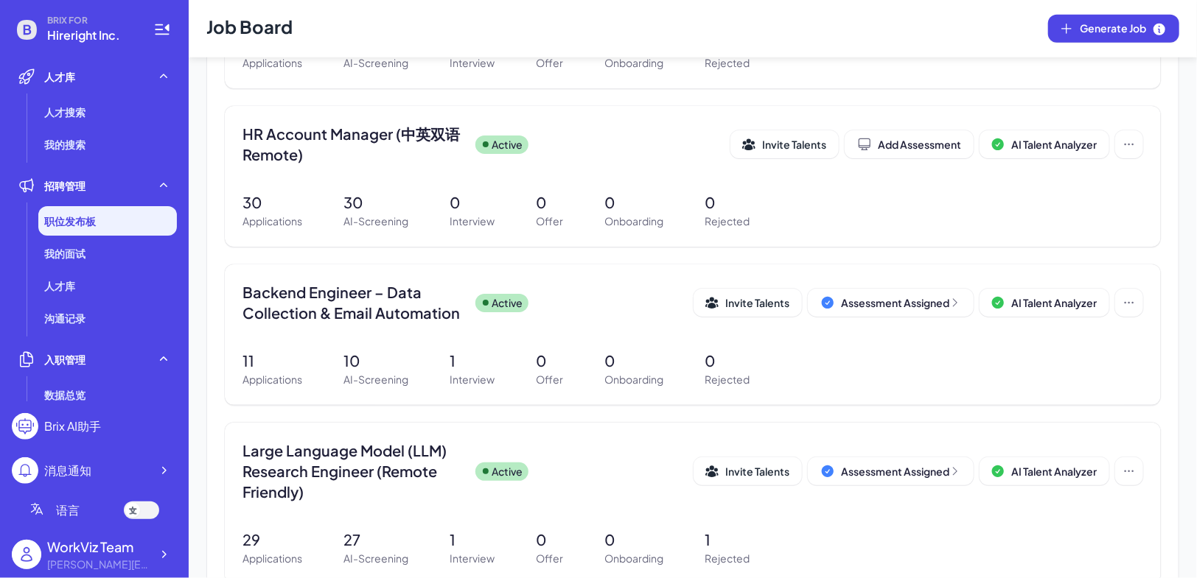
scroll to position [591, 0]
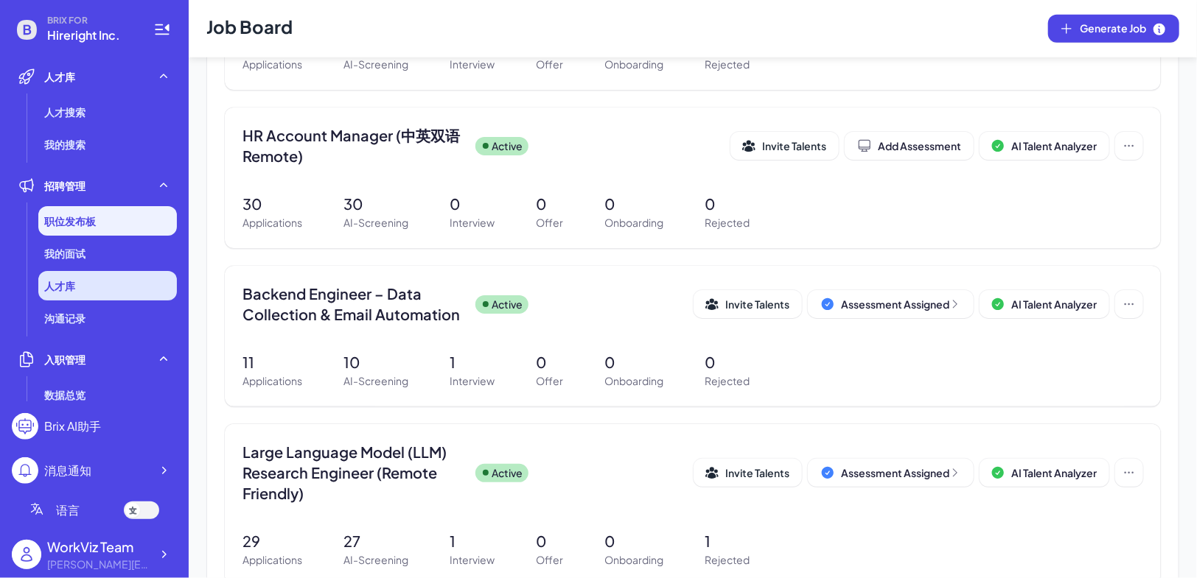
click at [134, 300] on li "人才库" at bounding box center [107, 285] width 139 height 29
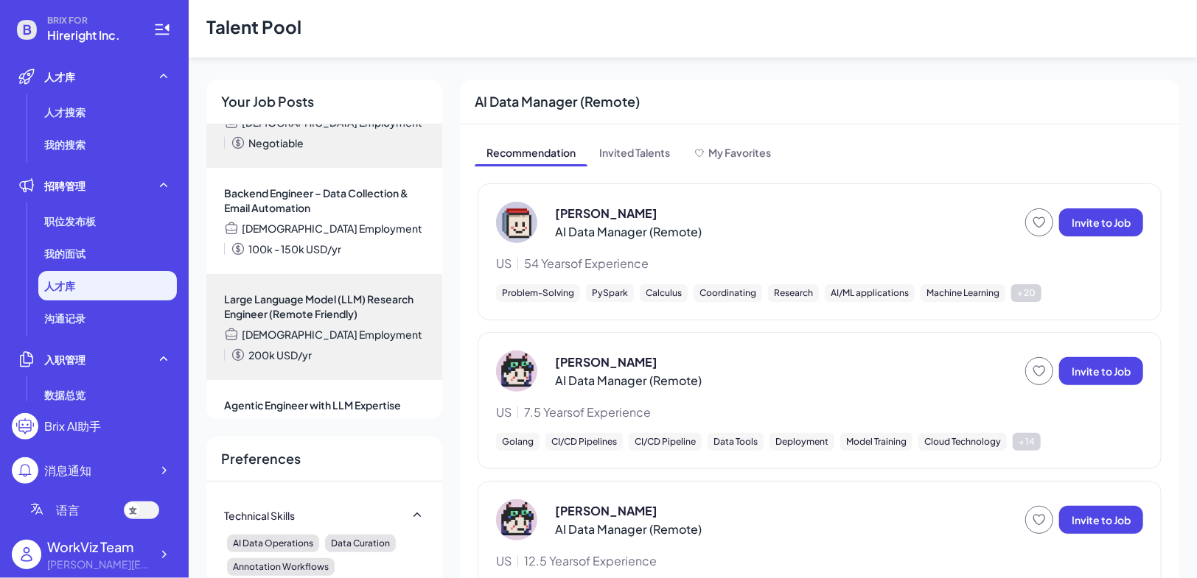
scroll to position [351, 0]
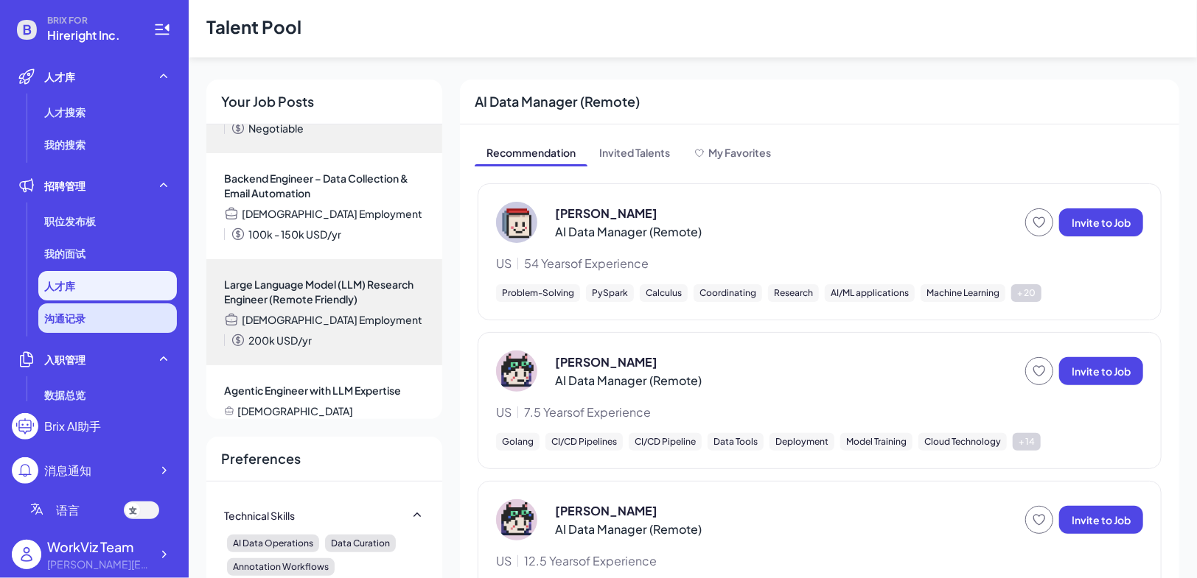
click at [141, 329] on li "沟通记录" at bounding box center [107, 318] width 139 height 29
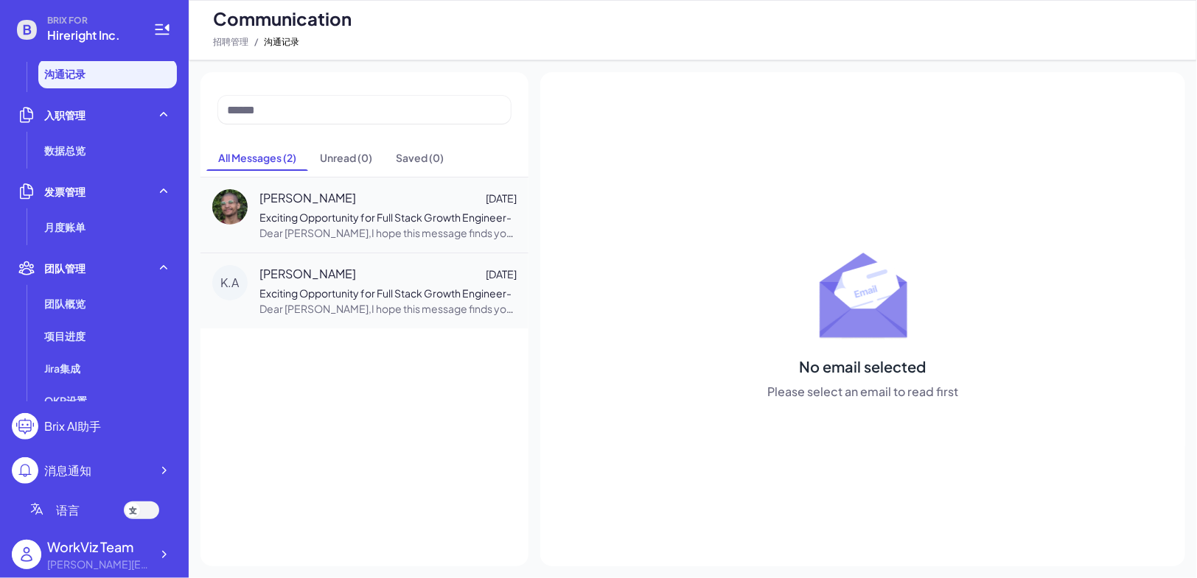
scroll to position [261, 0]
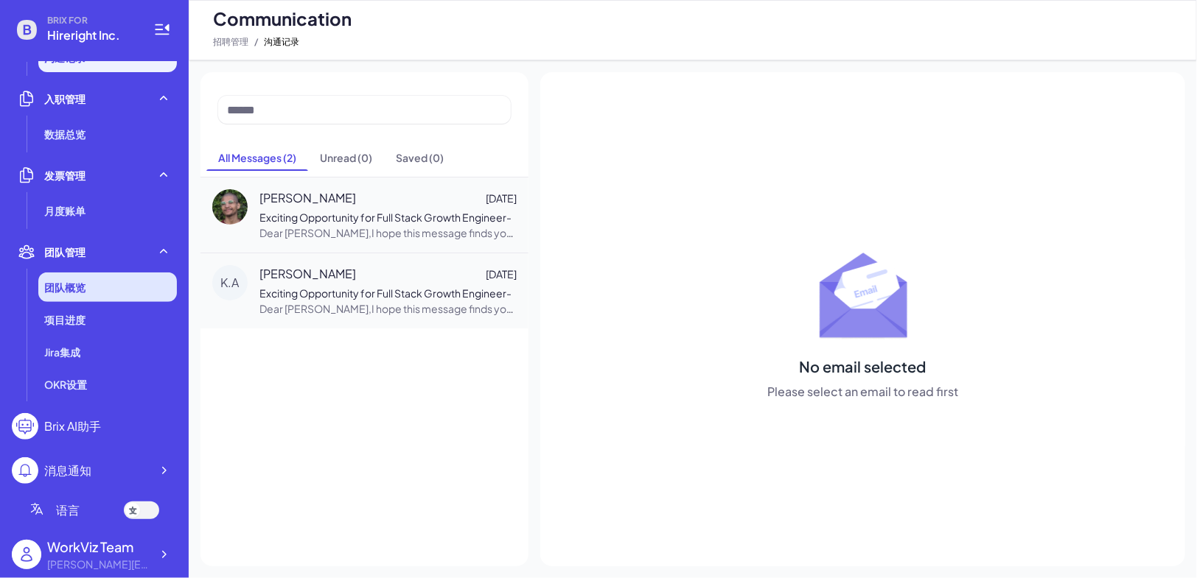
click at [102, 274] on li "团队概览" at bounding box center [107, 287] width 139 height 29
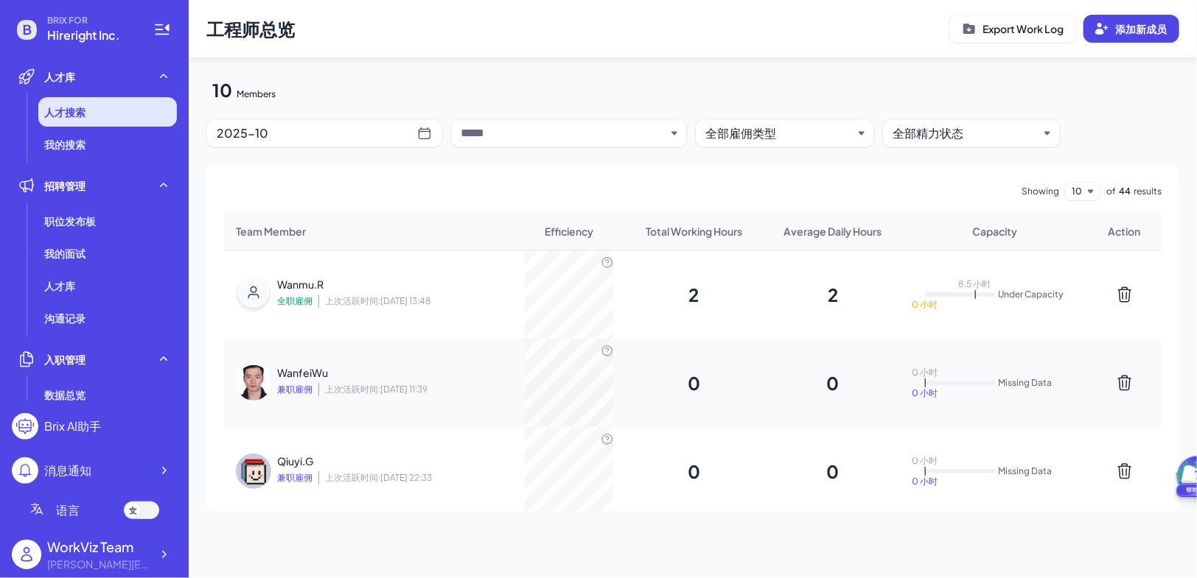
click at [77, 118] on span "人才搜索" at bounding box center [64, 112] width 41 height 15
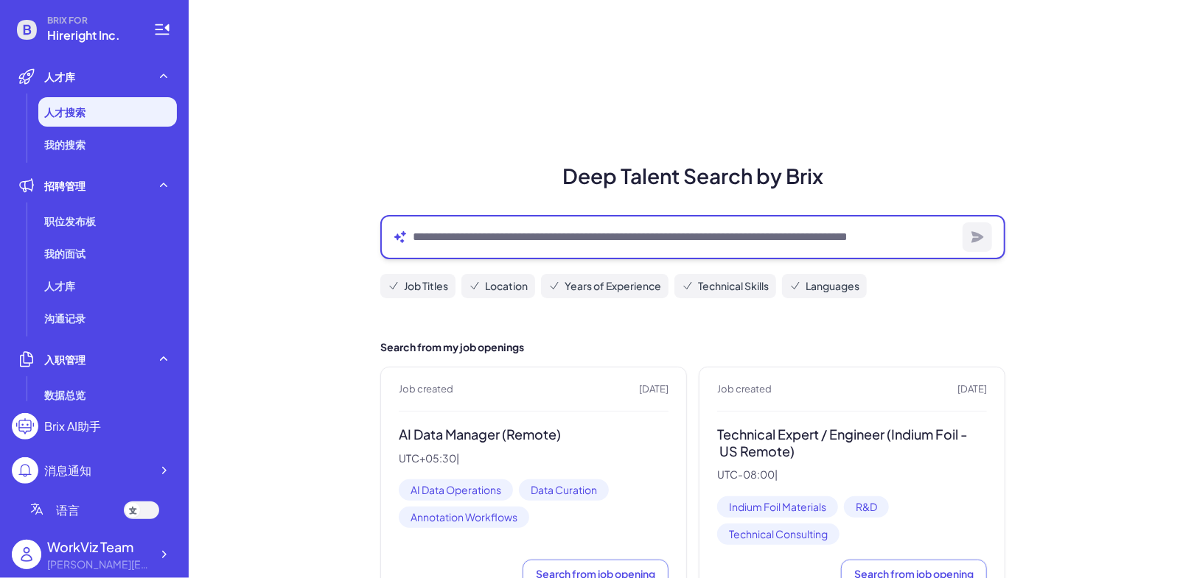
click at [605, 231] on textarea at bounding box center [685, 237] width 544 height 18
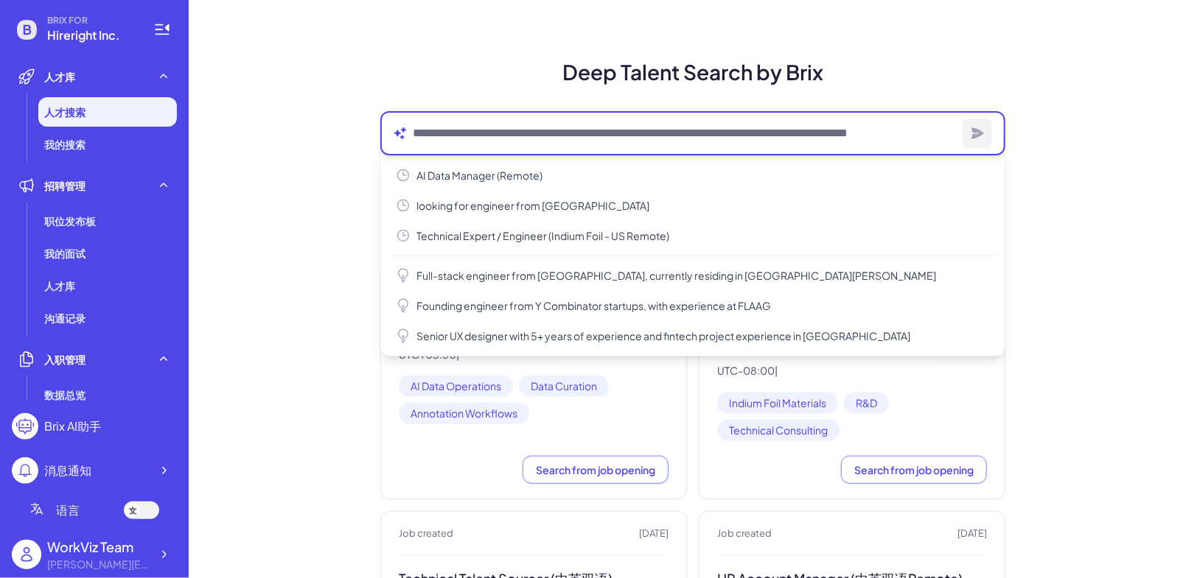
scroll to position [103, 0]
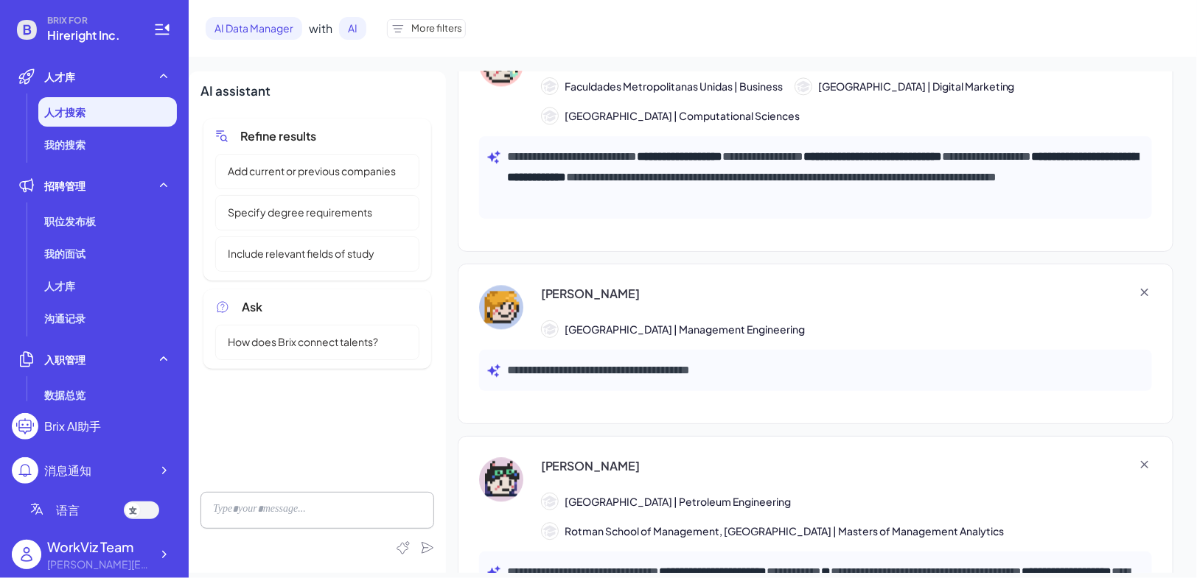
scroll to position [1872, 0]
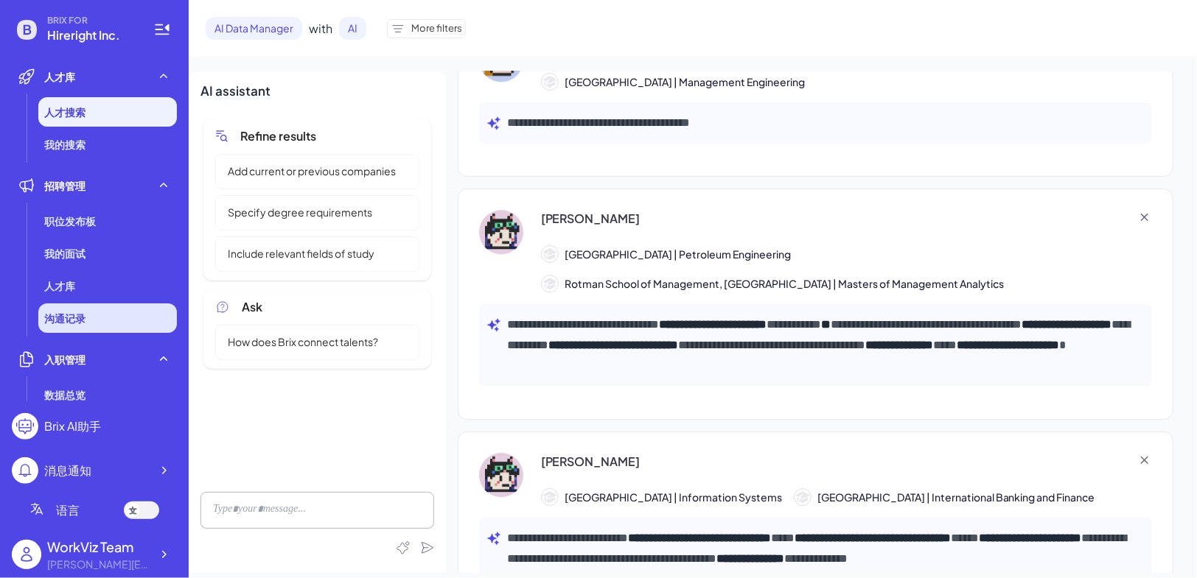
click at [105, 312] on li "沟通记录" at bounding box center [107, 318] width 139 height 29
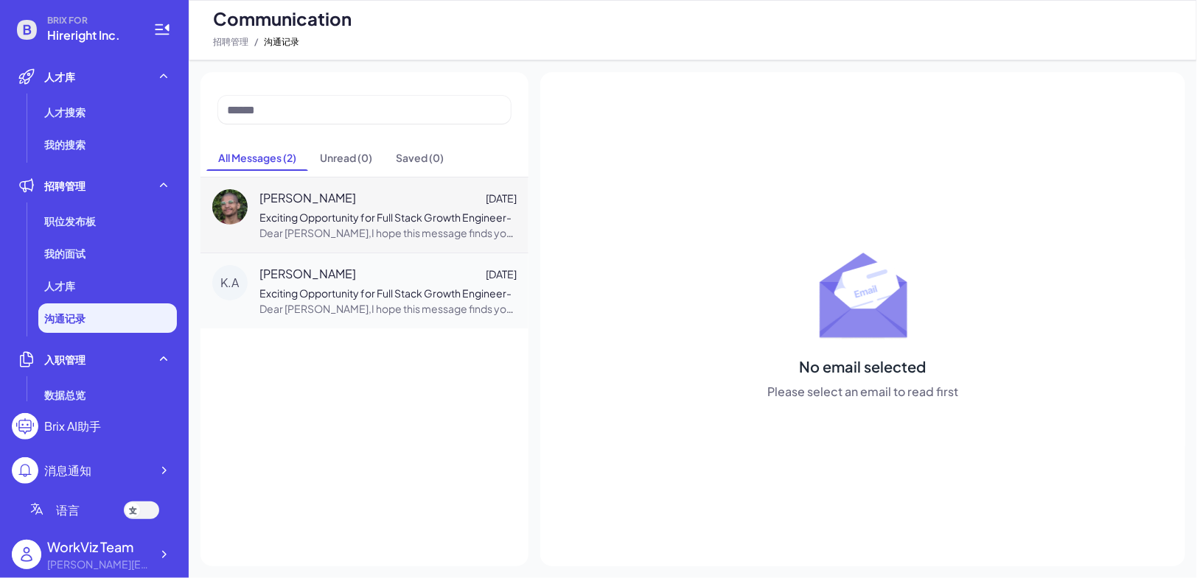
click at [248, 245] on div "Carlitos W. Nov 10 Exciting Opportunity for Full Stack Growth Engineer - Dear C…" at bounding box center [364, 215] width 328 height 76
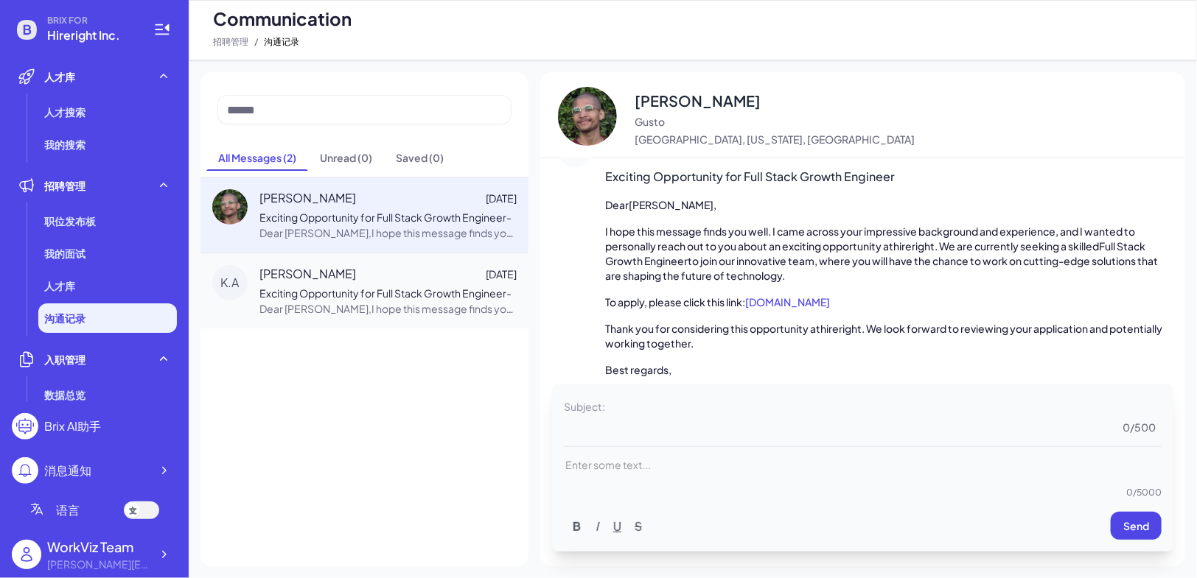
scroll to position [105, 0]
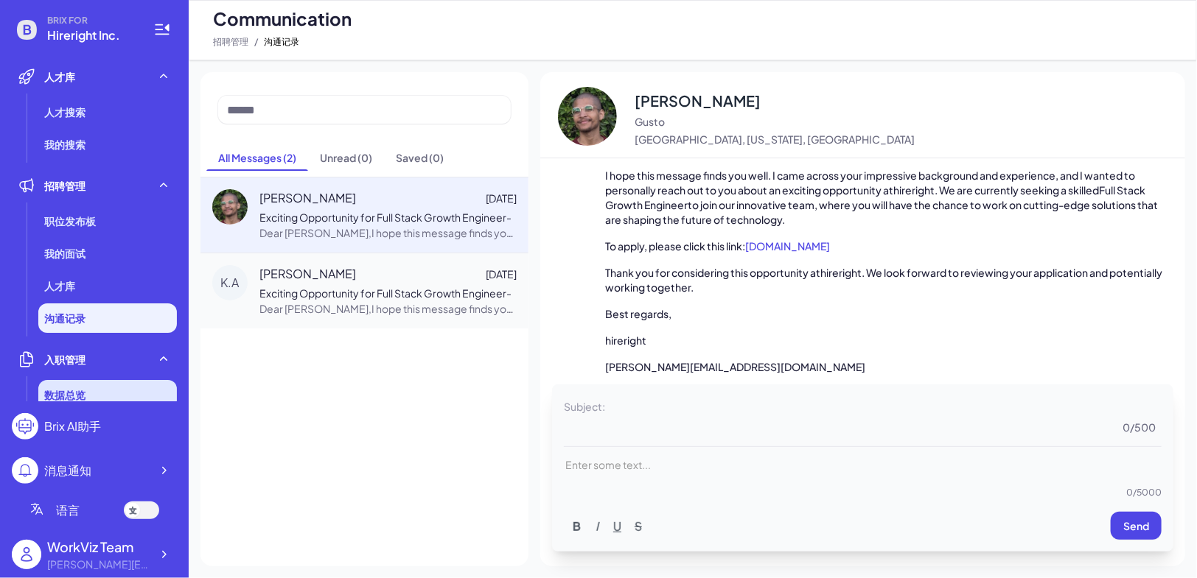
click at [111, 399] on div "数据总览" at bounding box center [107, 394] width 139 height 29
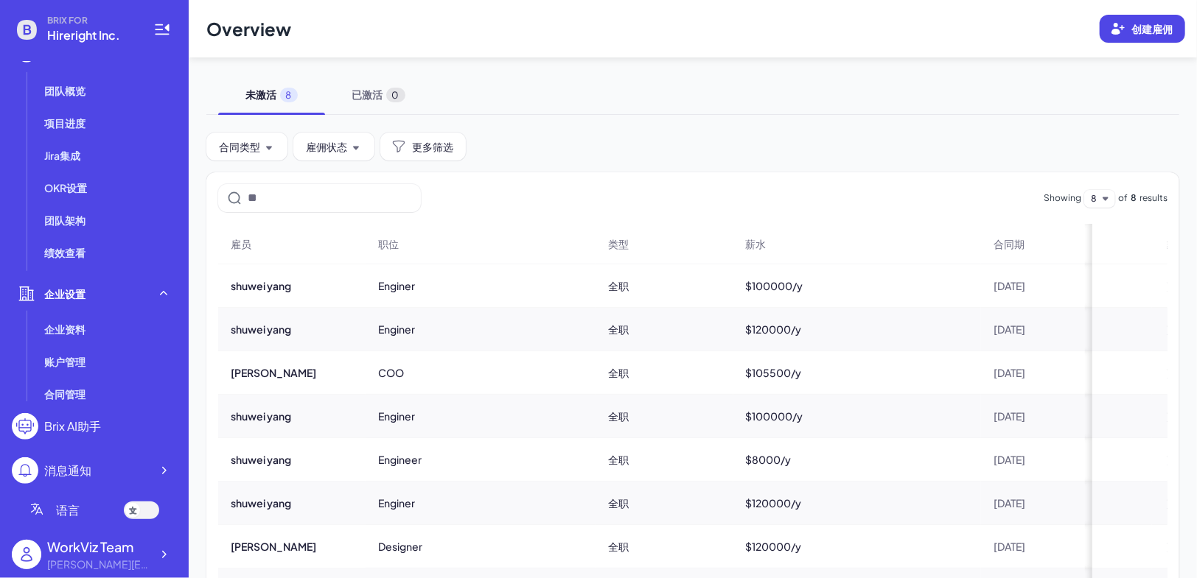
scroll to position [533, 0]
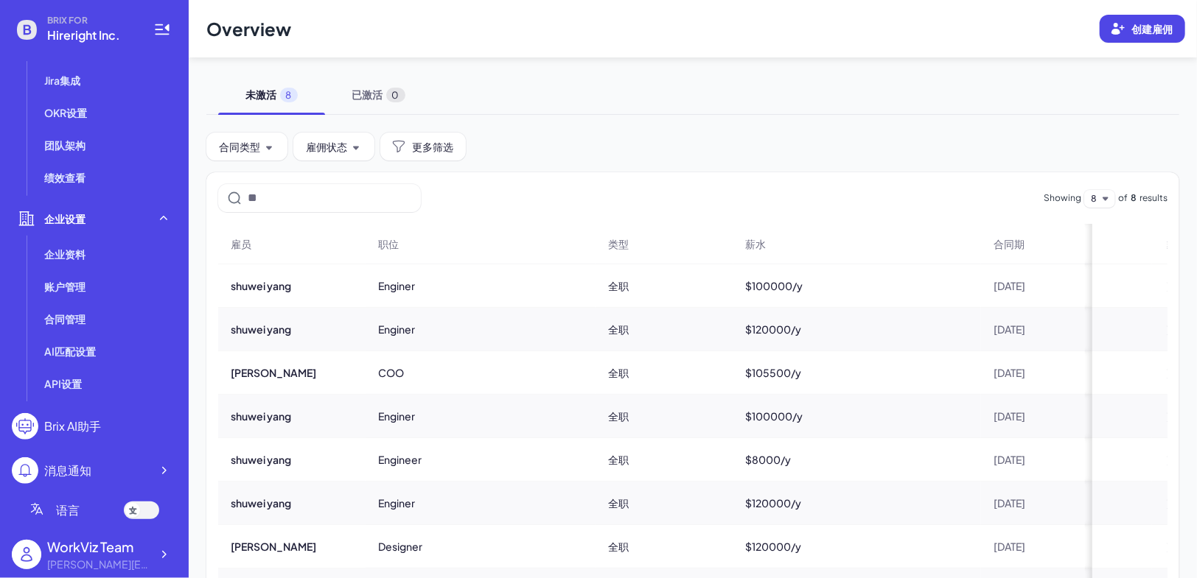
click at [73, 358] on span "AI匹配设置" at bounding box center [70, 351] width 52 height 15
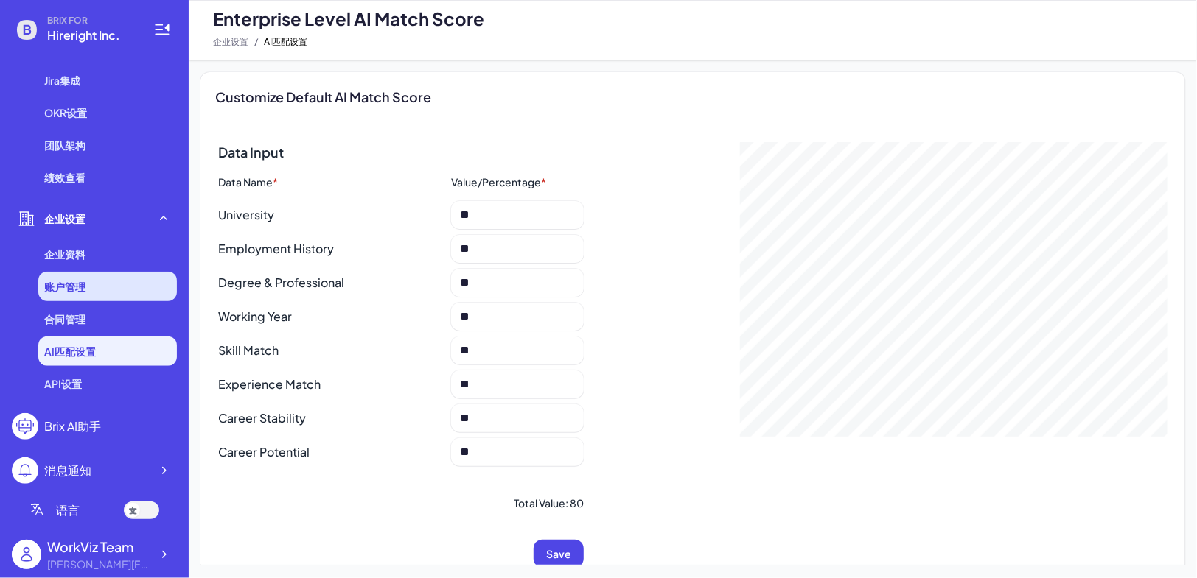
click at [66, 273] on li "账户管理" at bounding box center [107, 286] width 139 height 29
